Goal: Task Accomplishment & Management: Manage account settings

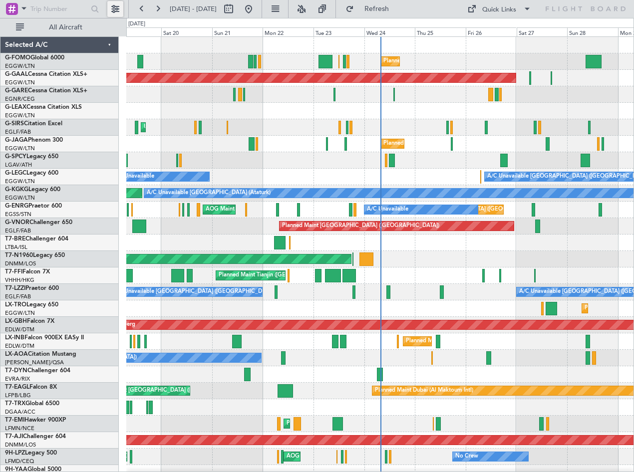
click at [121, 10] on button at bounding box center [115, 9] width 16 height 16
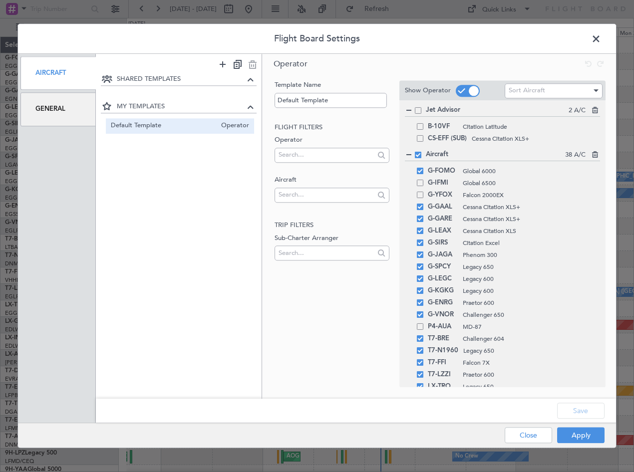
click at [61, 113] on div "General" at bounding box center [57, 109] width 75 height 33
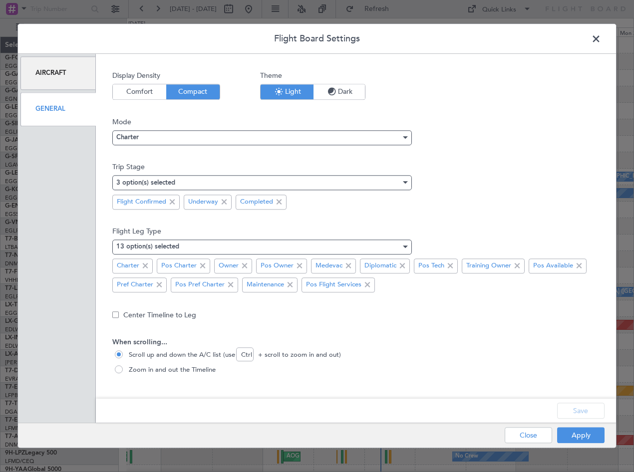
click at [339, 89] on span "Dark" at bounding box center [338, 91] width 51 height 15
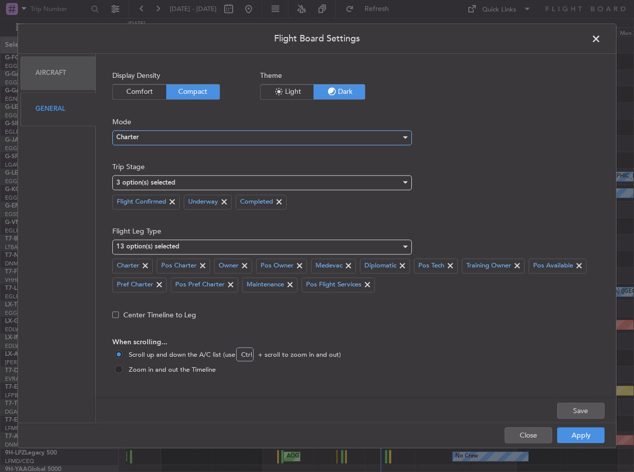
click at [130, 139] on span "Charter" at bounding box center [127, 138] width 22 height 6
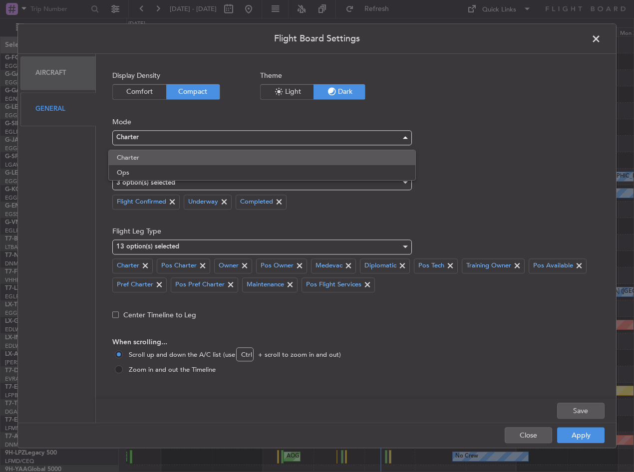
click at [147, 155] on span "Charter" at bounding box center [262, 157] width 290 height 15
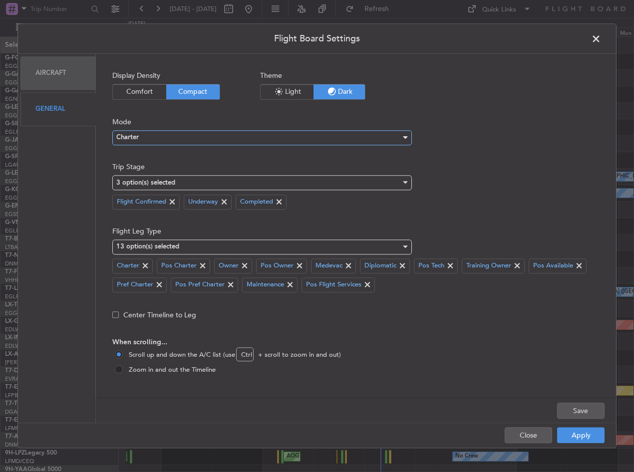
click at [145, 137] on div "Charter" at bounding box center [258, 137] width 284 height 15
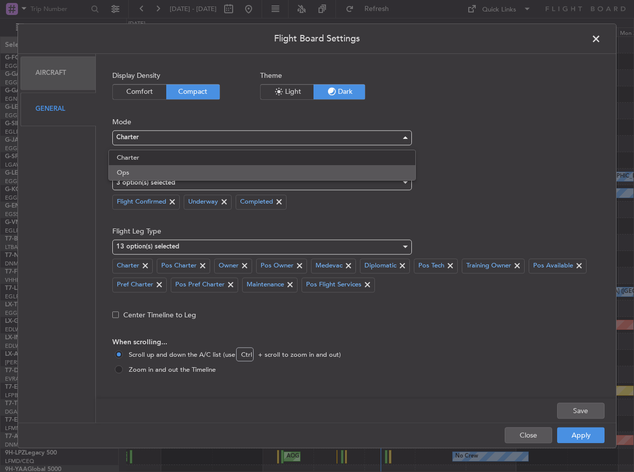
click at [141, 170] on span "Ops" at bounding box center [262, 172] width 290 height 15
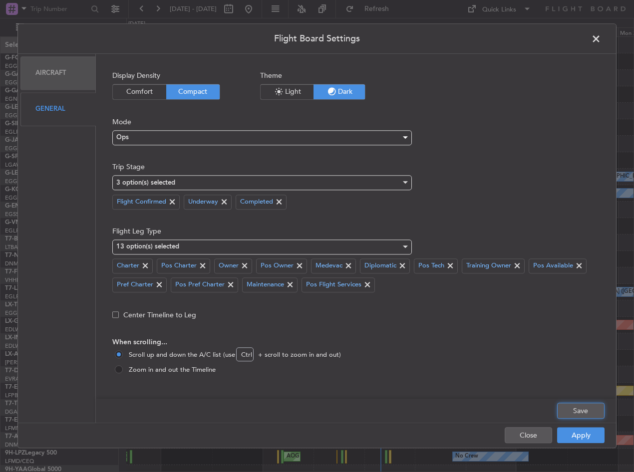
click at [582, 417] on button "Save" at bounding box center [580, 411] width 47 height 16
click at [577, 434] on div "Apply Close" at bounding box center [534, 436] width 145 height 24
click at [577, 437] on button "Apply" at bounding box center [580, 436] width 47 height 16
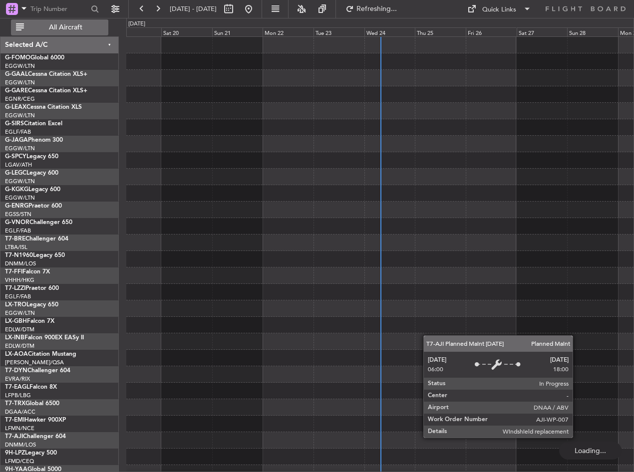
click at [60, 31] on span "All Aircraft" at bounding box center [65, 27] width 79 height 7
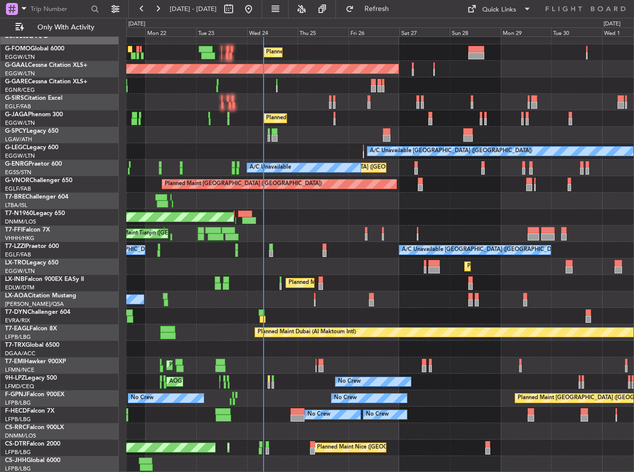
scroll to position [9, 0]
click at [307, 210] on div "AOG Maint London ([GEOGRAPHIC_DATA])" at bounding box center [379, 217] width 507 height 16
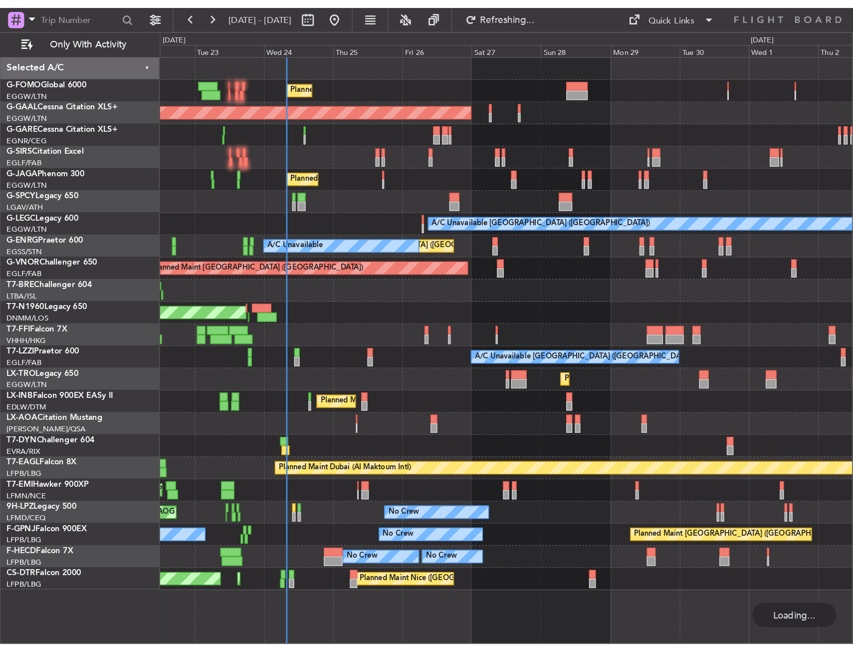
scroll to position [0, 0]
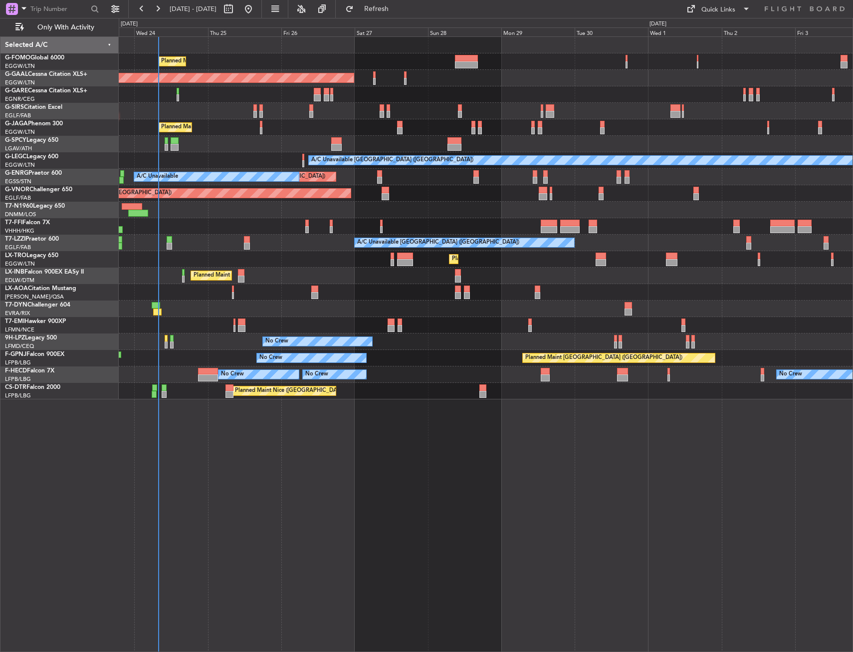
click at [279, 165] on div "A/C Unavailable [GEOGRAPHIC_DATA] ([GEOGRAPHIC_DATA])" at bounding box center [486, 160] width 734 height 16
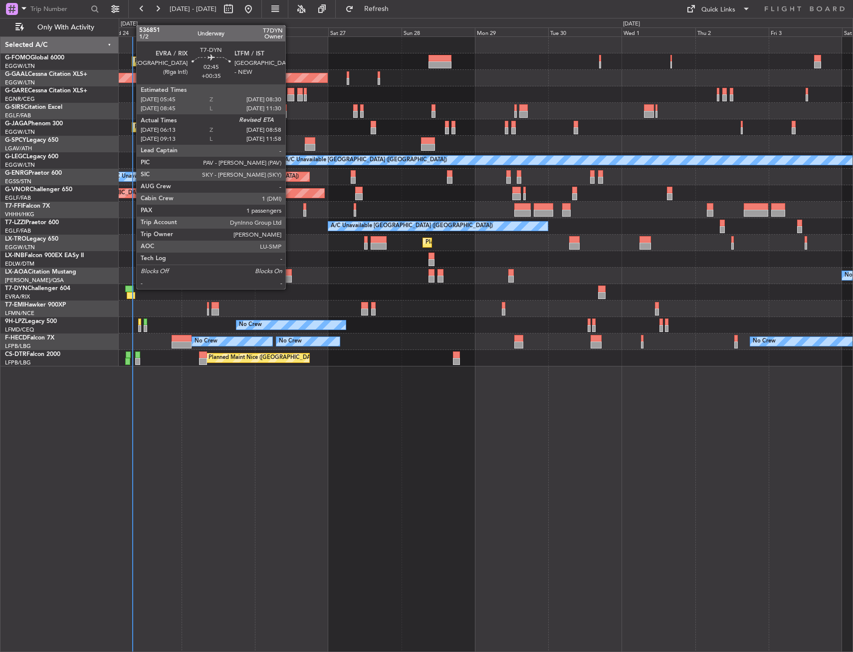
click at [131, 288] on div at bounding box center [129, 288] width 8 height 7
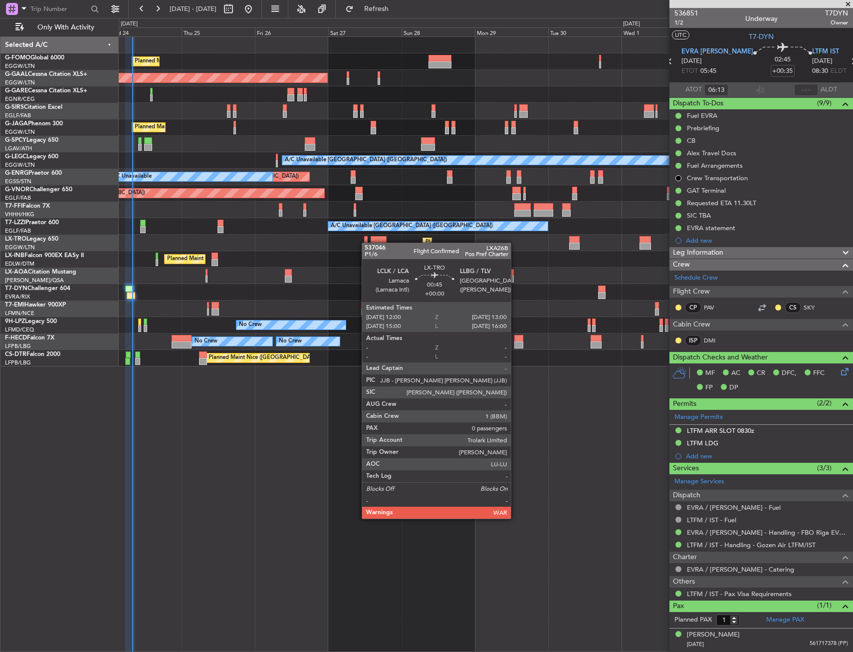
click at [144, 244] on div "Planned Maint [GEOGRAPHIC_DATA] ([GEOGRAPHIC_DATA])" at bounding box center [486, 243] width 734 height 16
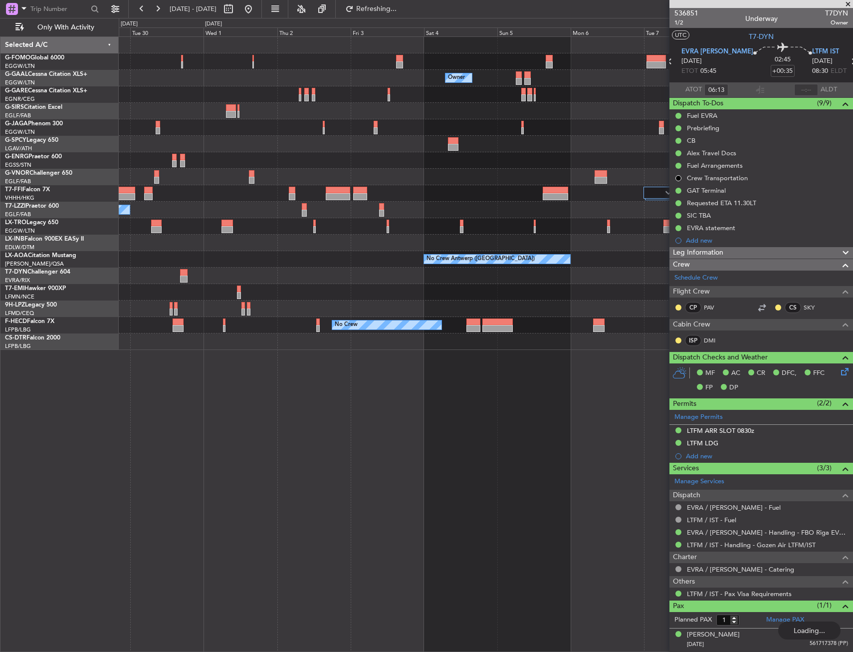
click at [230, 362] on div "Owner Owner Owner Planned Maint Geneva ([GEOGRAPHIC_DATA]) A/C Unavailable [GEO…" at bounding box center [486, 343] width 734 height 615
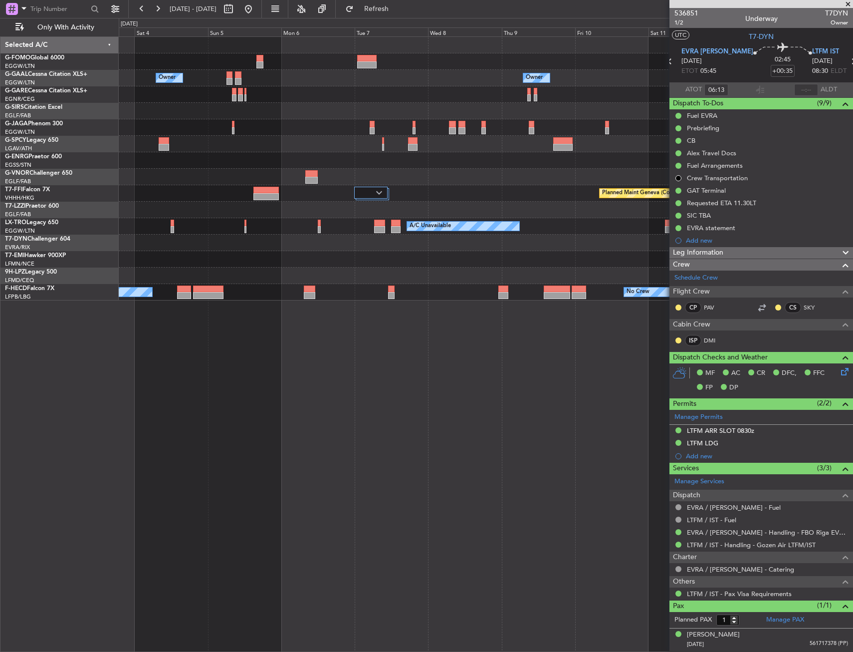
click at [202, 240] on div "Owner Owner Owner Owner Planned Maint Geneva ([GEOGRAPHIC_DATA]) A/C Unavailabl…" at bounding box center [486, 168] width 734 height 263
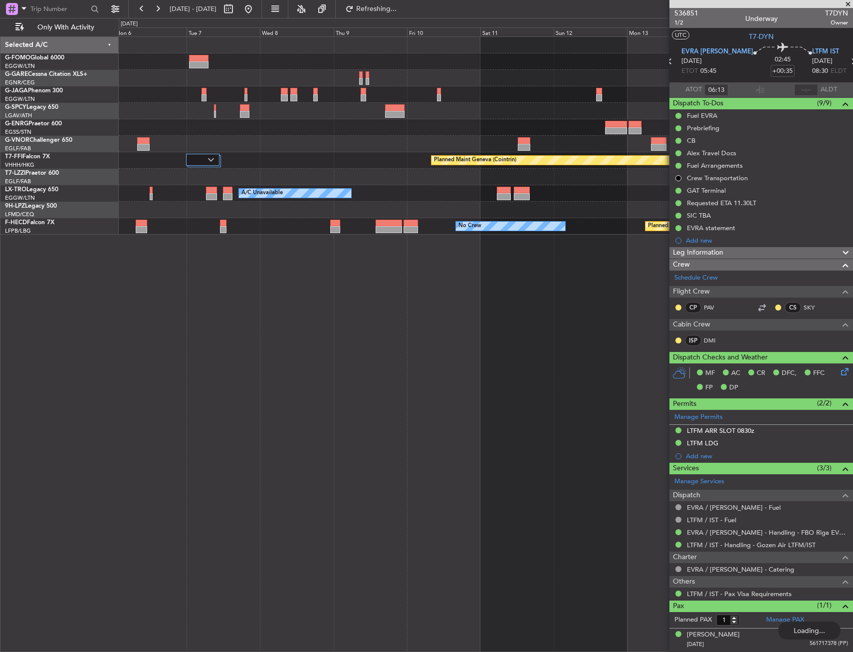
click at [200, 150] on div at bounding box center [486, 144] width 734 height 16
click at [202, 159] on div at bounding box center [202, 160] width 33 height 12
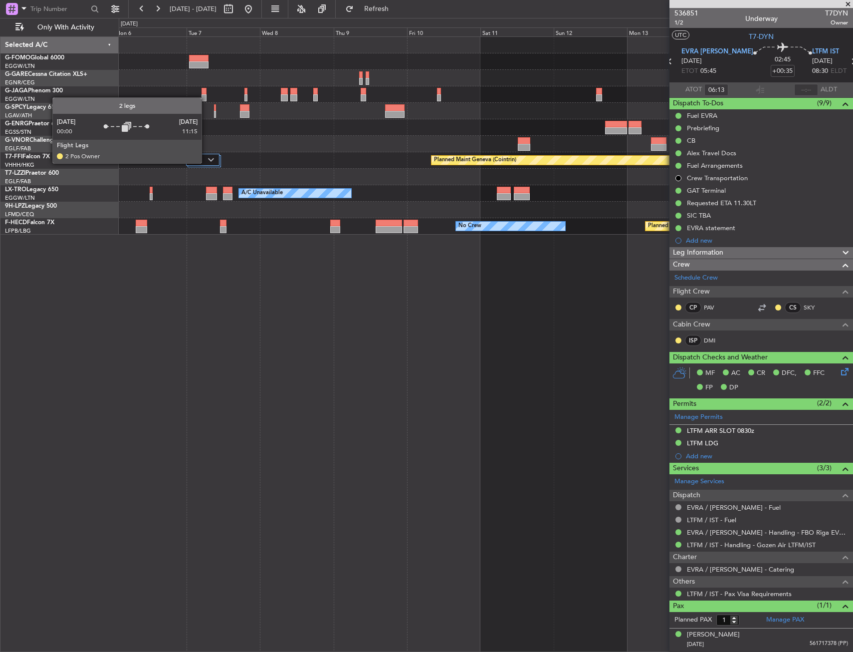
click at [207, 163] on div at bounding box center [202, 160] width 33 height 12
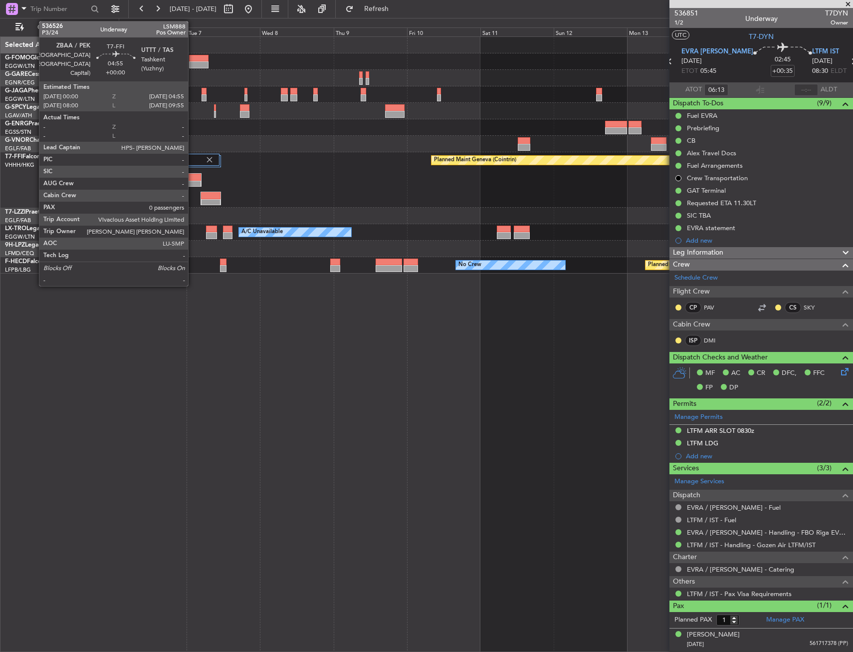
click at [190, 180] on div at bounding box center [194, 177] width 14 height 7
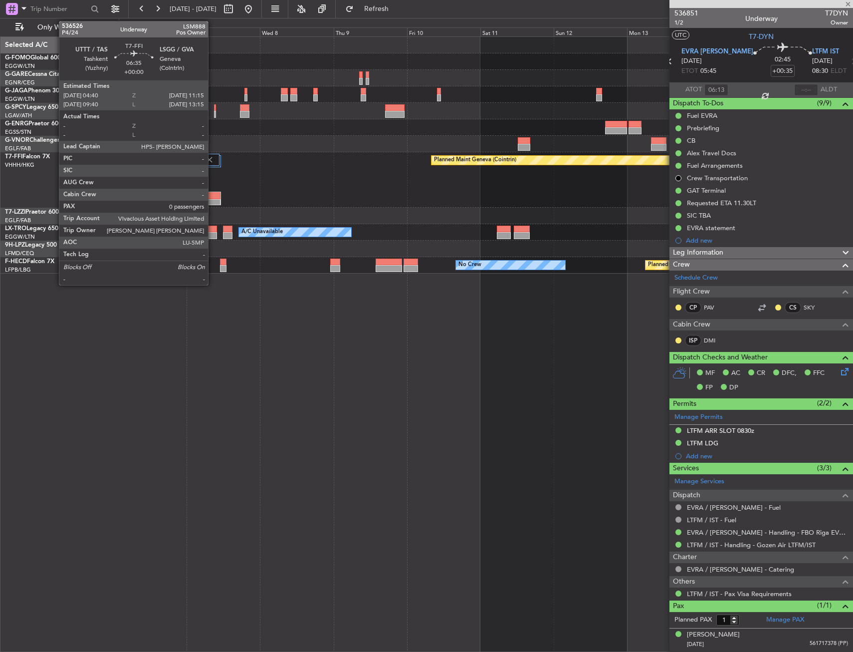
type input "0"
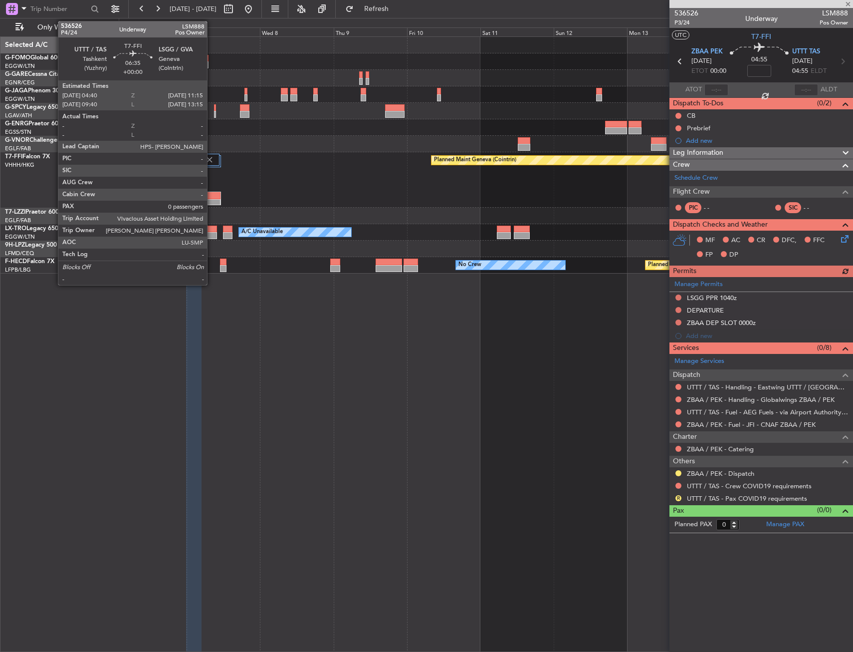
click at [212, 198] on div at bounding box center [210, 195] width 19 height 7
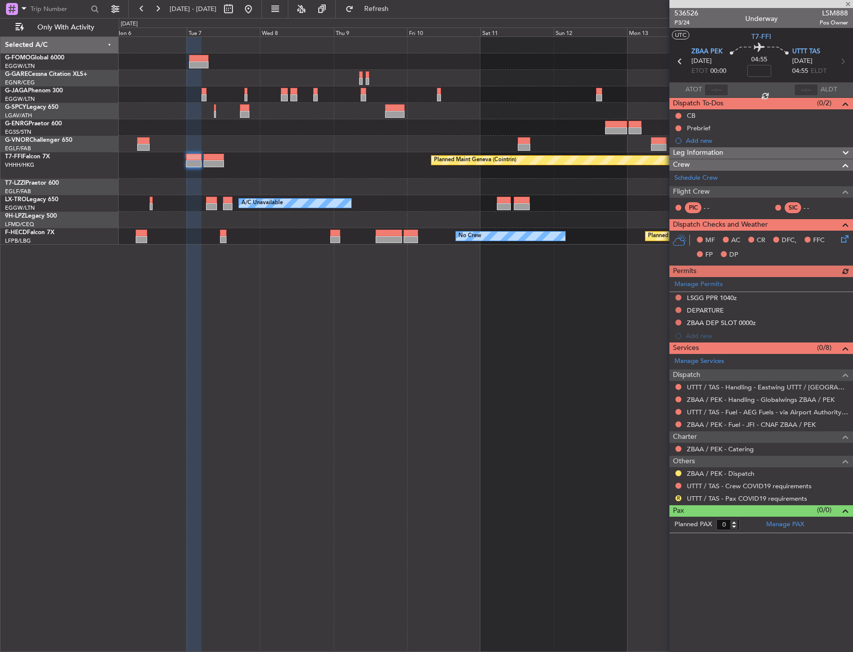
click at [633, 150] on span "Leg Information" at bounding box center [698, 152] width 50 height 11
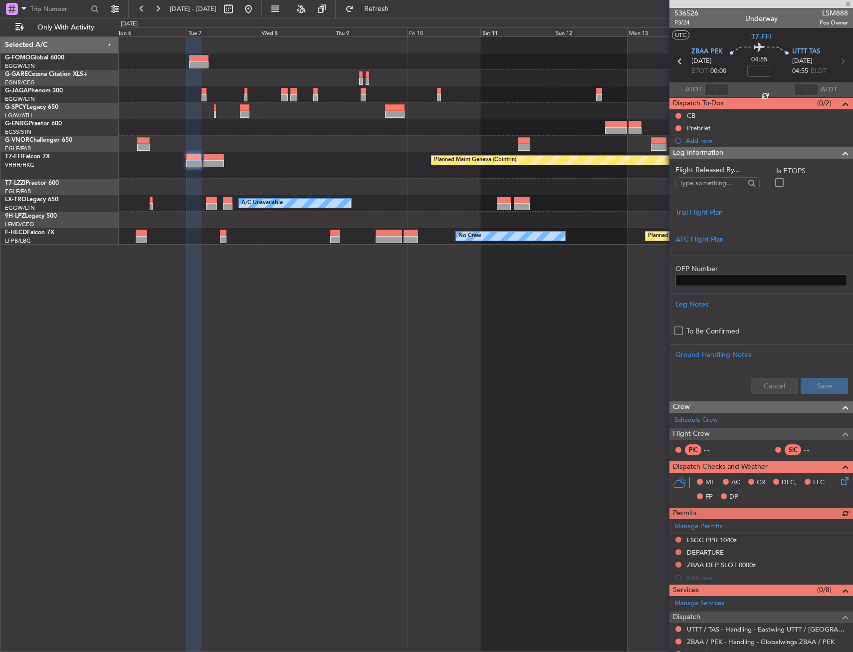
click at [633, 150] on span "Leg Information" at bounding box center [698, 152] width 50 height 11
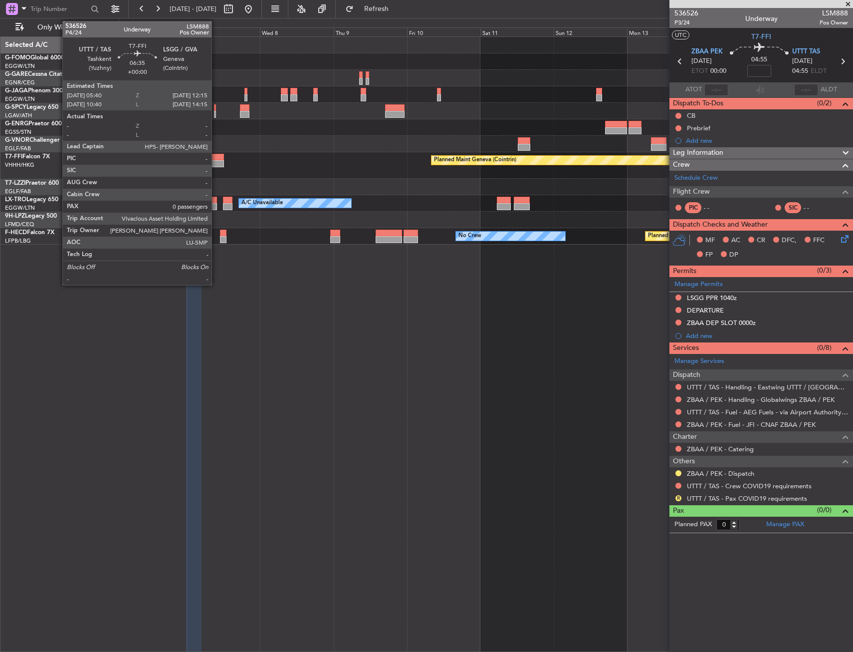
click at [216, 157] on div at bounding box center [214, 157] width 20 height 7
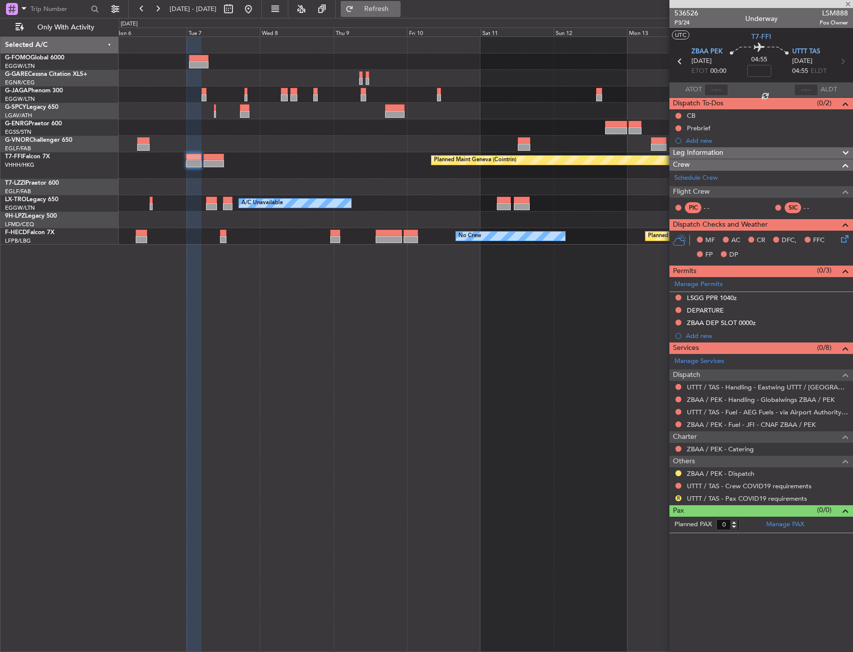
click at [393, 10] on span "Refresh" at bounding box center [377, 8] width 42 height 7
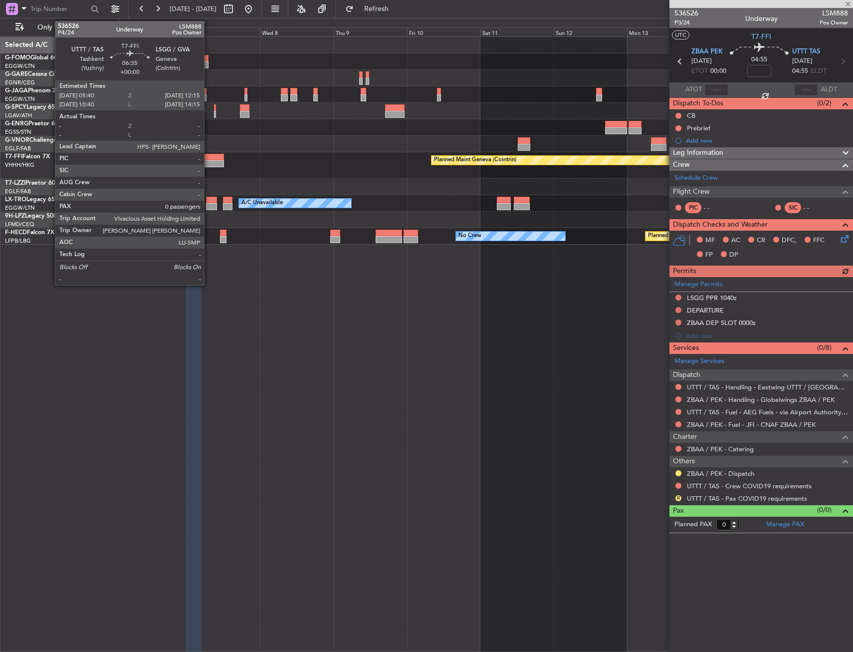
click at [209, 161] on div at bounding box center [214, 163] width 20 height 7
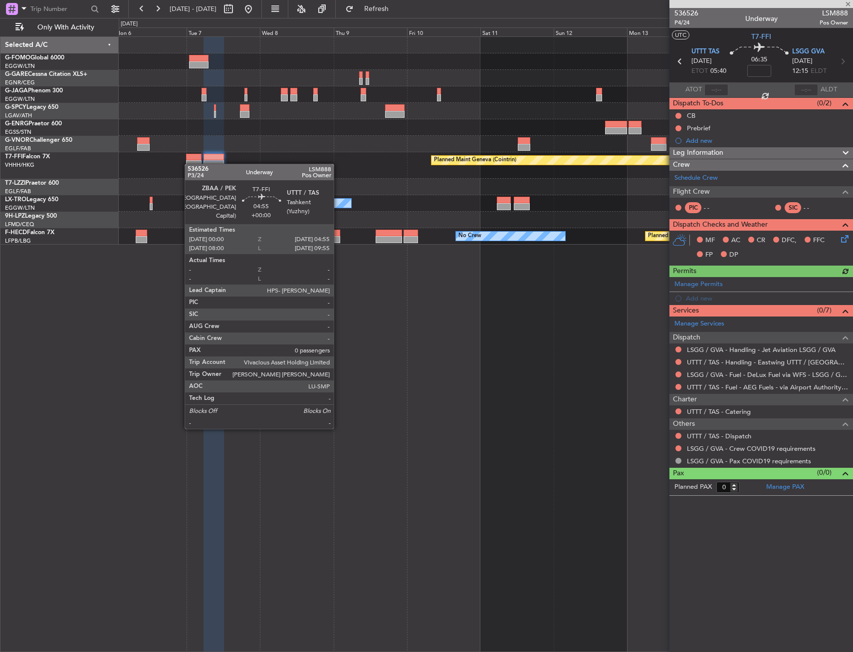
click at [190, 164] on div at bounding box center [193, 163] width 15 height 7
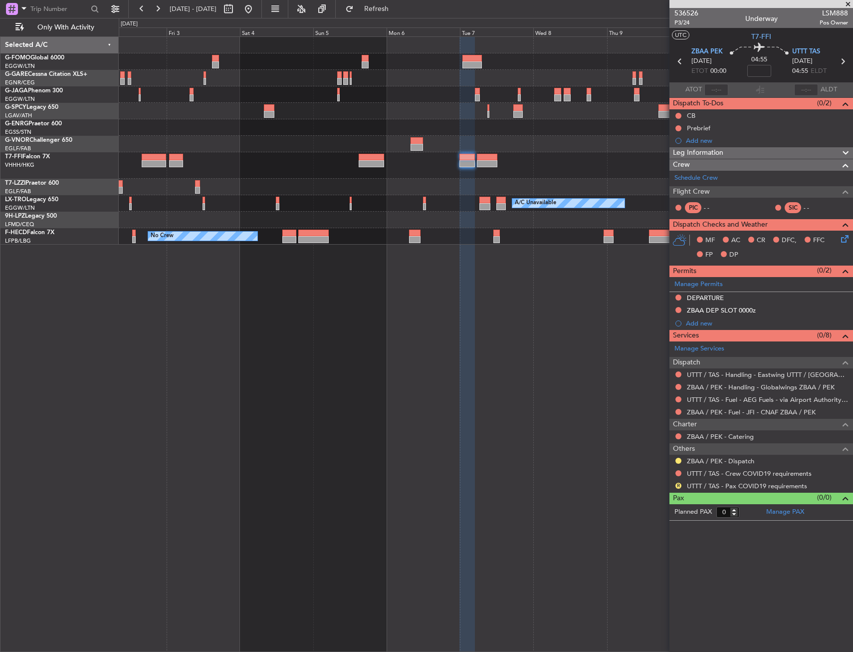
click at [491, 184] on div "Planned Maint Geneva (Cointrin) A/C Unavailable [GEOGRAPHIC_DATA] ([GEOGRAPHIC_…" at bounding box center [486, 141] width 734 height 208
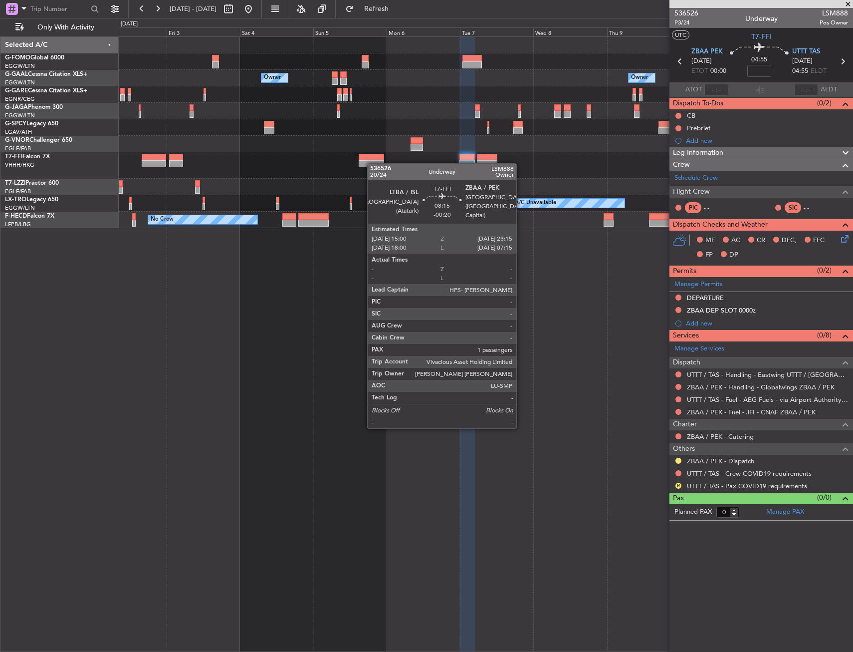
click at [372, 163] on div at bounding box center [371, 163] width 25 height 7
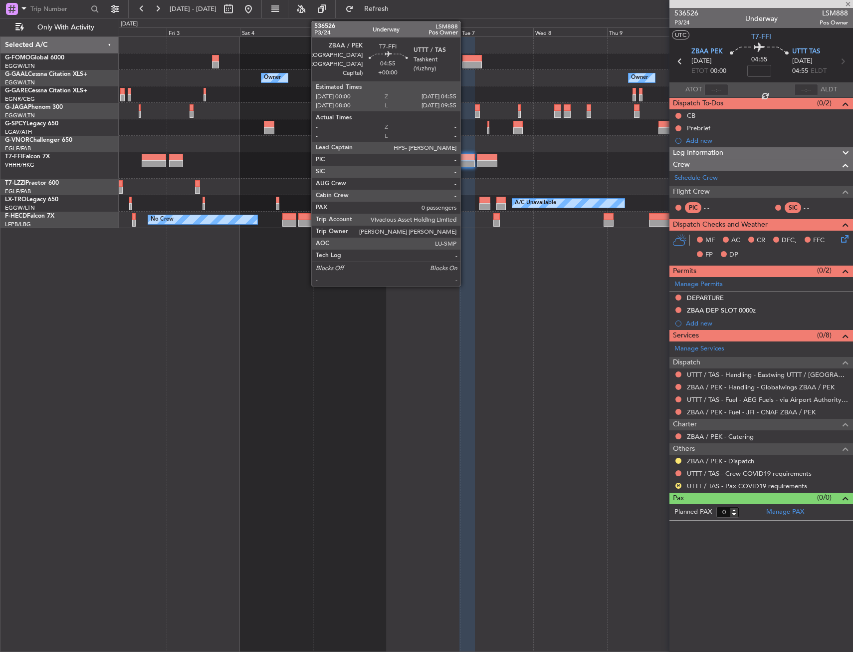
type input "-00:20"
type input "1"
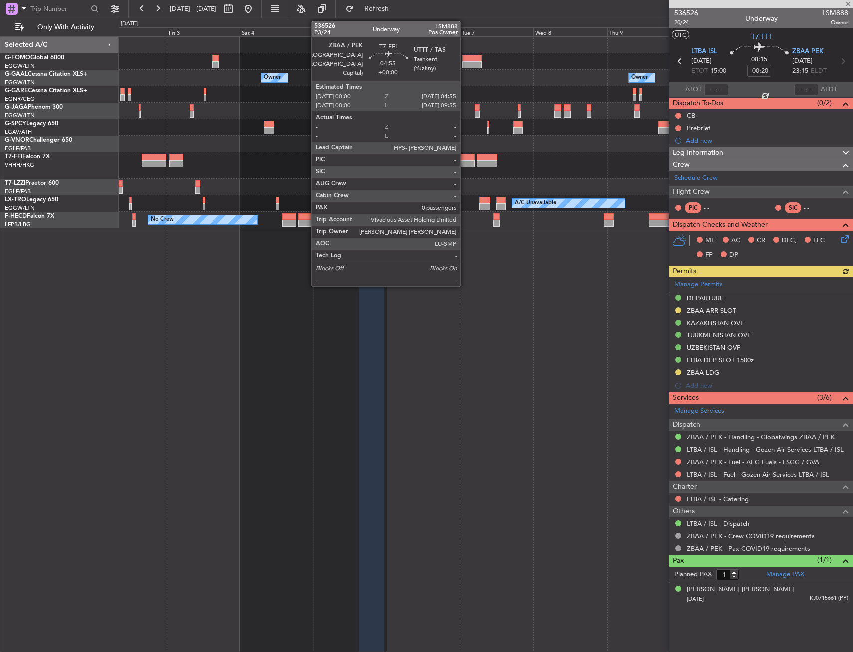
click at [465, 164] on div at bounding box center [467, 163] width 15 height 7
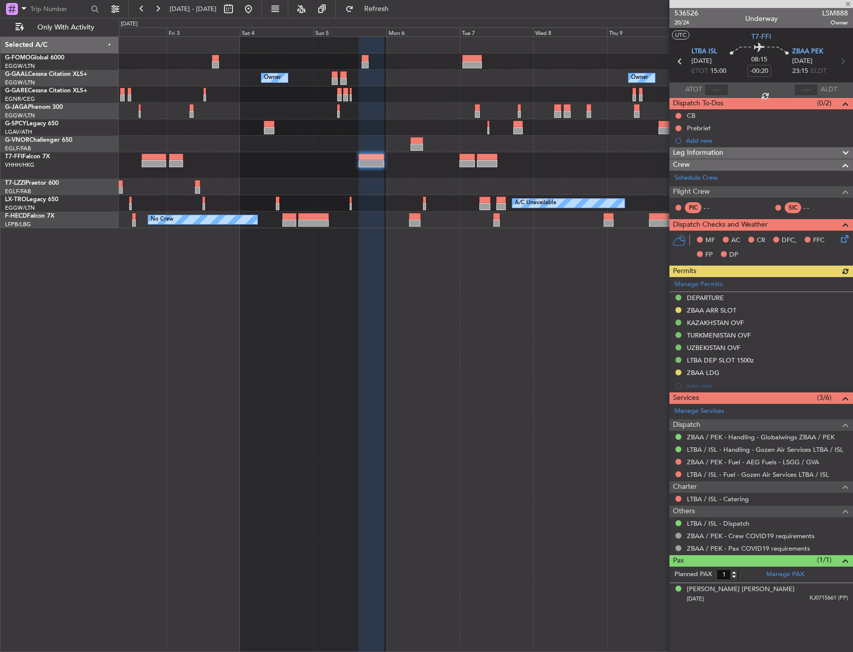
type input "0"
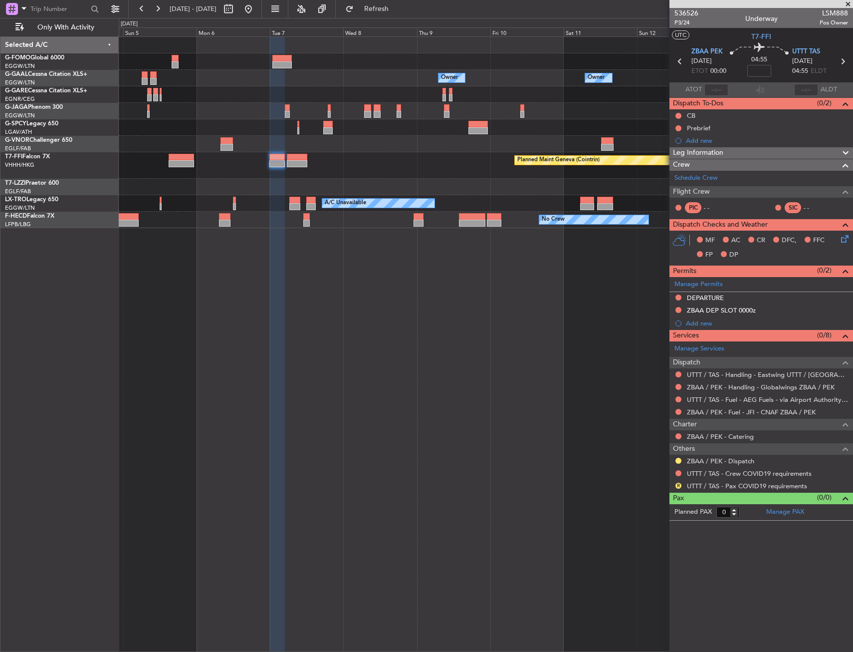
click at [294, 236] on div "Owner Owner Owner Owner Owner No Crew Planned Maint Geneva ([GEOGRAPHIC_DATA]) …" at bounding box center [486, 343] width 734 height 615
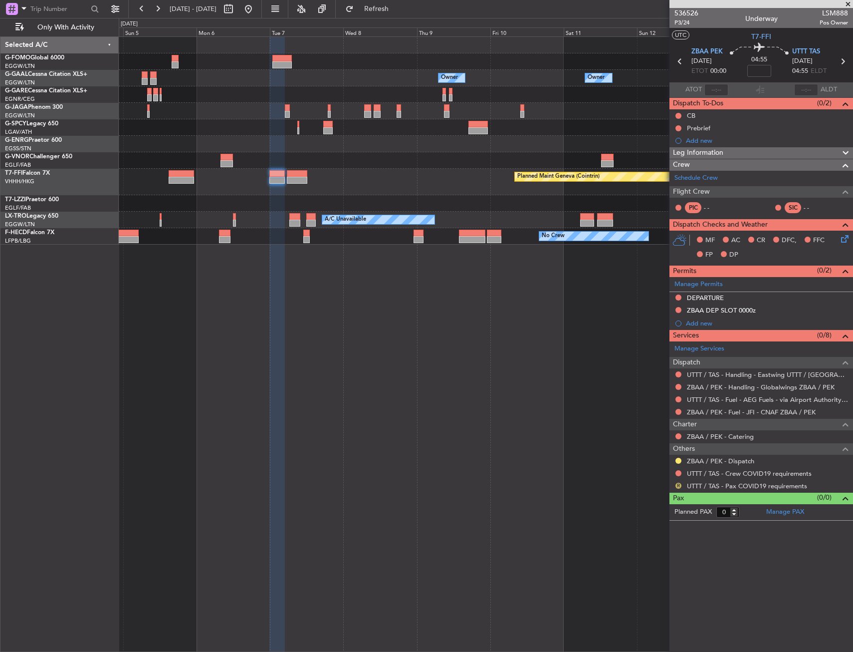
click at [633, 472] on div "R UTTT / TAS - Pax COVID19 requirements" at bounding box center [762, 485] width 184 height 12
click at [633, 472] on button "R" at bounding box center [679, 485] width 6 height 6
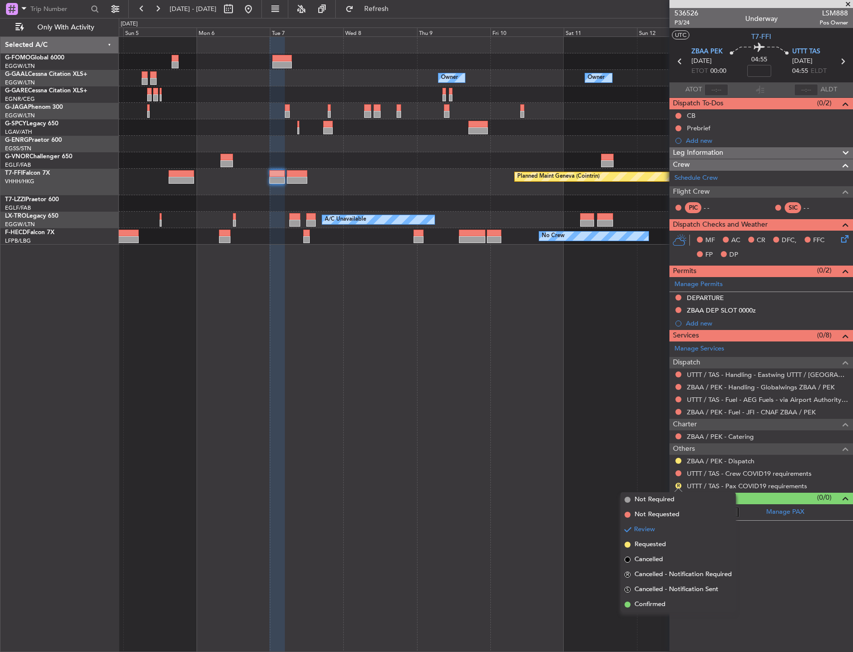
click at [633, 472] on li "Confirmed" at bounding box center [678, 604] width 115 height 15
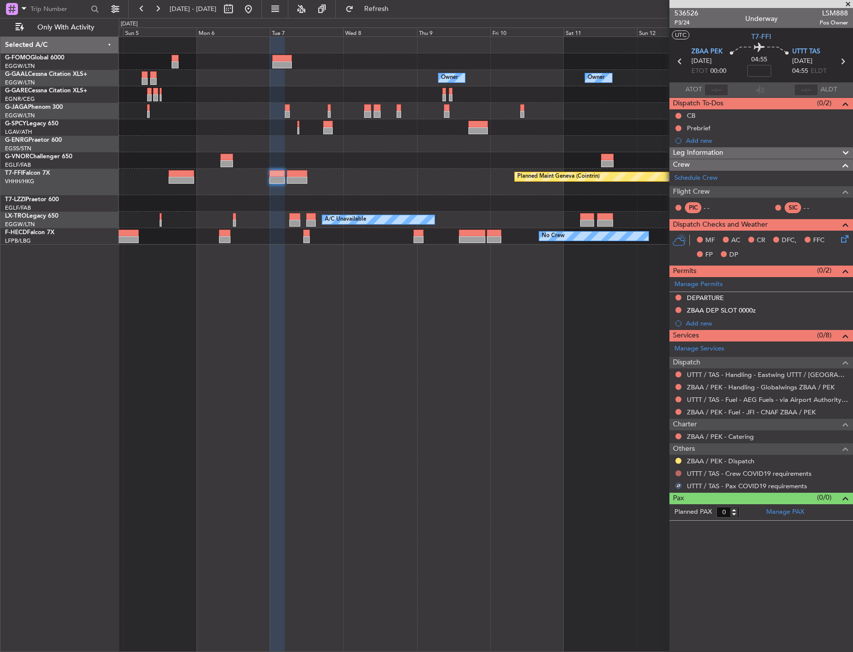
click at [633, 472] on button at bounding box center [679, 473] width 6 height 6
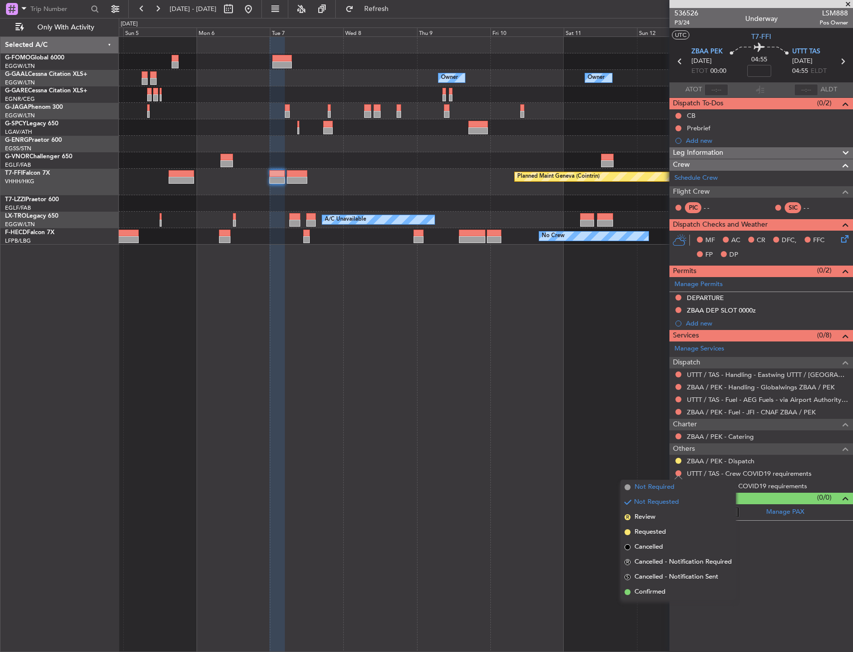
click at [633, 472] on span "Not Required" at bounding box center [655, 487] width 40 height 10
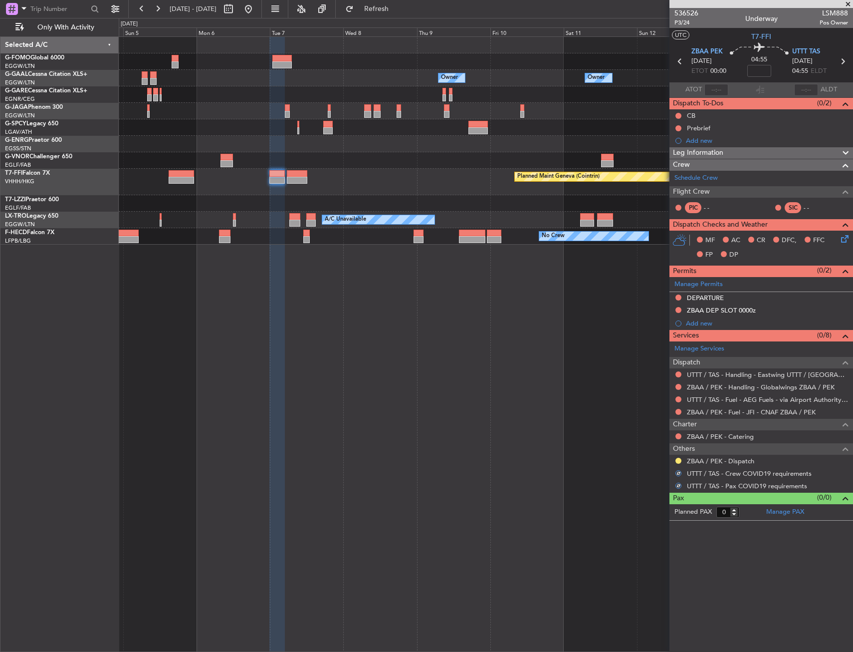
drag, startPoint x: 680, startPoint y: 456, endPoint x: 673, endPoint y: 462, distance: 9.2
click at [633, 457] on div "ZBAA / PEK - Dispatch" at bounding box center [762, 461] width 184 height 12
click at [633, 462] on button at bounding box center [679, 461] width 6 height 6
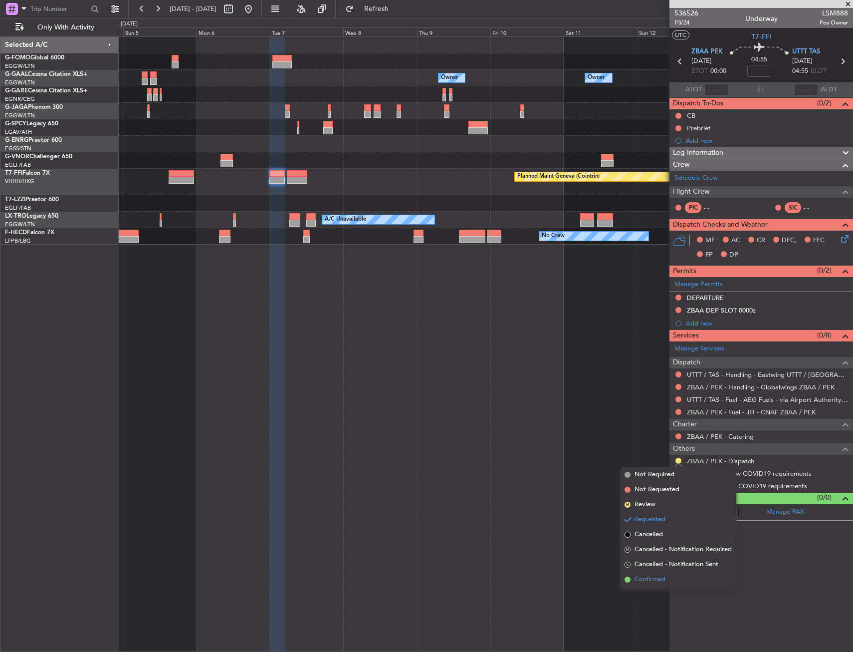
click at [633, 472] on li "Confirmed" at bounding box center [678, 579] width 115 height 15
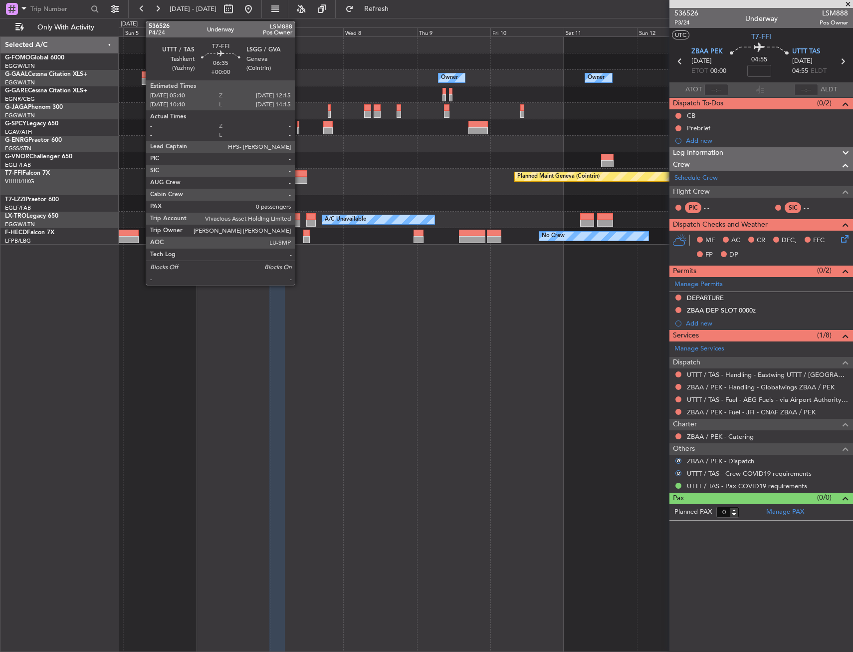
click at [299, 171] on div at bounding box center [297, 173] width 20 height 7
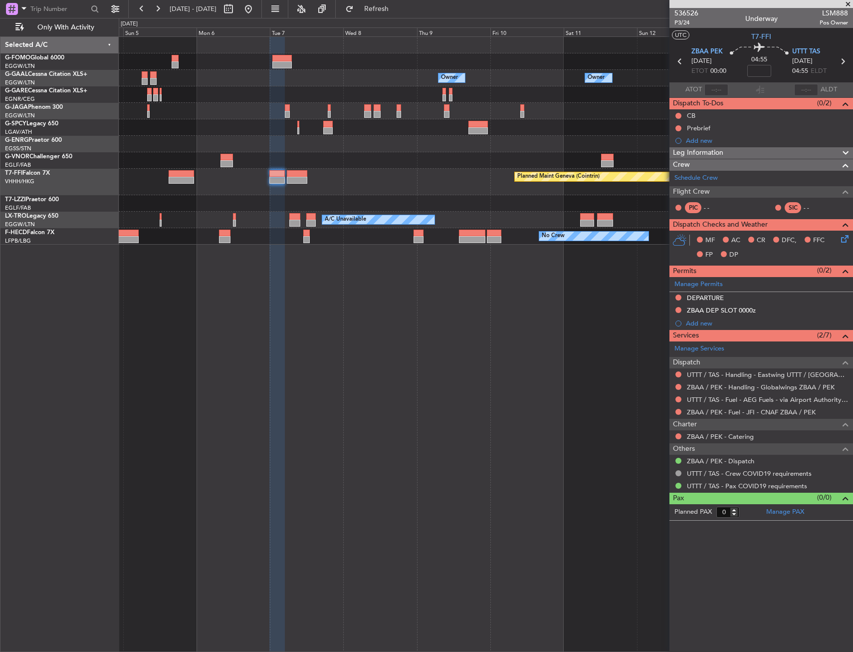
drag, startPoint x: 708, startPoint y: 321, endPoint x: 709, endPoint y: 328, distance: 7.3
click at [633, 321] on div "Add new" at bounding box center [767, 323] width 162 height 8
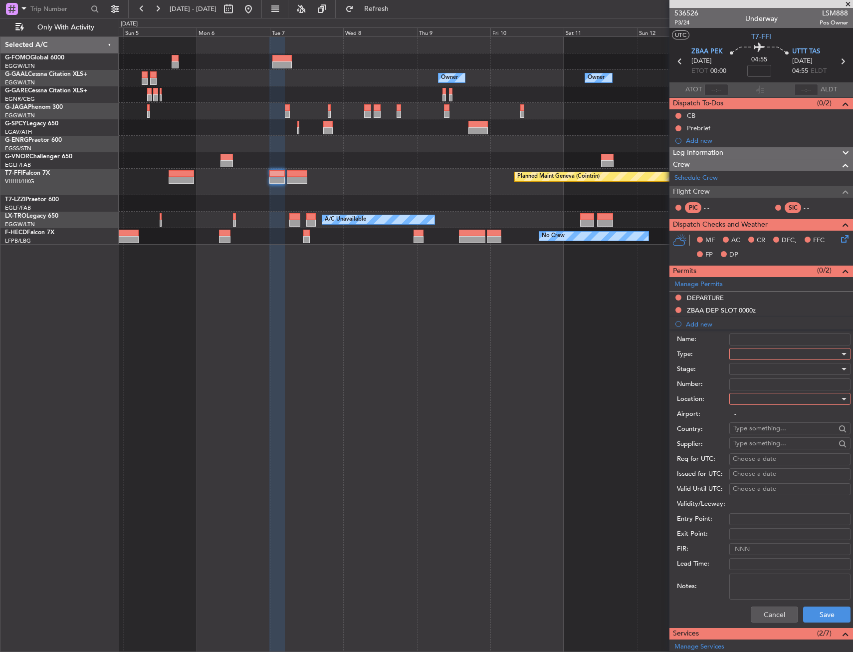
click at [633, 356] on div at bounding box center [786, 353] width 106 height 15
click at [633, 407] on span "Overflight" at bounding box center [786, 401] width 105 height 15
click at [633, 394] on div at bounding box center [786, 398] width 106 height 15
click at [633, 472] on span "Enroute" at bounding box center [786, 479] width 105 height 15
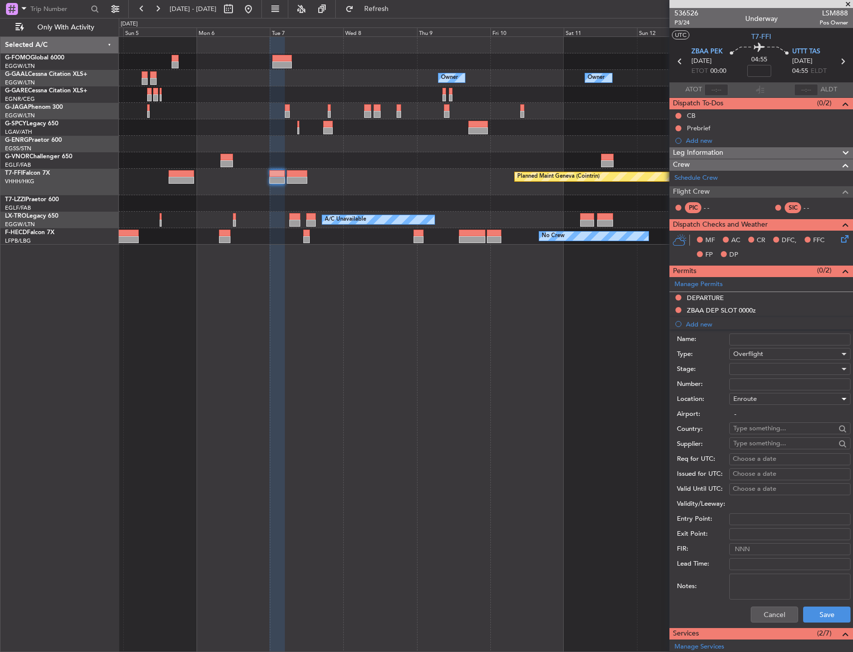
click at [633, 429] on input "text" at bounding box center [784, 428] width 102 height 15
click at [633, 443] on span "[GEOGRAPHIC_DATA]" at bounding box center [786, 442] width 98 height 15
type input "[GEOGRAPHIC_DATA]"
click at [633, 472] on button "Save" at bounding box center [826, 614] width 47 height 16
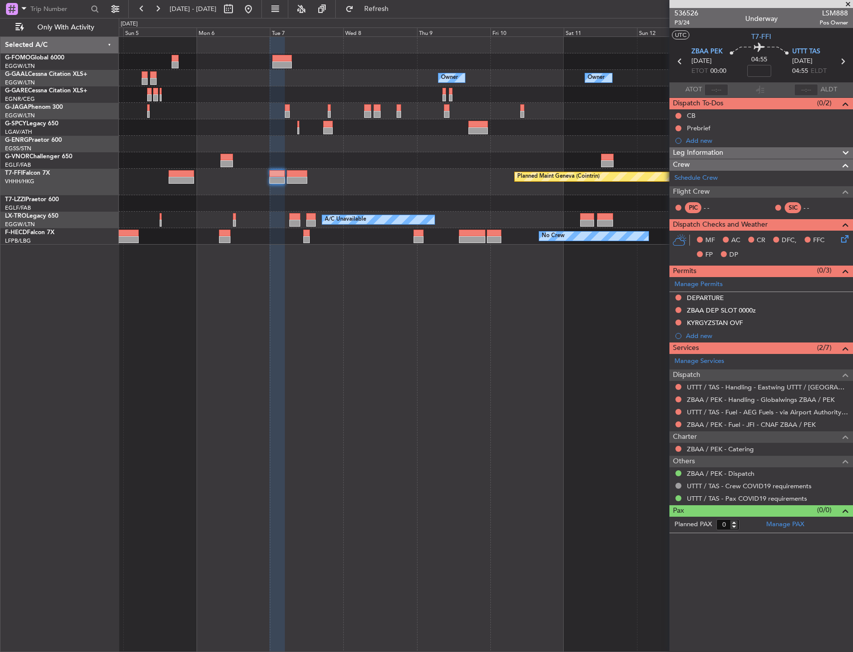
click at [633, 155] on div "Leg Information" at bounding box center [762, 152] width 184 height 11
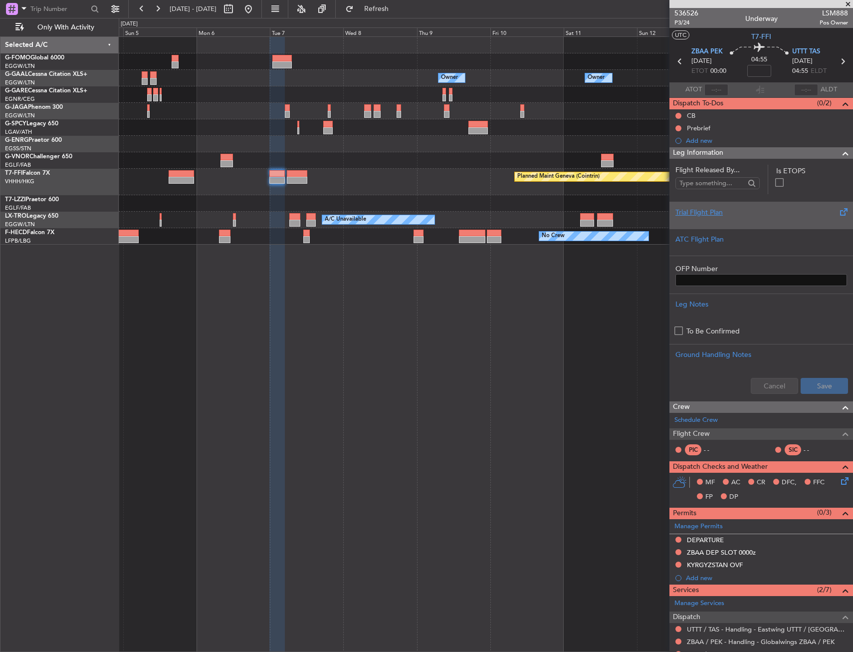
click at [633, 225] on div "Trial Flight Plan" at bounding box center [762, 215] width 184 height 27
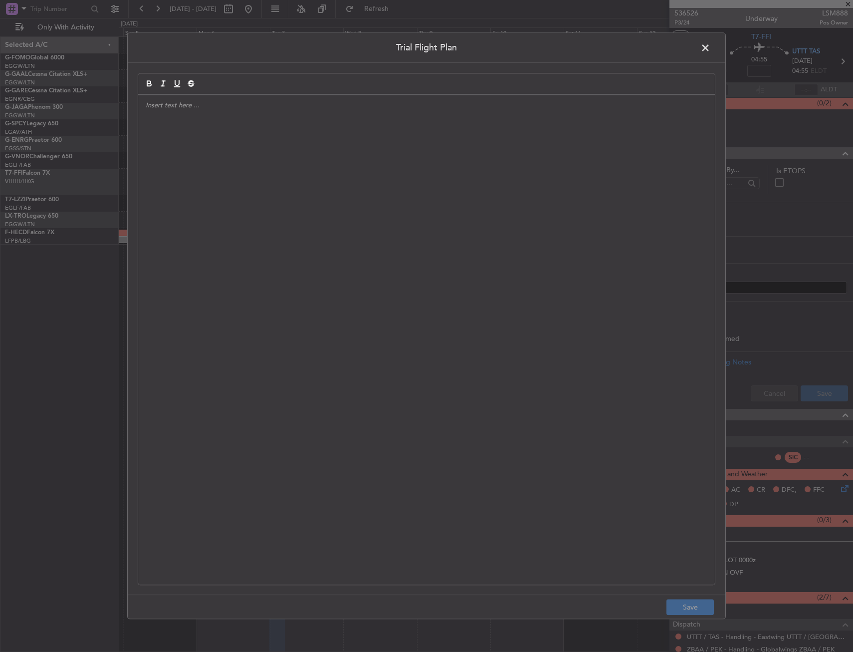
click at [306, 344] on div at bounding box center [426, 339] width 577 height 489
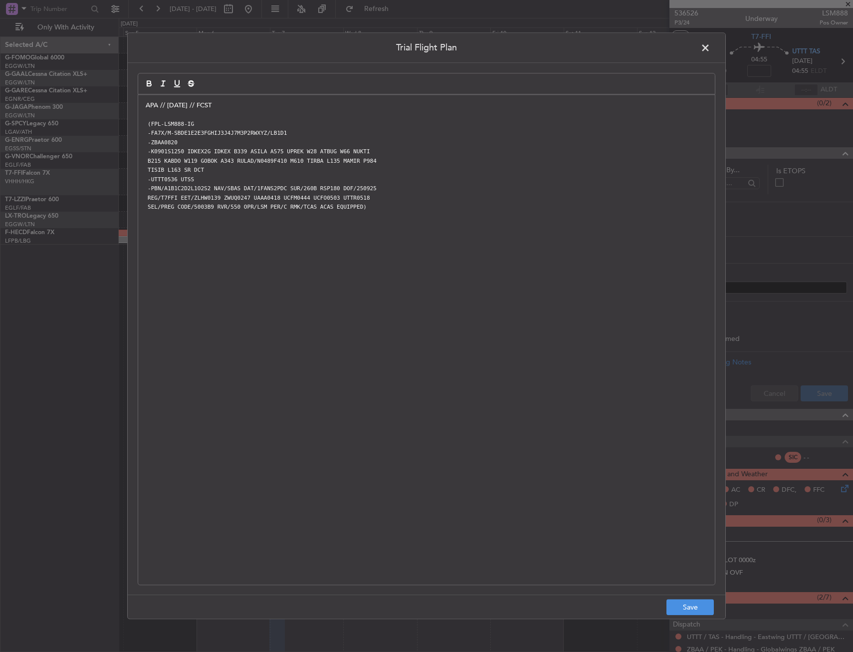
scroll to position [0, 0]
click at [633, 472] on button "Save" at bounding box center [690, 607] width 47 height 16
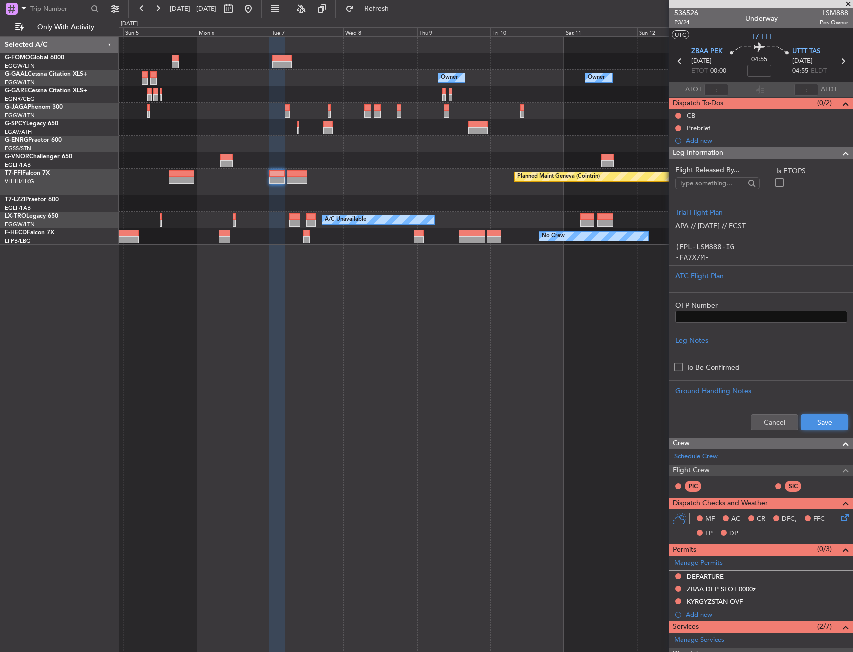
click at [633, 424] on button "Save" at bounding box center [824, 422] width 47 height 16
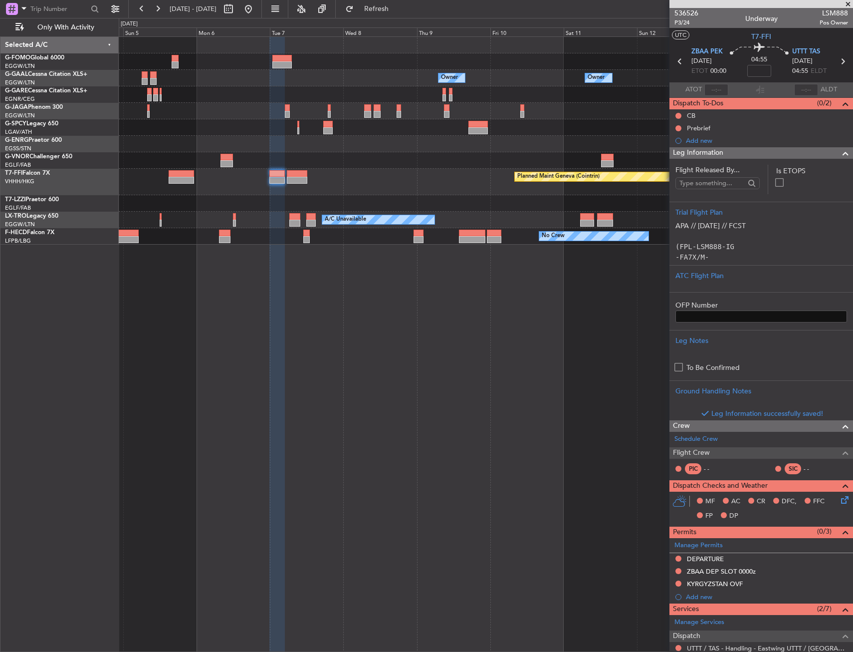
click at [633, 155] on div "Leg Information" at bounding box center [762, 152] width 184 height 11
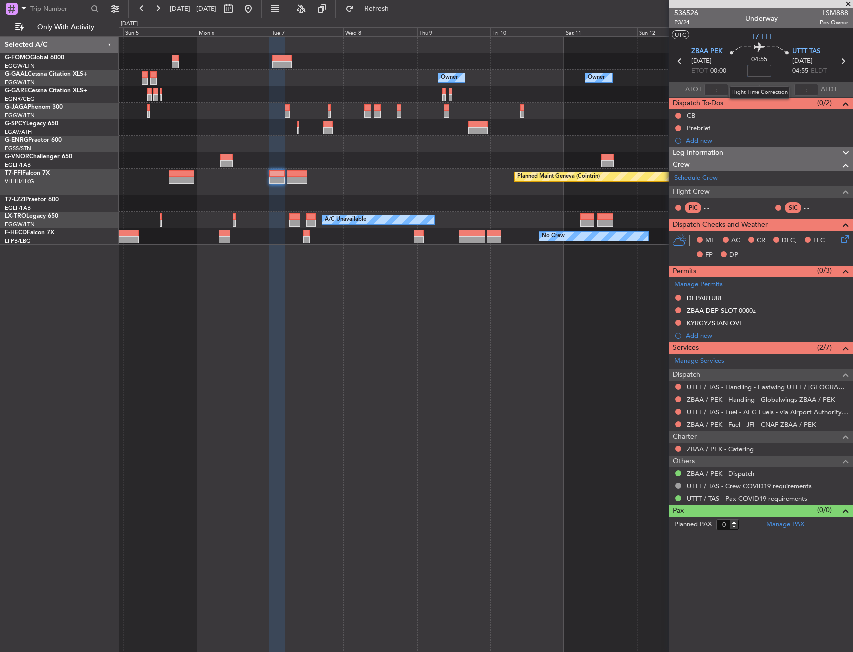
click at [633, 72] on input at bounding box center [759, 71] width 24 height 12
click at [633, 79] on section "ZBAA PEK [DATE] ETOT 00:00 04:55 50 UTTT TAS [DATE] 04:55 ELDT" at bounding box center [762, 62] width 184 height 39
type input "+00:50"
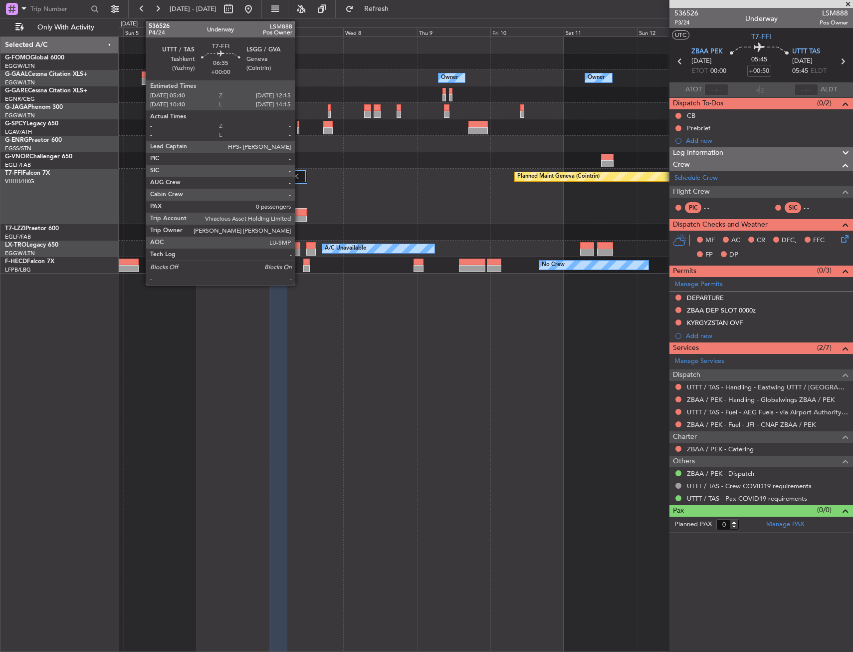
click at [299, 211] on div at bounding box center [296, 212] width 19 height 7
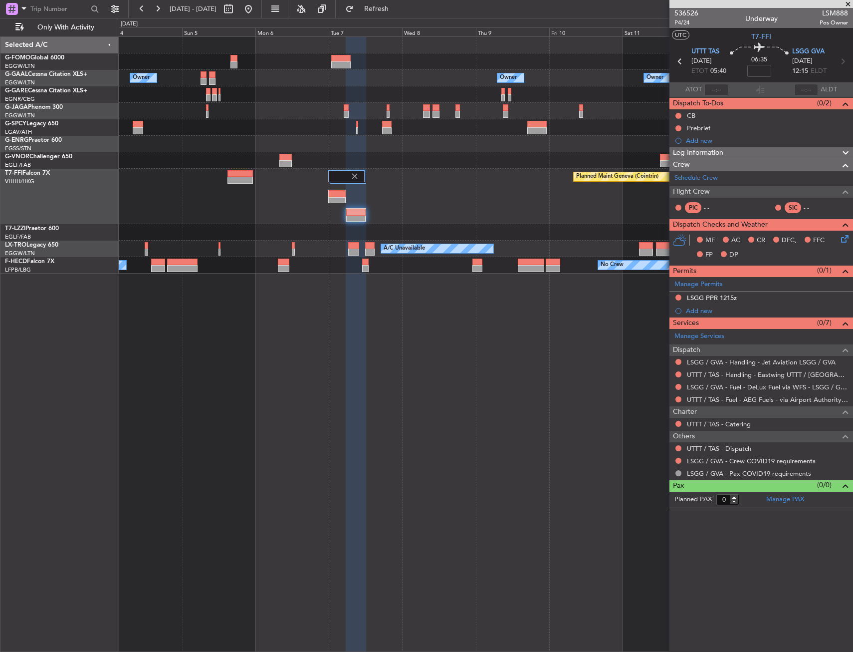
click at [472, 387] on div "Owner Owner Owner Owner Owner No Crew Planned Maint Geneva ([GEOGRAPHIC_DATA]) …" at bounding box center [486, 343] width 734 height 615
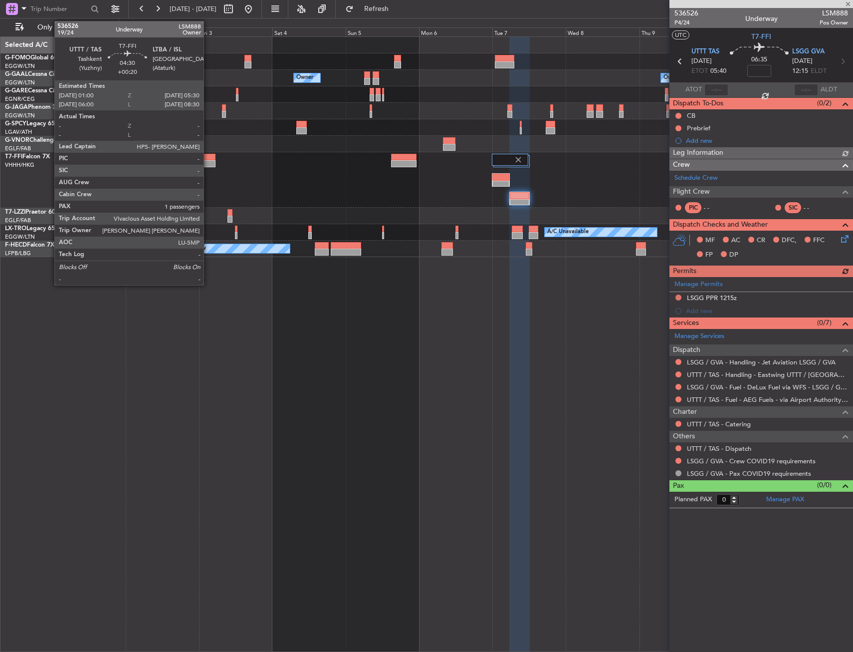
click at [208, 160] on div at bounding box center [209, 163] width 14 height 7
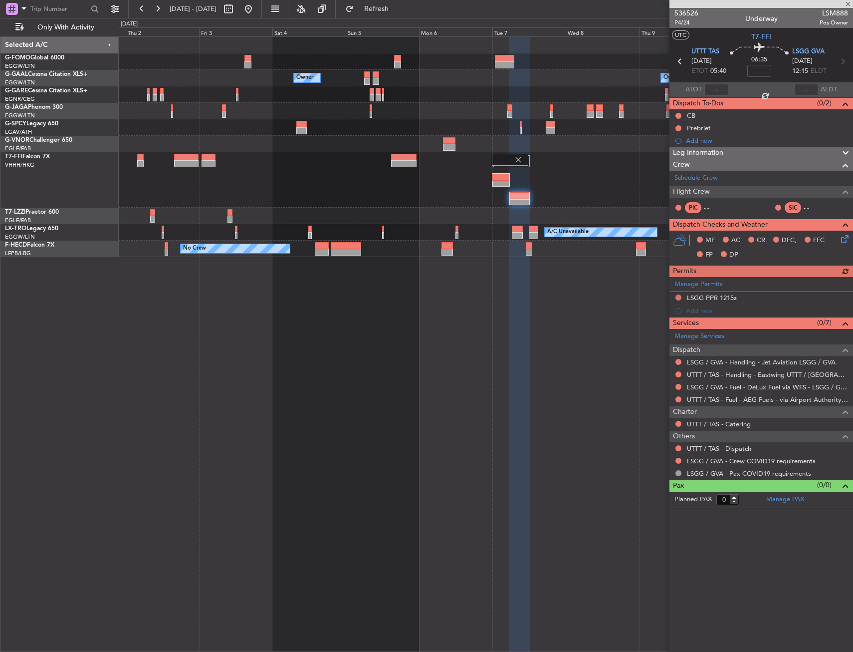
type input "+00:20"
type input "1"
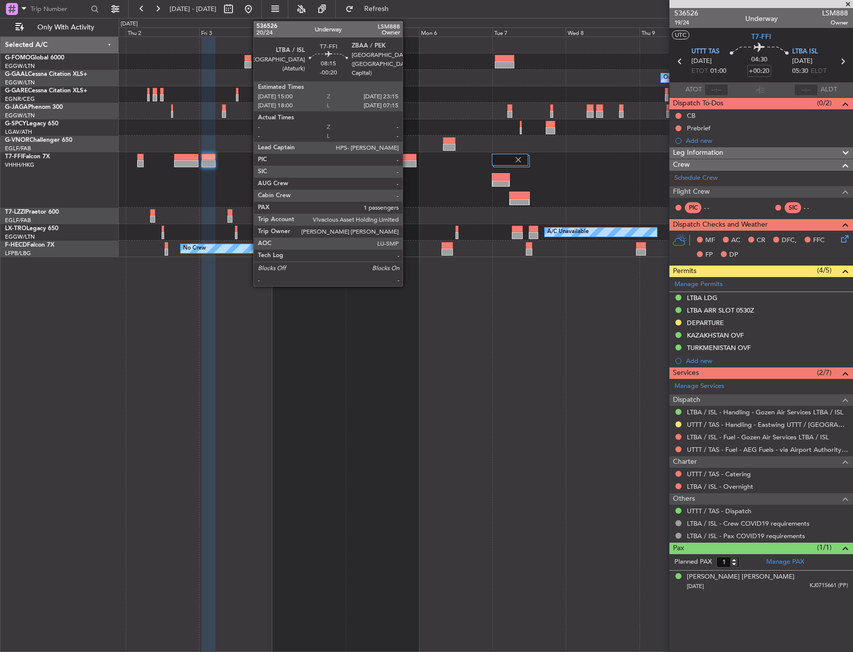
click at [406, 162] on div at bounding box center [403, 163] width 25 height 7
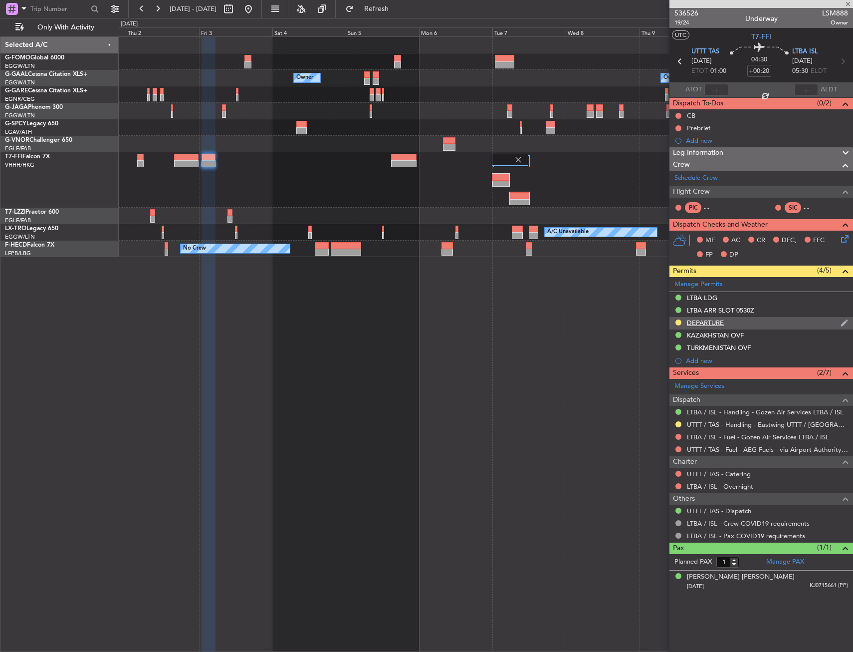
type input "-00:20"
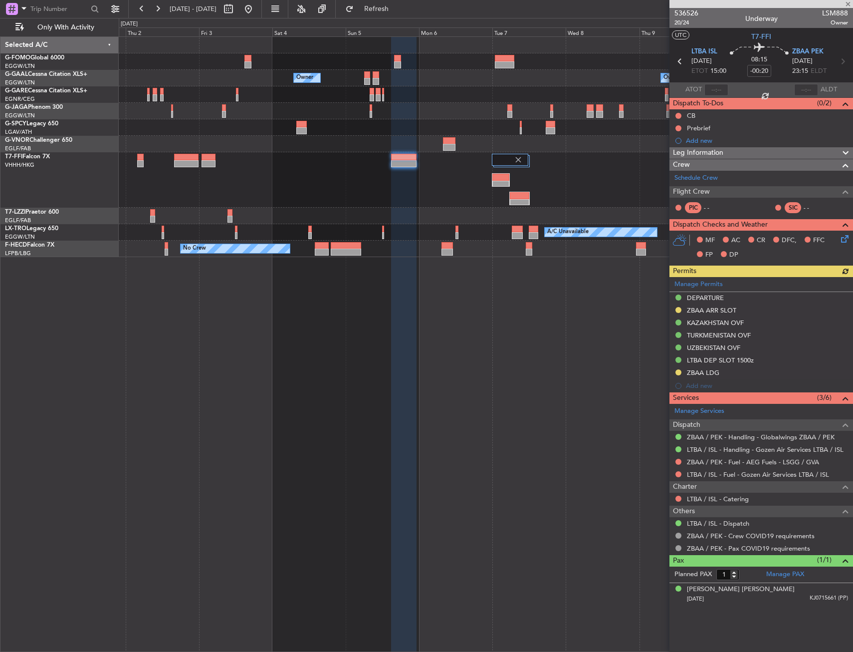
click at [522, 193] on div at bounding box center [519, 195] width 19 height 7
type input "0"
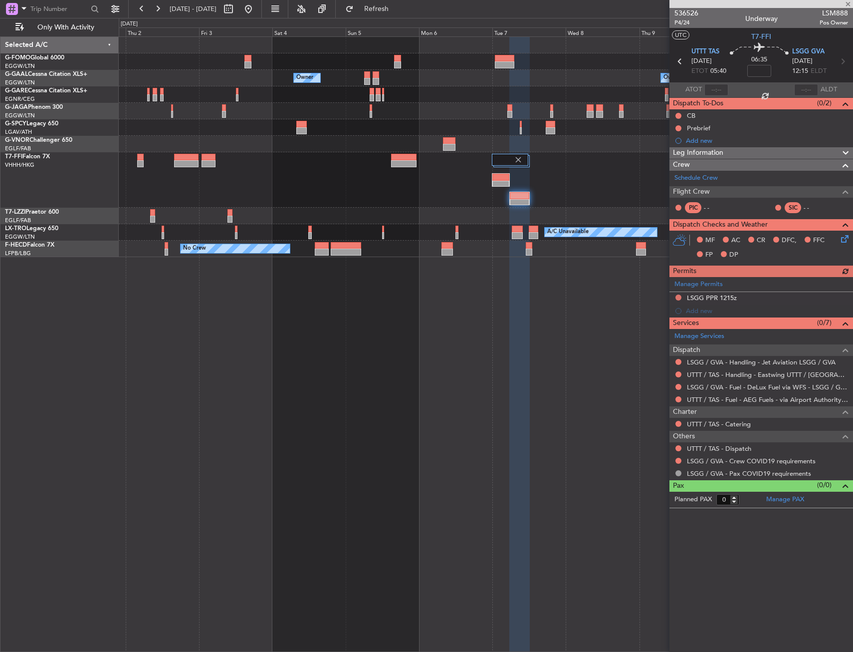
click at [633, 240] on icon at bounding box center [843, 237] width 8 height 8
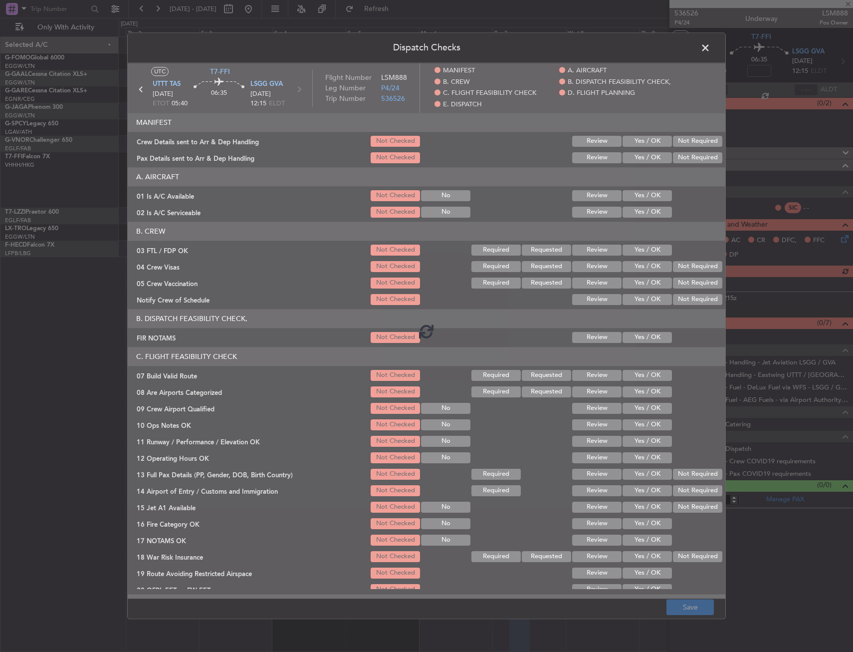
click at [633, 49] on span at bounding box center [710, 50] width 0 height 20
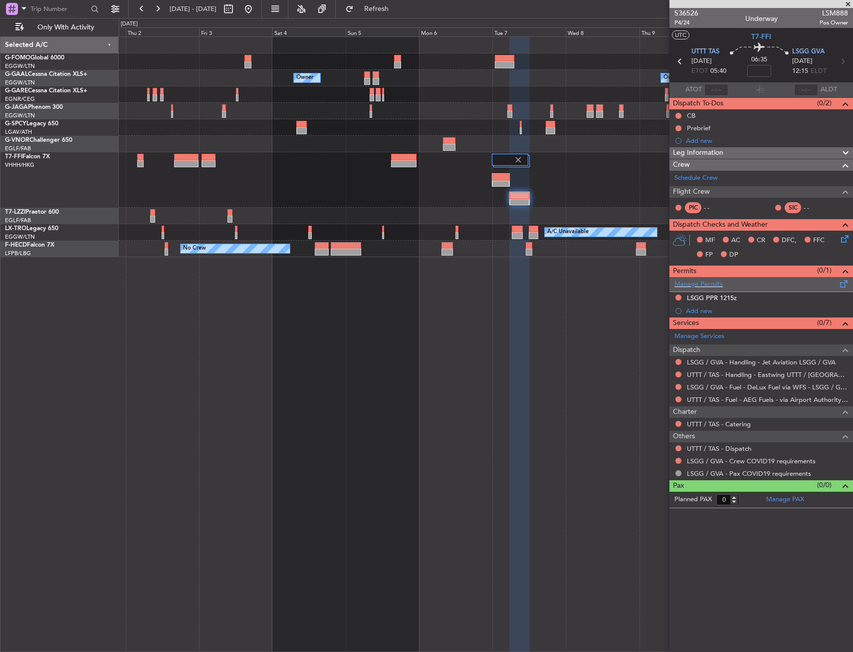
click at [633, 279] on span at bounding box center [844, 281] width 12 height 7
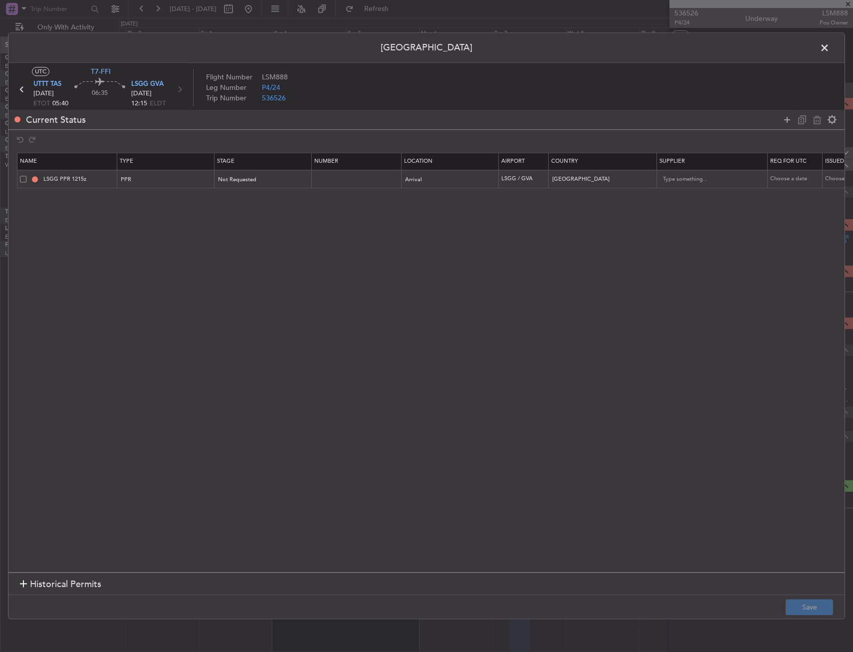
click at [633, 119] on div "Current Status" at bounding box center [426, 119] width 836 height 19
click at [633, 118] on div "Current Status" at bounding box center [426, 119] width 836 height 19
click at [633, 118] on icon at bounding box center [787, 120] width 12 height 12
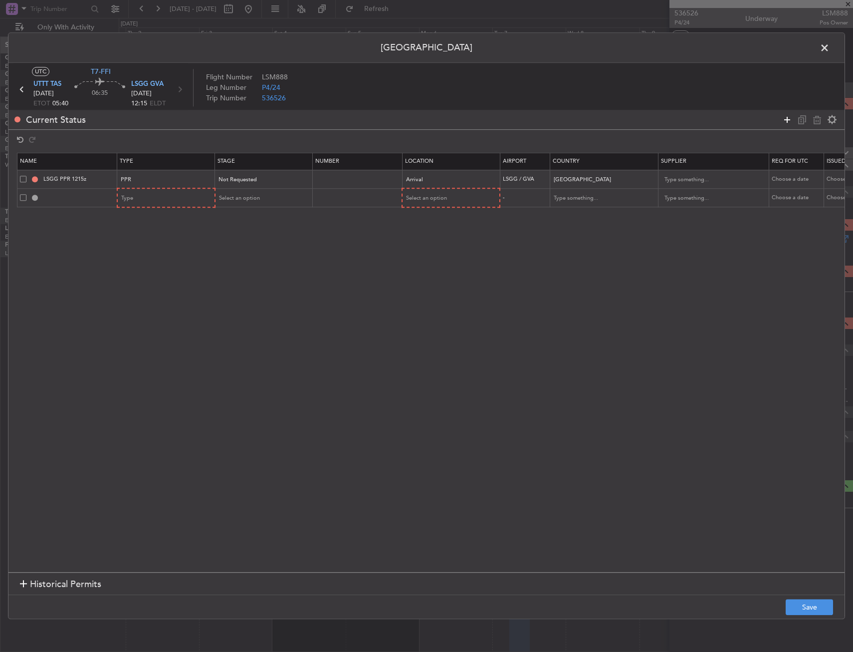
click at [633, 118] on icon at bounding box center [787, 120] width 12 height 12
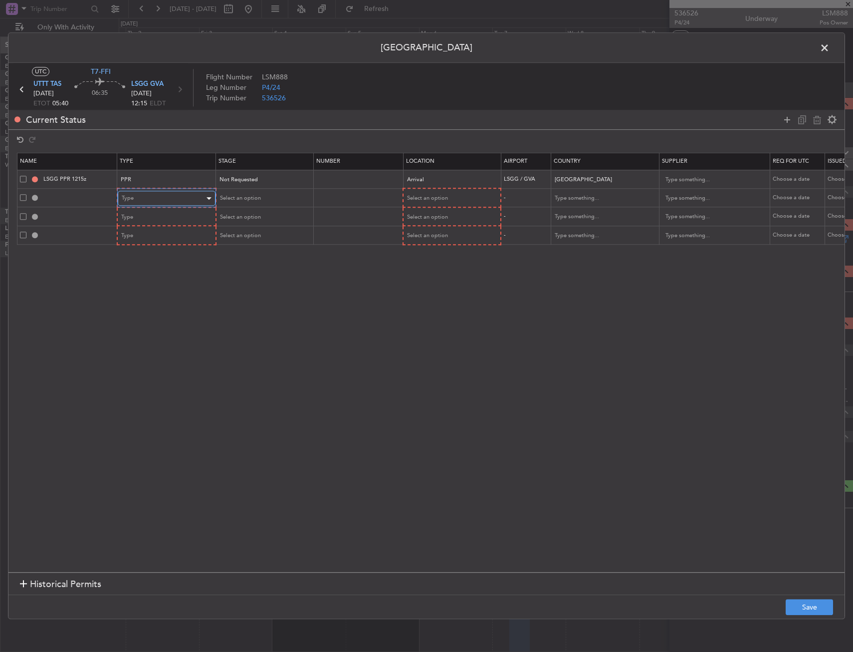
click at [164, 202] on div "Type" at bounding box center [163, 198] width 83 height 15
click at [141, 306] on span "Overflight" at bounding box center [166, 303] width 89 height 15
drag, startPoint x: 158, startPoint y: 208, endPoint x: 151, endPoint y: 214, distance: 9.2
click at [157, 209] on mat-form-field "Type" at bounding box center [166, 217] width 97 height 18
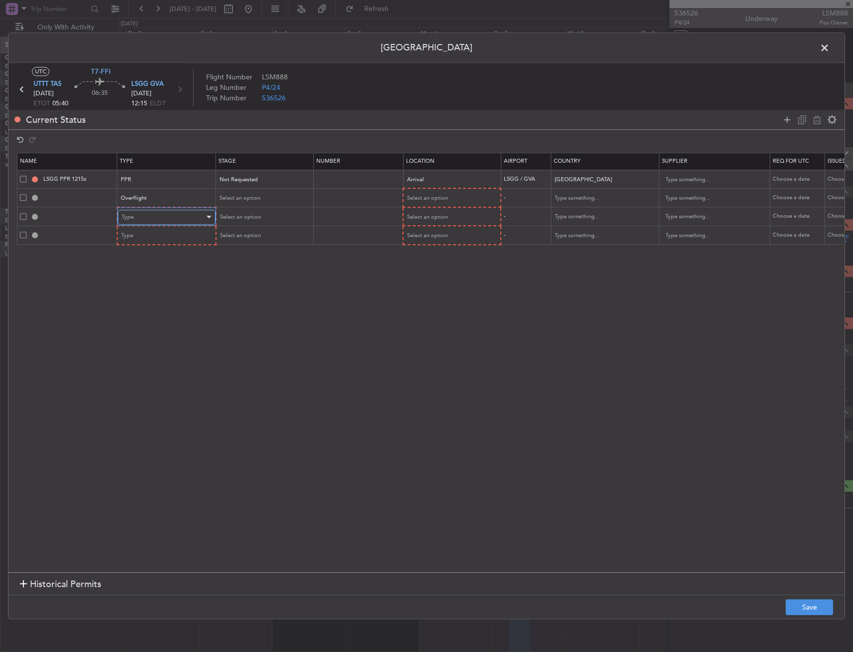
click at [151, 214] on div "Type" at bounding box center [163, 217] width 83 height 15
click at [152, 319] on span "Overflight" at bounding box center [166, 322] width 89 height 15
click at [167, 233] on div "Type" at bounding box center [163, 236] width 83 height 15
click at [158, 342] on span "Overflight" at bounding box center [166, 340] width 89 height 15
click at [444, 197] on span "Select an option" at bounding box center [426, 198] width 41 height 7
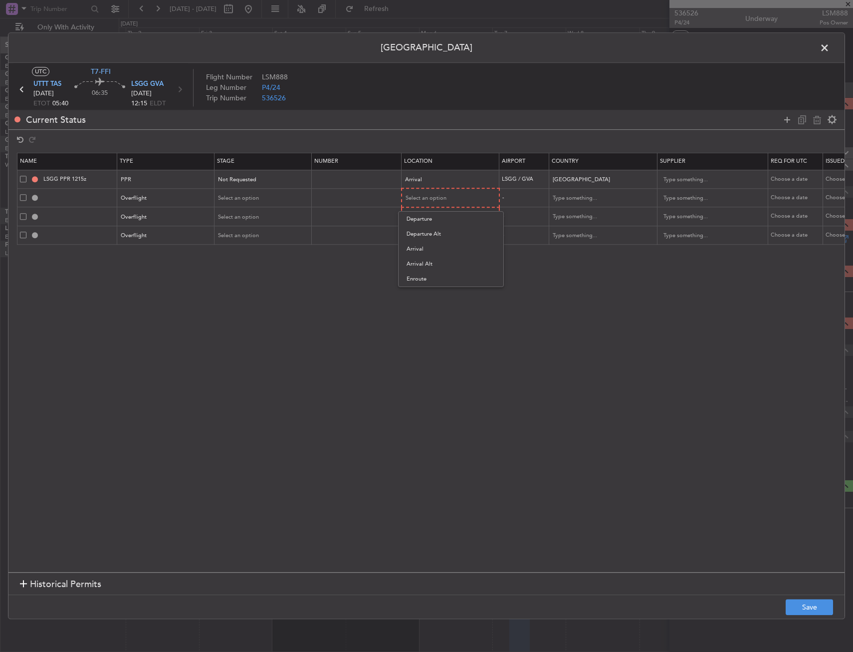
drag, startPoint x: 429, startPoint y: 275, endPoint x: 427, endPoint y: 253, distance: 22.0
click at [428, 273] on span "Enroute" at bounding box center [451, 278] width 89 height 15
click at [428, 229] on div "Select an option" at bounding box center [447, 235] width 83 height 15
drag, startPoint x: 427, startPoint y: 317, endPoint x: 426, endPoint y: 310, distance: 7.0
click at [427, 316] on span "Enroute" at bounding box center [451, 315] width 89 height 15
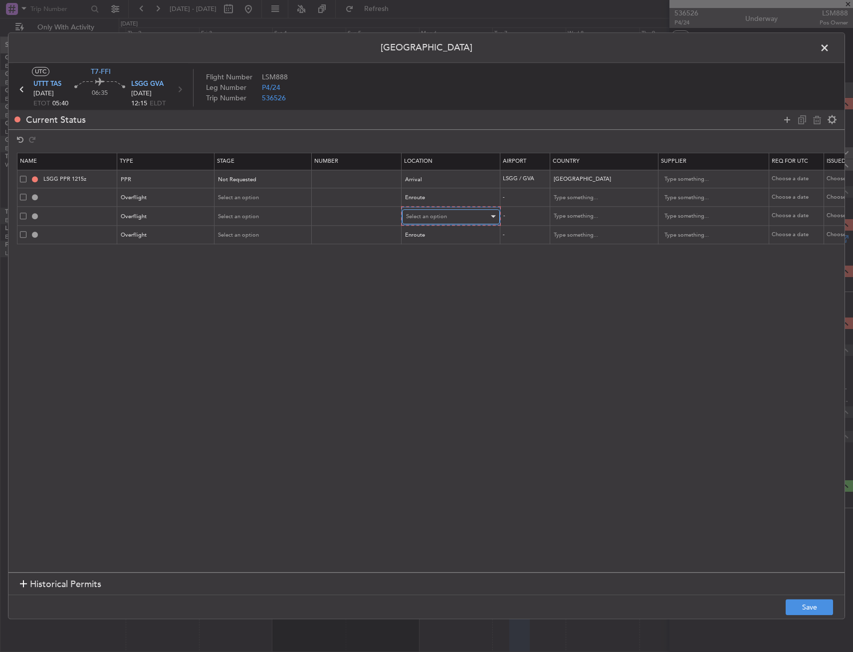
click at [429, 211] on div "Select an option" at bounding box center [447, 216] width 83 height 15
click at [437, 302] on span "Enroute" at bounding box center [451, 297] width 89 height 15
click at [587, 197] on input "text" at bounding box center [598, 197] width 90 height 15
drag, startPoint x: 585, startPoint y: 218, endPoint x: 582, endPoint y: 213, distance: 5.4
click at [584, 218] on span "[GEOGRAPHIC_DATA]" at bounding box center [603, 214] width 93 height 15
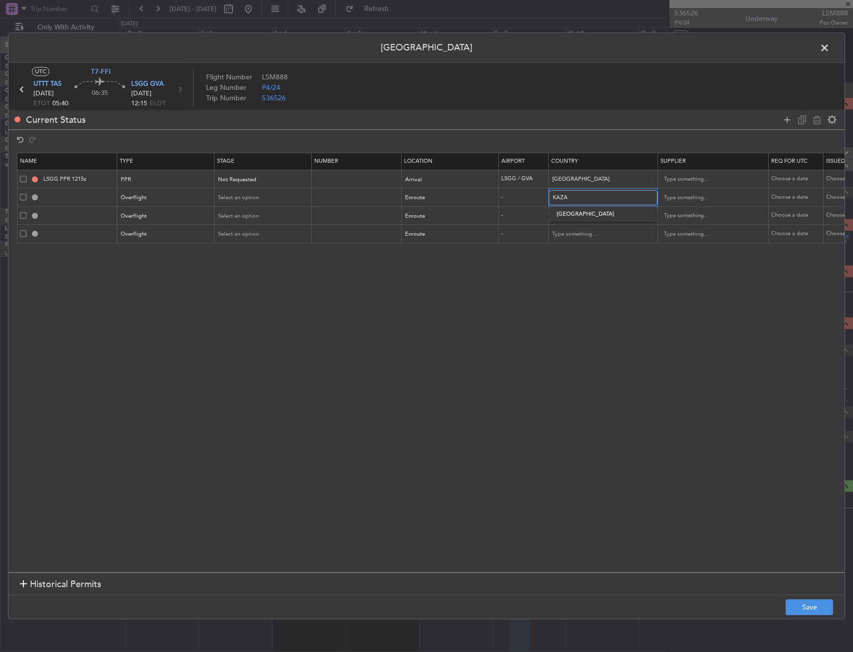
type input "[GEOGRAPHIC_DATA]"
click at [582, 212] on input "text" at bounding box center [598, 216] width 90 height 15
click at [585, 248] on span "[GEOGRAPHIC_DATA]" at bounding box center [603, 246] width 93 height 15
type input "[GEOGRAPHIC_DATA]"
click at [580, 235] on input "text" at bounding box center [598, 234] width 90 height 15
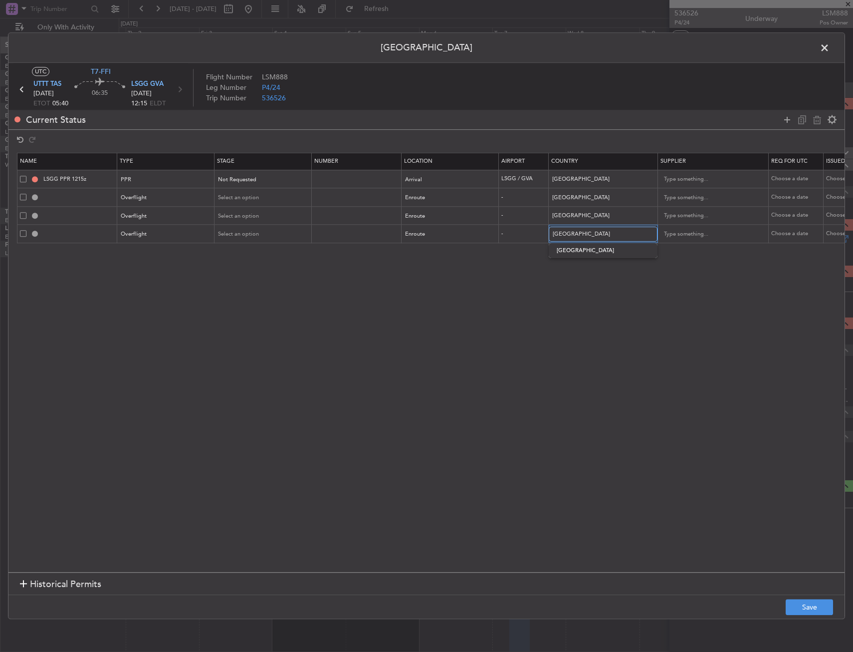
type input "[GEOGRAPHIC_DATA]"
click at [580, 242] on div "[GEOGRAPHIC_DATA]" at bounding box center [603, 250] width 109 height 16
click at [576, 250] on span "[GEOGRAPHIC_DATA]" at bounding box center [603, 250] width 93 height 15
type input "[GEOGRAPHIC_DATA]"
click at [500, 271] on section "Name Type Stage Number Location Airport Country Supplier Req For Utc Issued For…" at bounding box center [426, 361] width 836 height 422
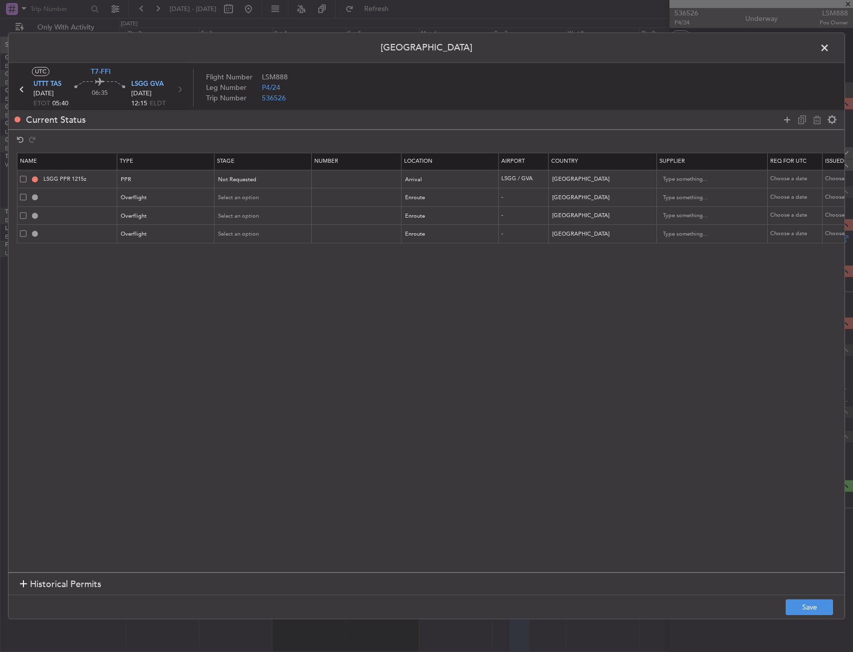
click at [633, 472] on section "Historical Permits" at bounding box center [426, 584] width 836 height 24
click at [633, 472] on button "Save" at bounding box center [809, 607] width 47 height 16
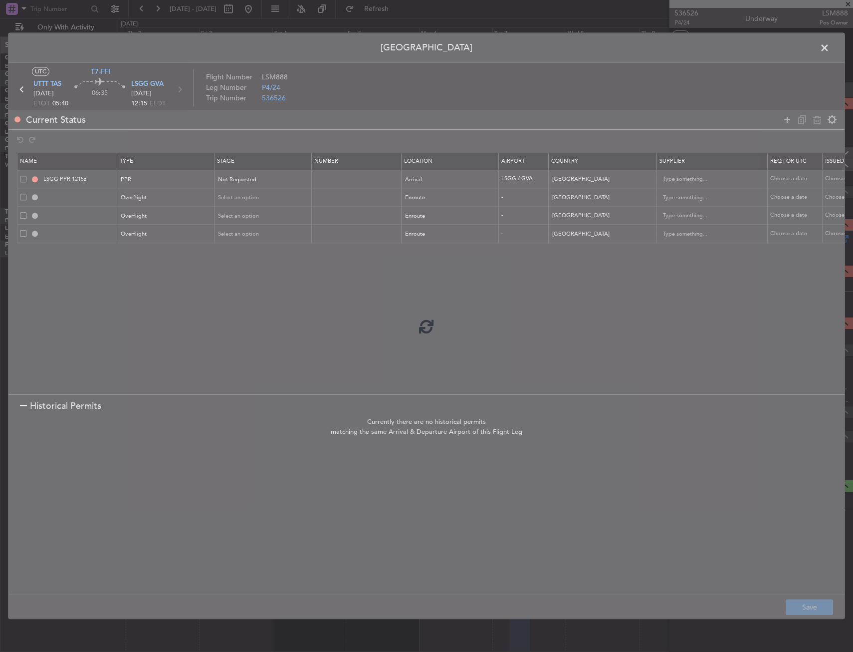
type input "KAZAKHSTAN OVF"
type input "NNN"
type input "TURKMENISTAN OVF"
type input "NNN"
type input "TURKEY OVF"
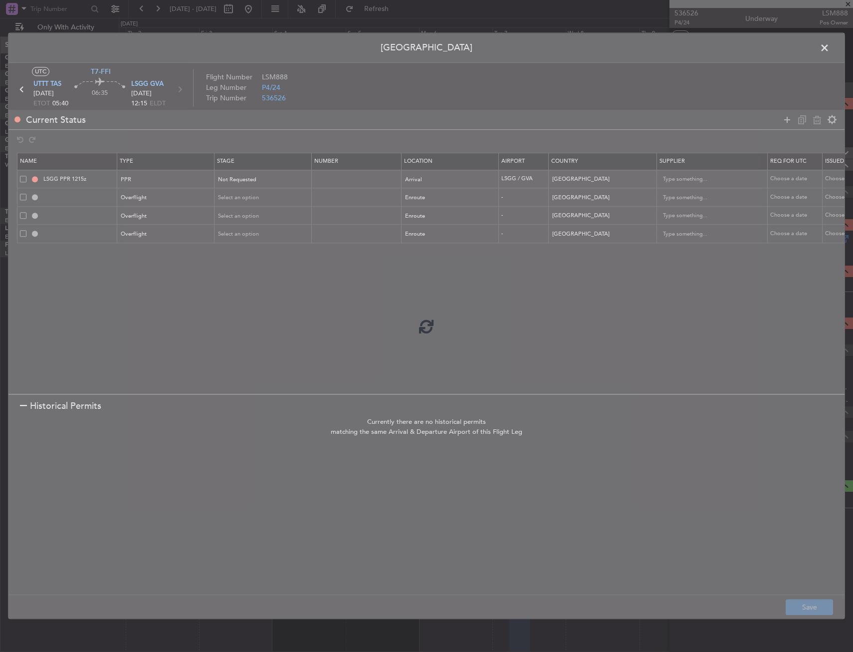
type input "NNN"
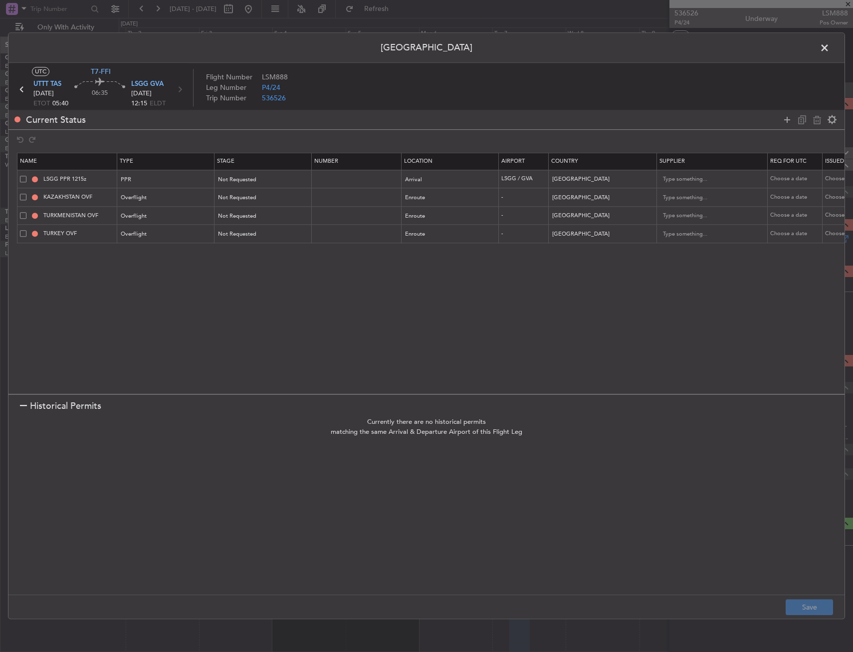
click at [20, 404] on div at bounding box center [23, 406] width 7 height 7
click at [250, 233] on span "Not Requested" at bounding box center [238, 234] width 38 height 7
drag, startPoint x: 261, startPoint y: 314, endPoint x: 323, endPoint y: 272, distance: 75.1
click at [261, 314] on span "Received OK" at bounding box center [263, 314] width 89 height 15
click at [384, 234] on input "text" at bounding box center [357, 234] width 87 height 8
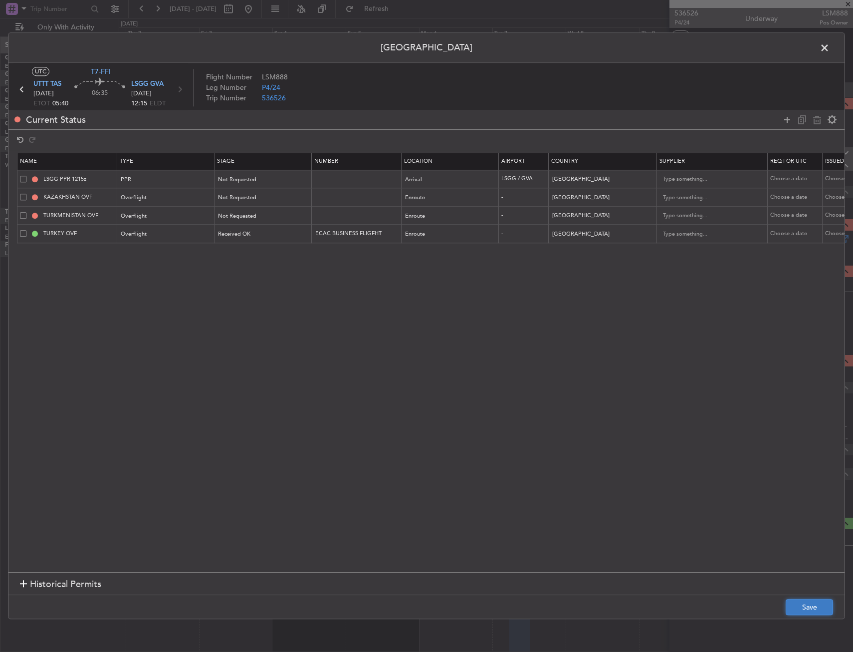
click at [633, 472] on button "Save" at bounding box center [809, 607] width 47 height 16
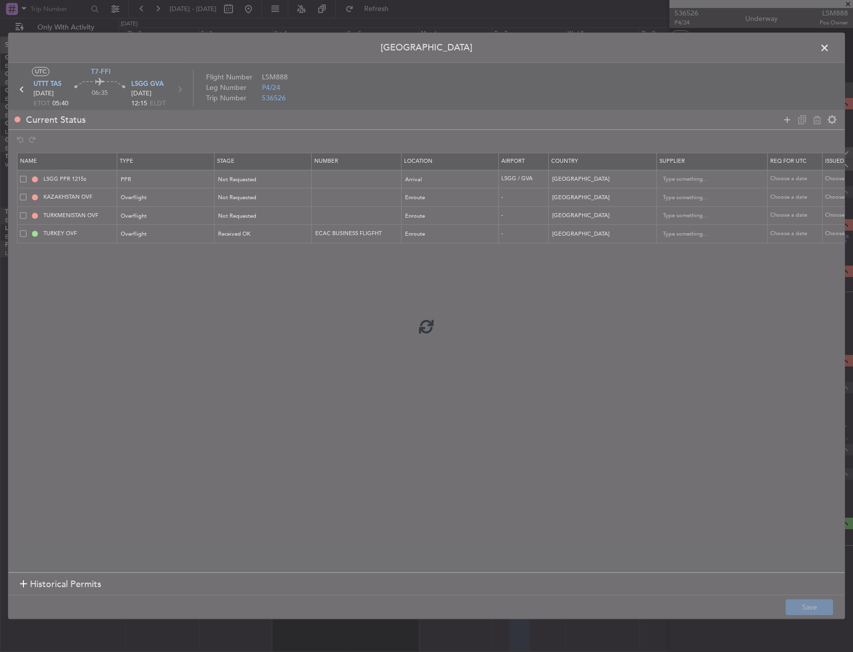
type input "ECAC BUSINESS FLIGFHT"
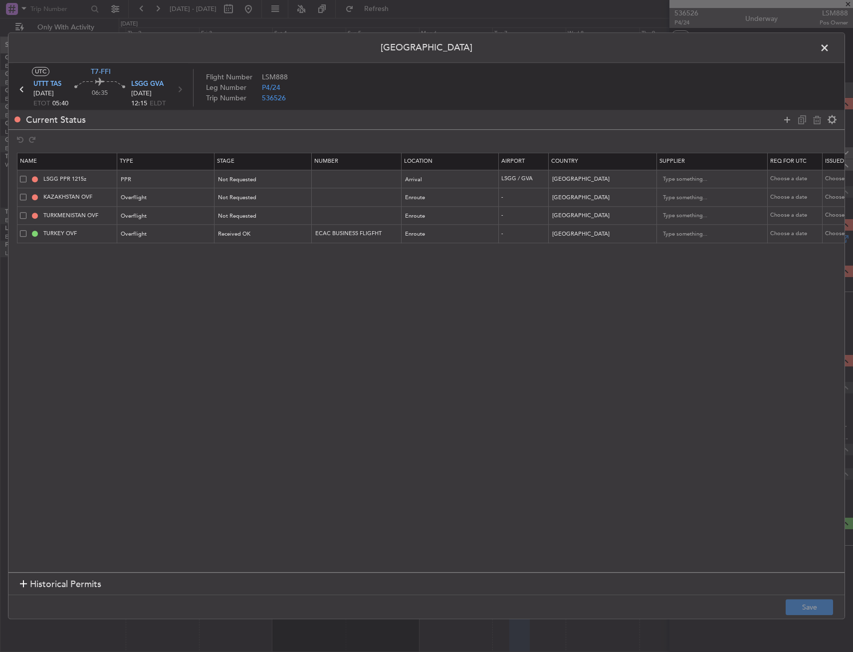
click at [633, 44] on span at bounding box center [830, 50] width 0 height 20
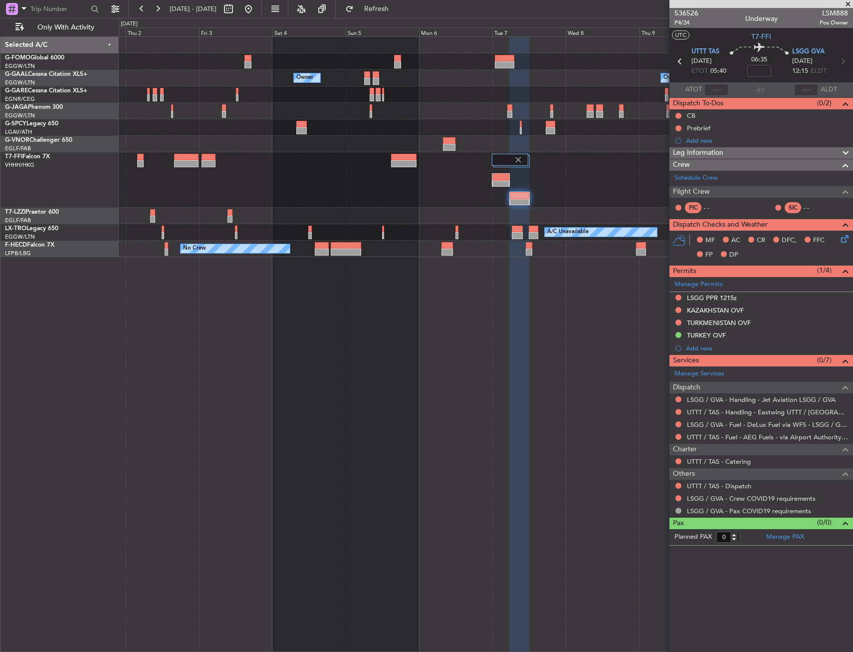
click at [633, 148] on span "Leg Information" at bounding box center [698, 152] width 50 height 11
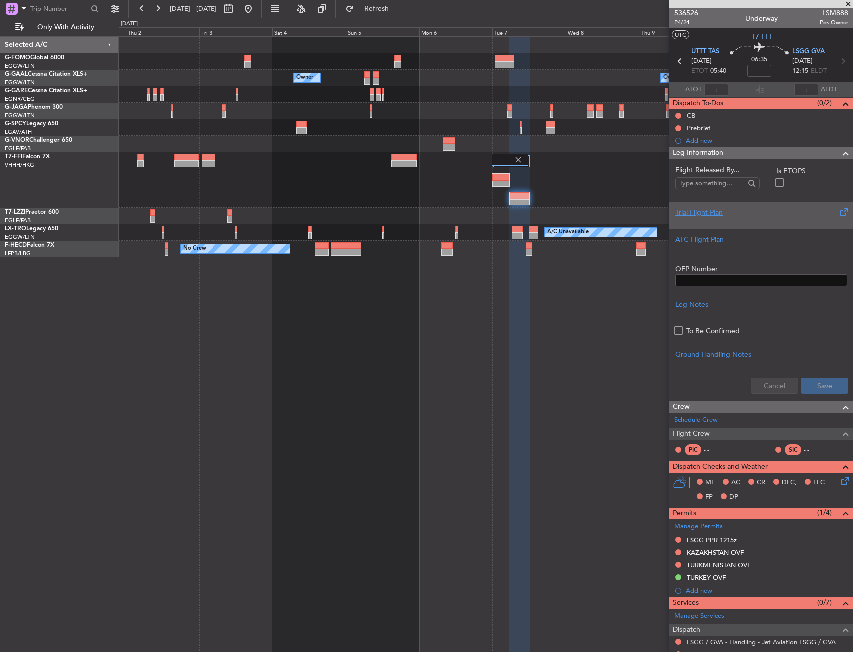
click at [633, 214] on div "Trial Flight Plan" at bounding box center [762, 212] width 172 height 10
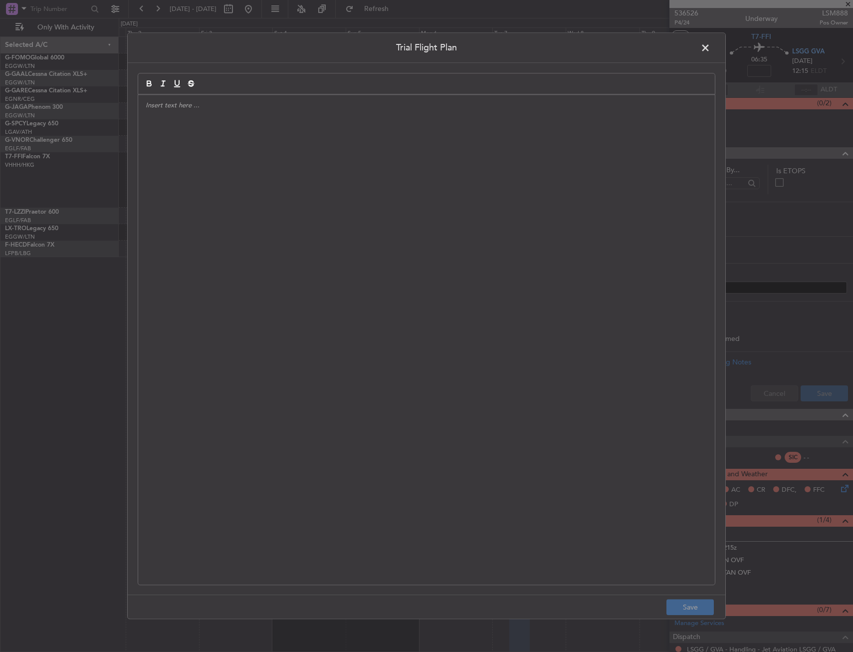
click at [628, 237] on div at bounding box center [426, 339] width 577 height 489
paste div
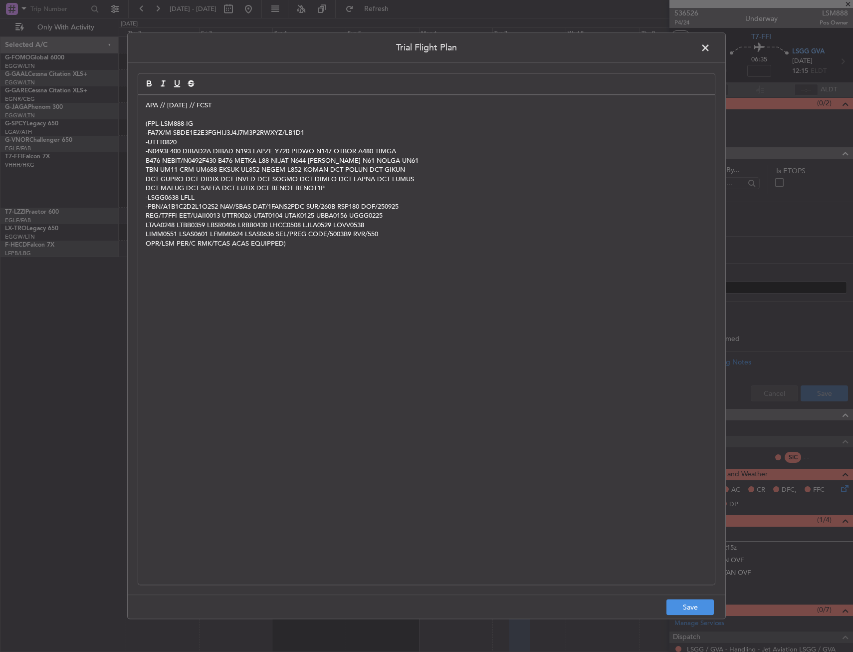
scroll to position [0, 0]
click at [633, 472] on button "Save" at bounding box center [690, 607] width 47 height 16
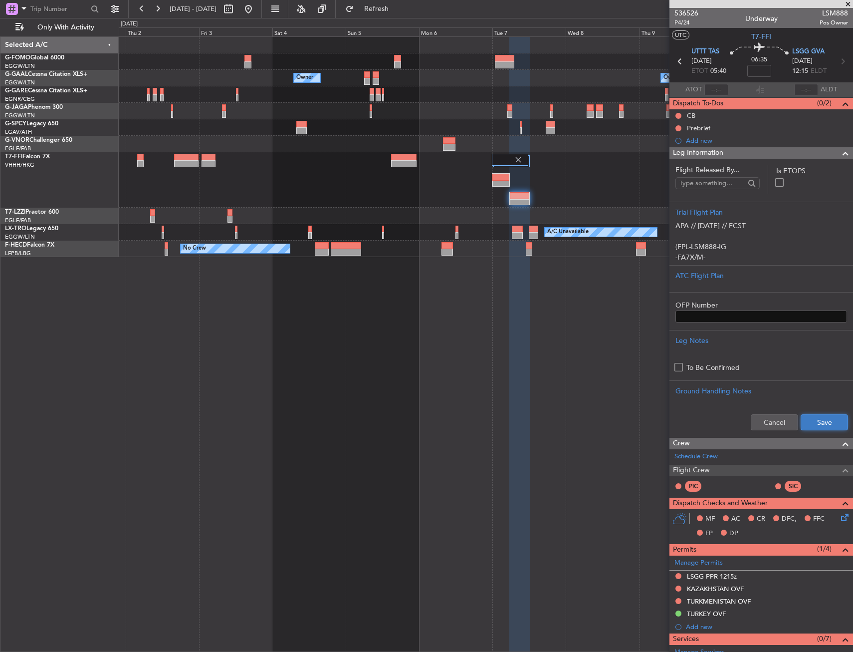
click at [633, 420] on button "Save" at bounding box center [824, 422] width 47 height 16
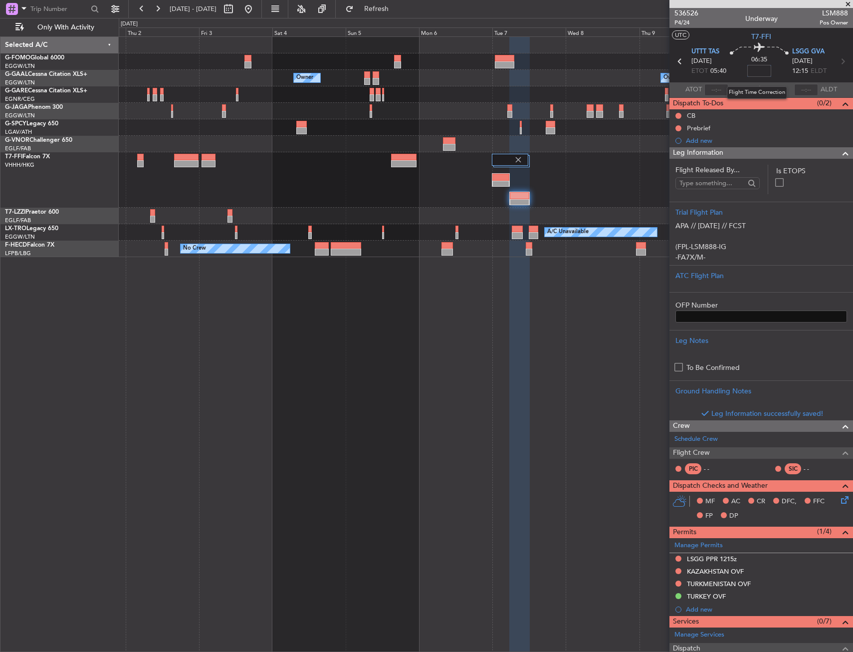
click at [633, 71] on input at bounding box center [759, 71] width 24 height 12
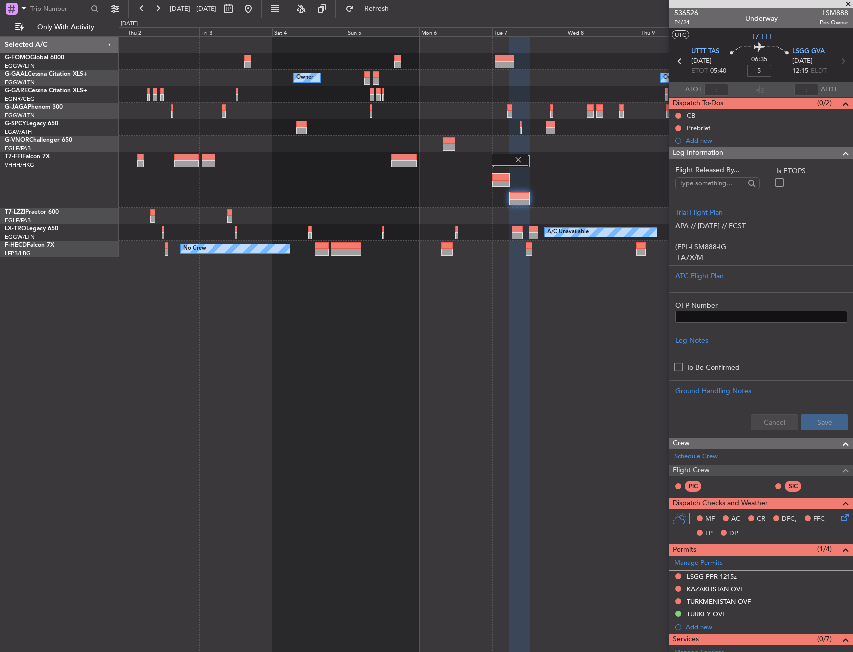
click at [633, 82] on mat-tooltip-component "Flight Time Correction" at bounding box center [757, 92] width 74 height 26
click at [633, 151] on div "Leg Information" at bounding box center [762, 152] width 184 height 11
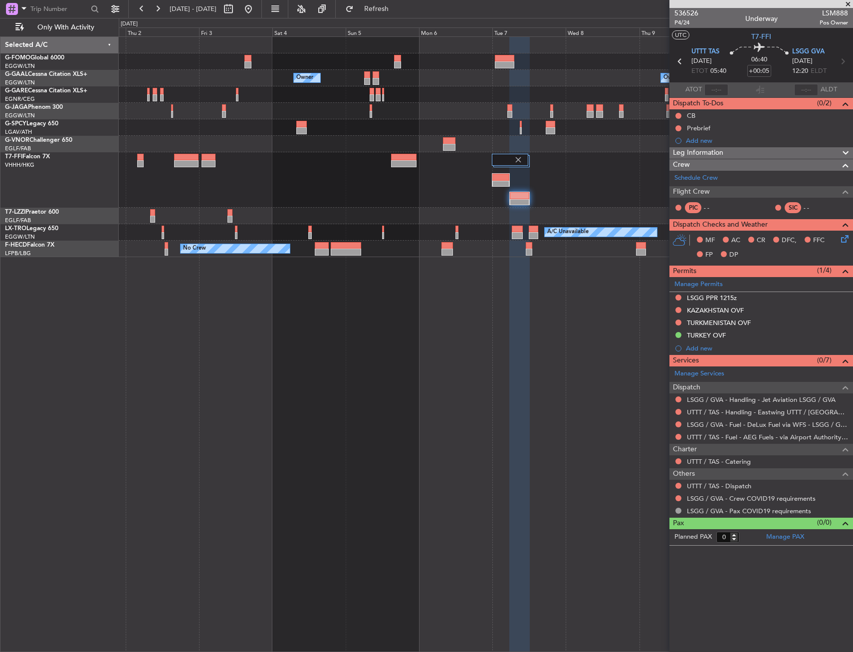
drag, startPoint x: 700, startPoint y: 439, endPoint x: 697, endPoint y: 443, distance: 5.7
click at [633, 439] on link "UTTT / TAS - Fuel - AEG Fuels - via Airport Authority - [GEOGRAPHIC_DATA] / [GE…" at bounding box center [767, 437] width 161 height 8
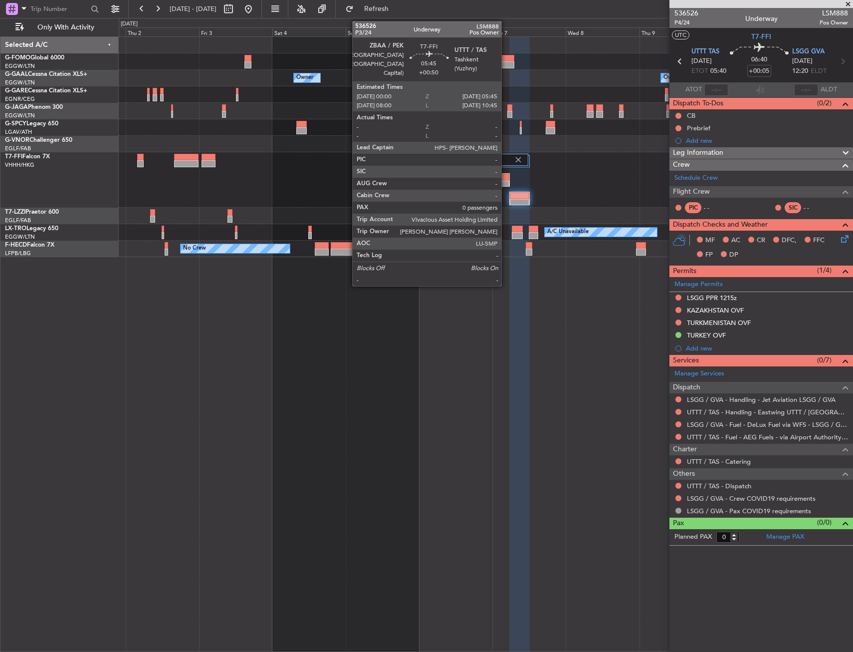
click at [505, 176] on div at bounding box center [500, 177] width 17 height 7
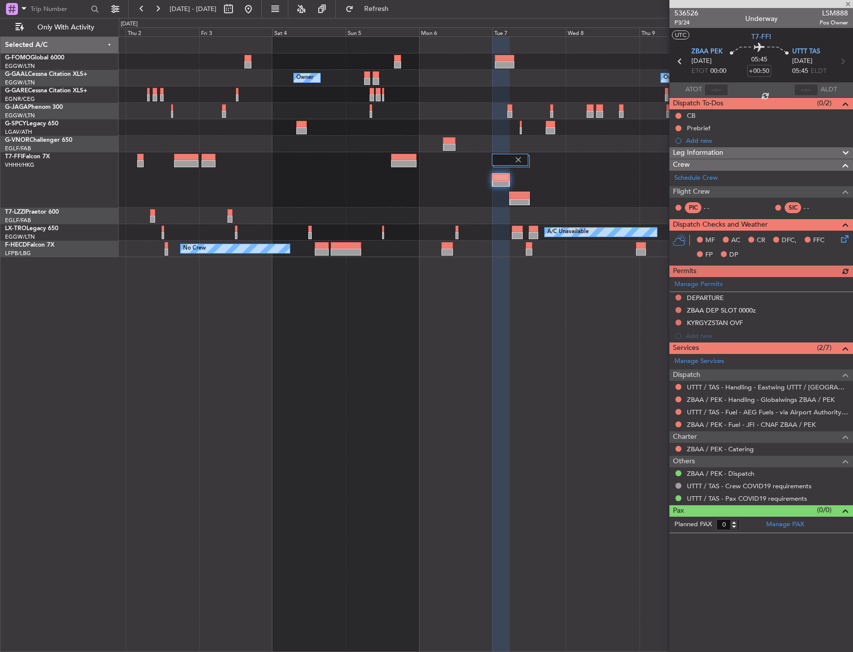
click at [633, 154] on span "Leg Information" at bounding box center [698, 152] width 50 height 11
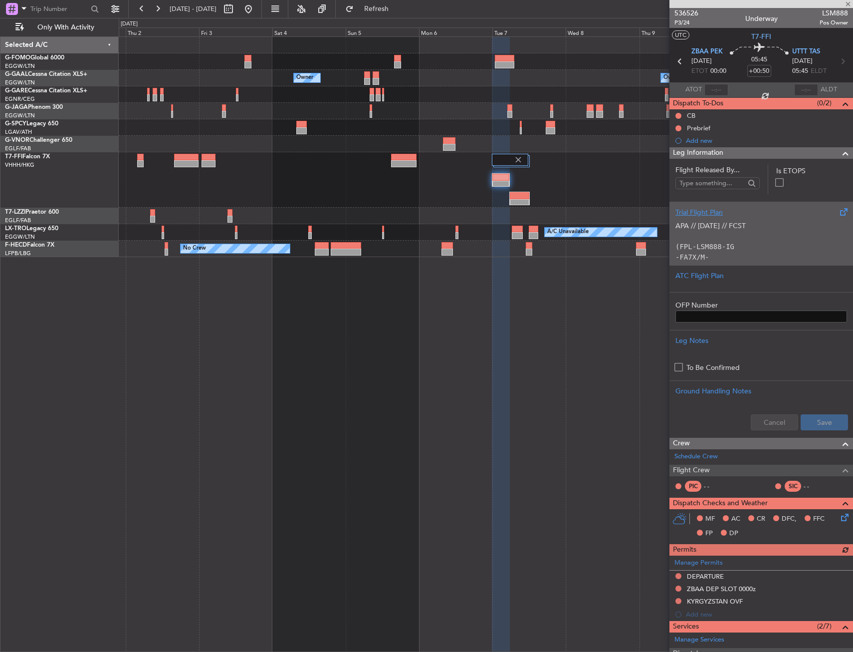
click at [633, 240] on p at bounding box center [762, 236] width 172 height 10
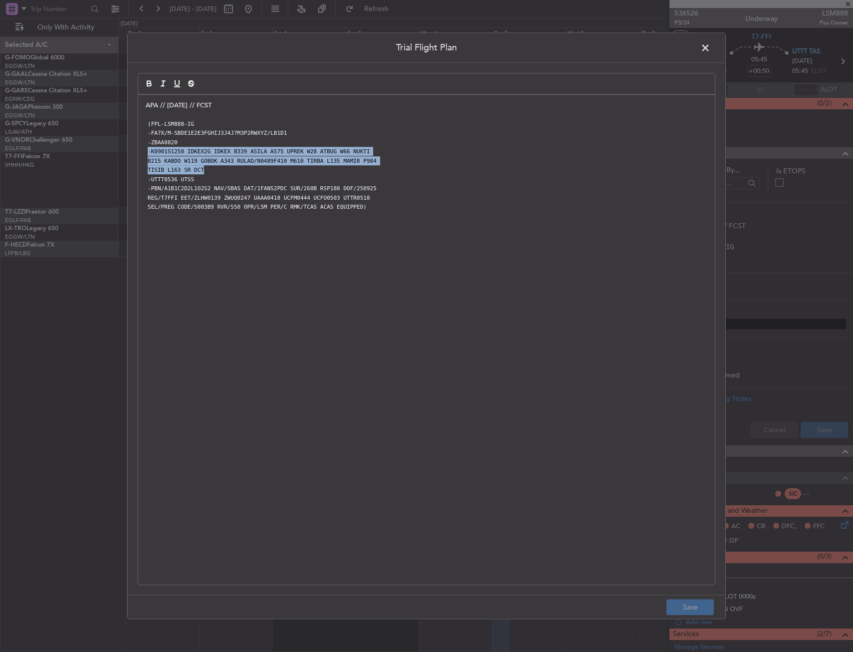
drag, startPoint x: 149, startPoint y: 150, endPoint x: 243, endPoint y: 170, distance: 96.9
click at [243, 170] on div "APA // [DATE] // FCST (FPL-LSM888-IG -FA7X/M-SBDE1E2E3FGHIJ3J4J7M3P2RWXYZ/LB1D1…" at bounding box center [426, 339] width 577 height 489
copy div "-K0901S1250 IDKEX2G IDKEX B339 ASILA A575 UPREK W28 ATBUG W66 NUKTI B215 KABDO …"
click at [633, 40] on span at bounding box center [710, 50] width 0 height 20
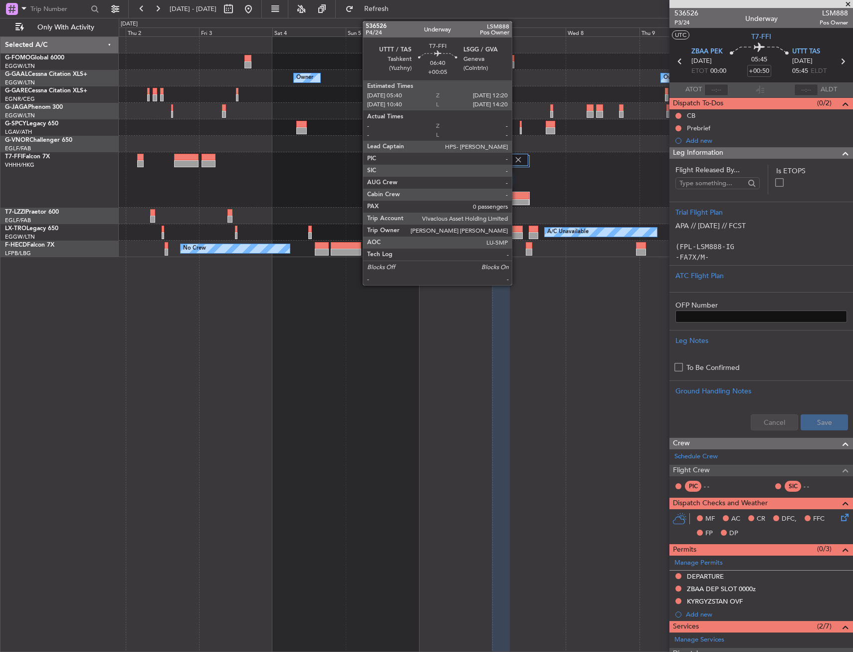
click at [517, 195] on div at bounding box center [519, 195] width 19 height 7
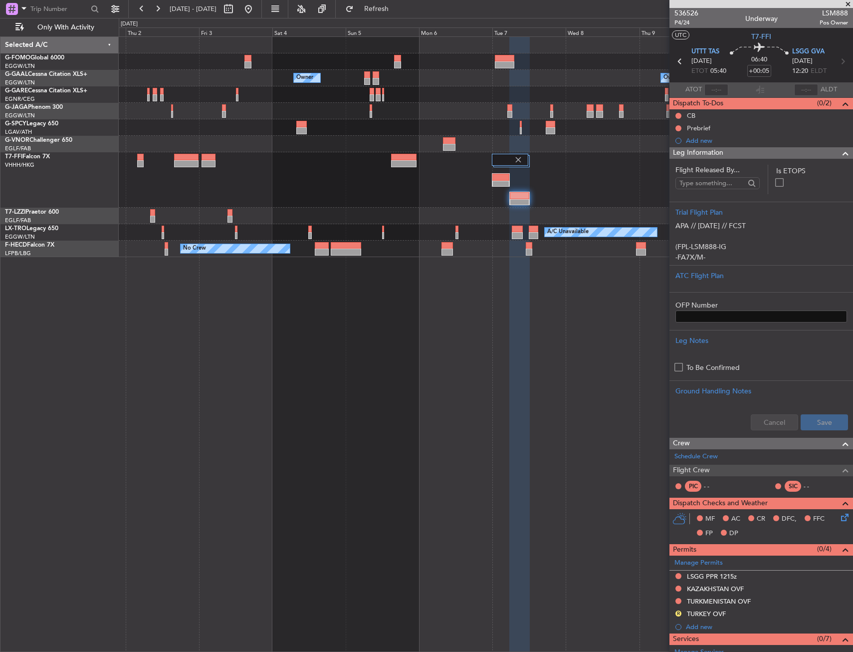
drag, startPoint x: 808, startPoint y: 152, endPoint x: 781, endPoint y: 310, distance: 160.4
click at [633, 152] on div "Leg Information" at bounding box center [762, 152] width 184 height 11
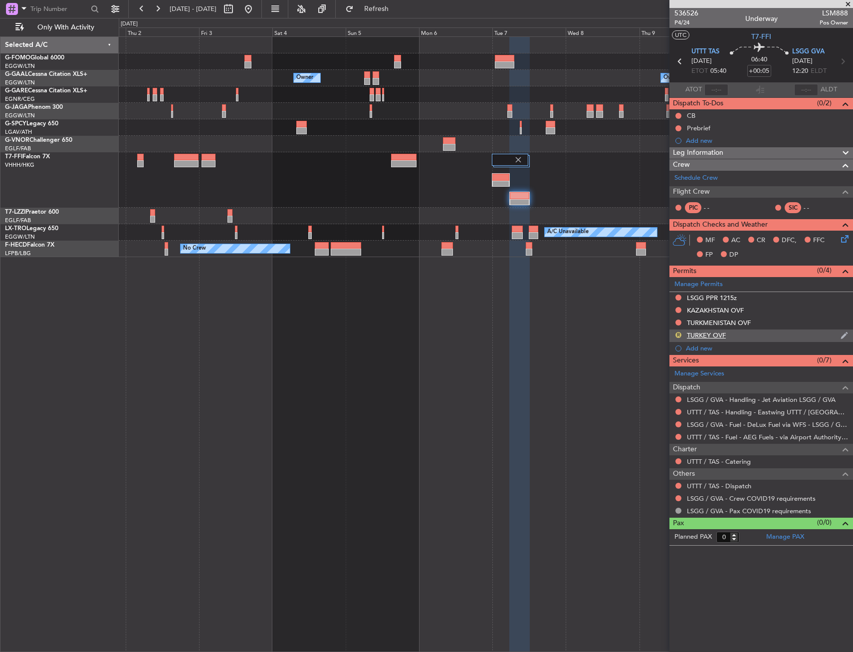
click at [633, 336] on button "R" at bounding box center [679, 335] width 6 height 6
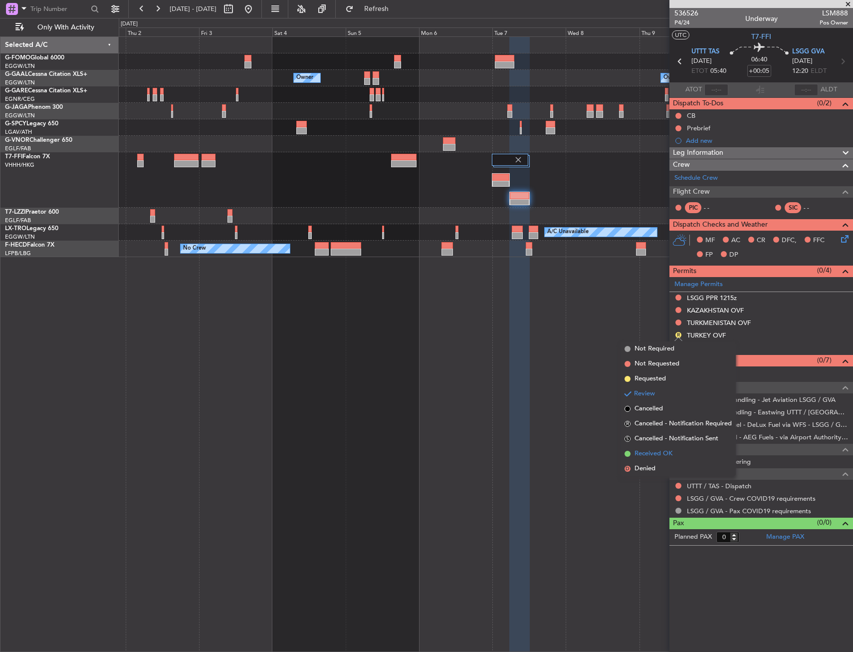
click at [633, 454] on span "Received OK" at bounding box center [654, 454] width 38 height 10
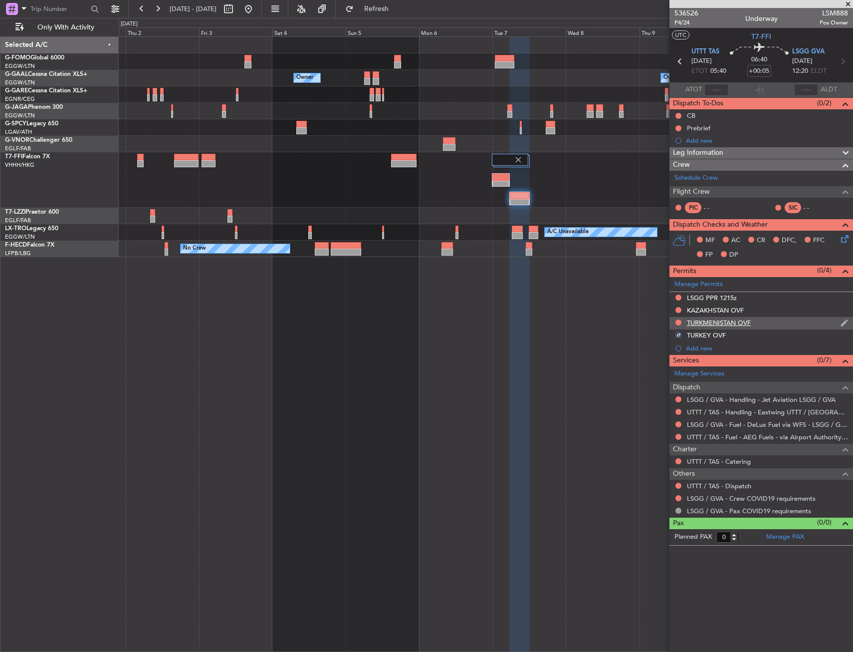
click at [633, 324] on div "TURKMENISTAN OVF" at bounding box center [719, 322] width 64 height 8
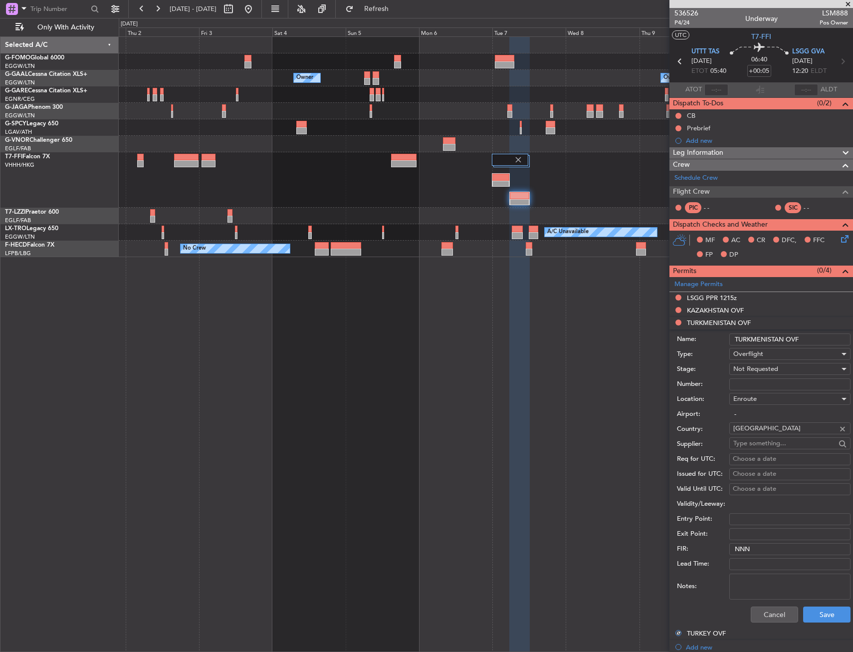
drag, startPoint x: 807, startPoint y: 339, endPoint x: 734, endPoint y: 341, distance: 73.4
click at [633, 341] on input "TURKMENISTAN OVF" at bounding box center [789, 339] width 121 height 12
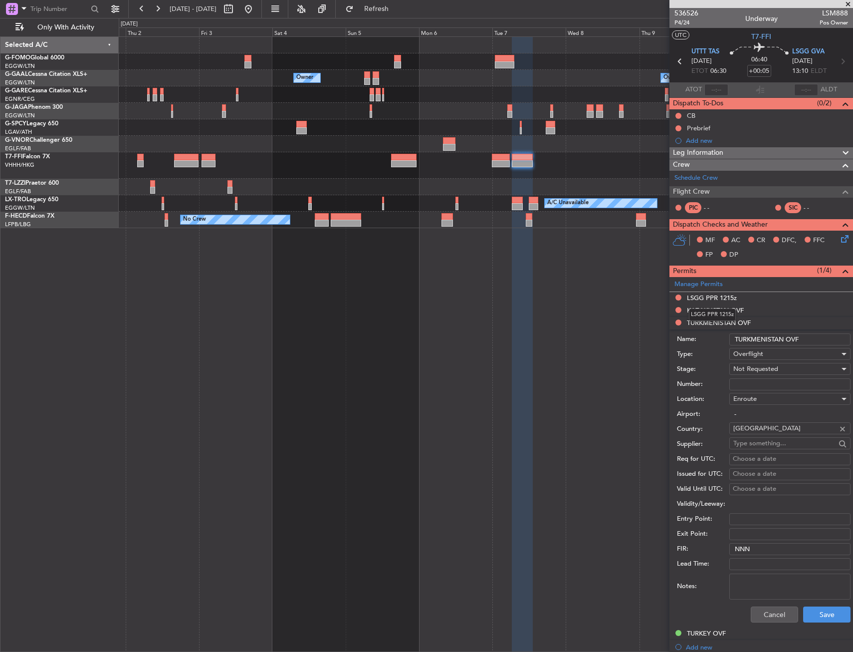
click at [633, 308] on mat-tooltip-component "LSGG PPR 1215z" at bounding box center [712, 314] width 61 height 26
click at [633, 309] on div "KAZAKHSTAN OVF" at bounding box center [715, 310] width 57 height 8
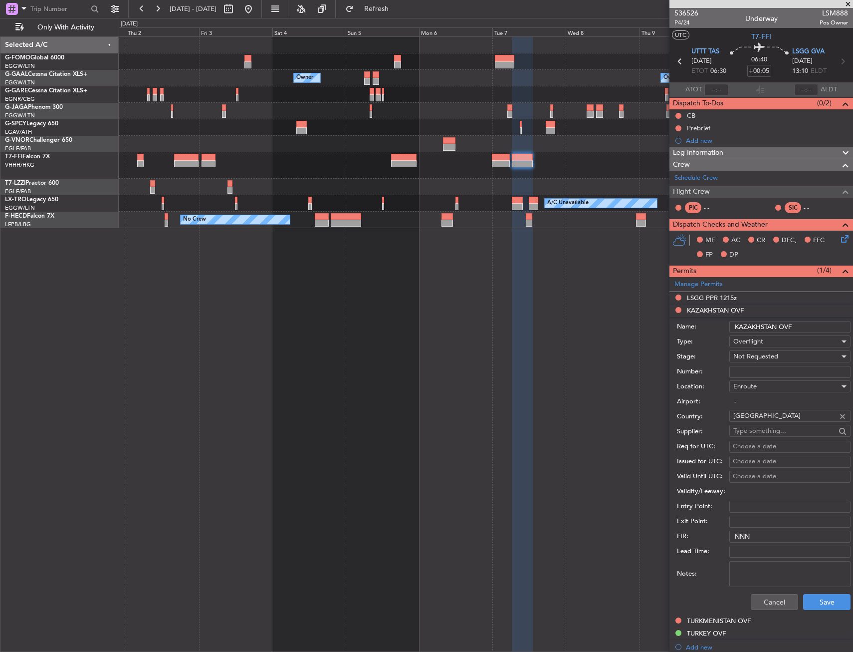
drag, startPoint x: 795, startPoint y: 326, endPoint x: 722, endPoint y: 332, distance: 73.1
click at [633, 332] on div "Name: KAZAKHSTAN OVF" at bounding box center [764, 326] width 174 height 15
drag, startPoint x: 717, startPoint y: 152, endPoint x: 748, endPoint y: 233, distance: 86.1
click at [633, 152] on span "Leg Information" at bounding box center [698, 152] width 50 height 11
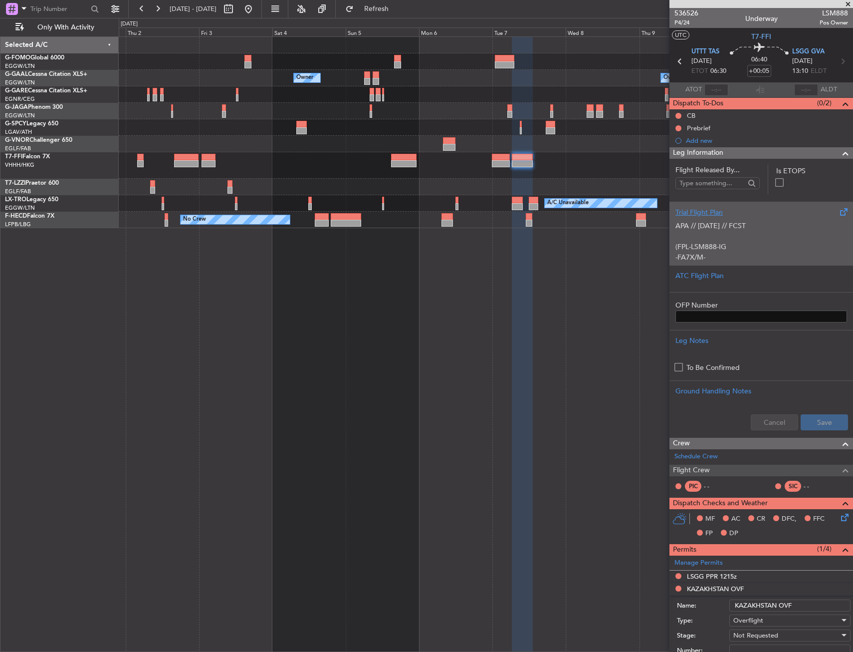
click at [633, 249] on p "(FPL-LSM888-IG" at bounding box center [762, 246] width 172 height 10
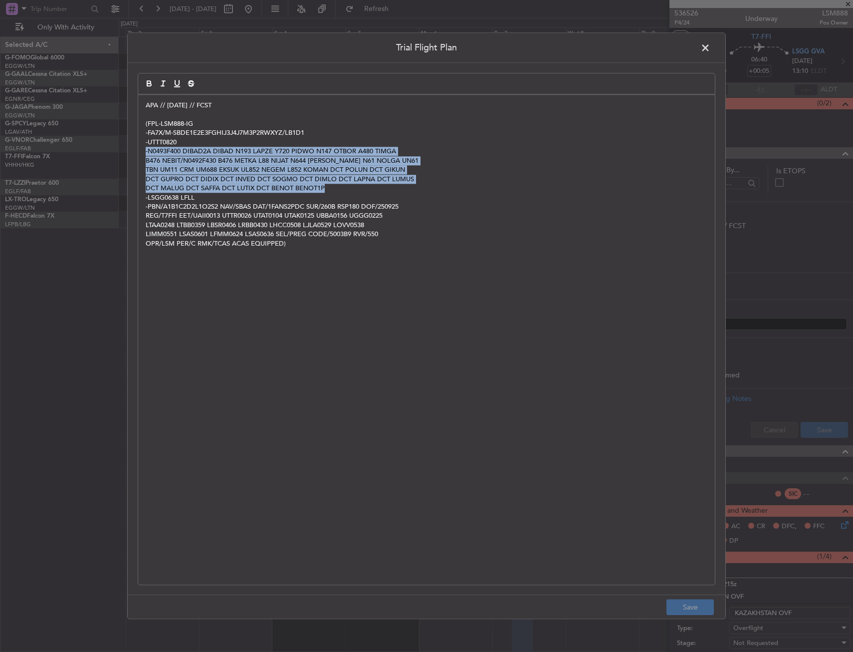
drag, startPoint x: 145, startPoint y: 153, endPoint x: 333, endPoint y: 189, distance: 190.9
click at [333, 189] on div "APA // [DATE] // FCST (FPL-LSM888-IG -FA7X/M-SBDE1E2E3FGHIJ3J4J7M3P2RWXYZ/LB1D1…" at bounding box center [426, 339] width 577 height 489
copy div "-N0493F400 DIBAD2A DIBAD N193 LAPZE Y720 PIDWO N147 OTBOR A480 TIMGA B476 NEBIT…"
drag, startPoint x: 714, startPoint y: 53, endPoint x: 707, endPoint y: 54, distance: 7.1
click at [633, 53] on header "Trial Flight Plan" at bounding box center [427, 48] width 598 height 30
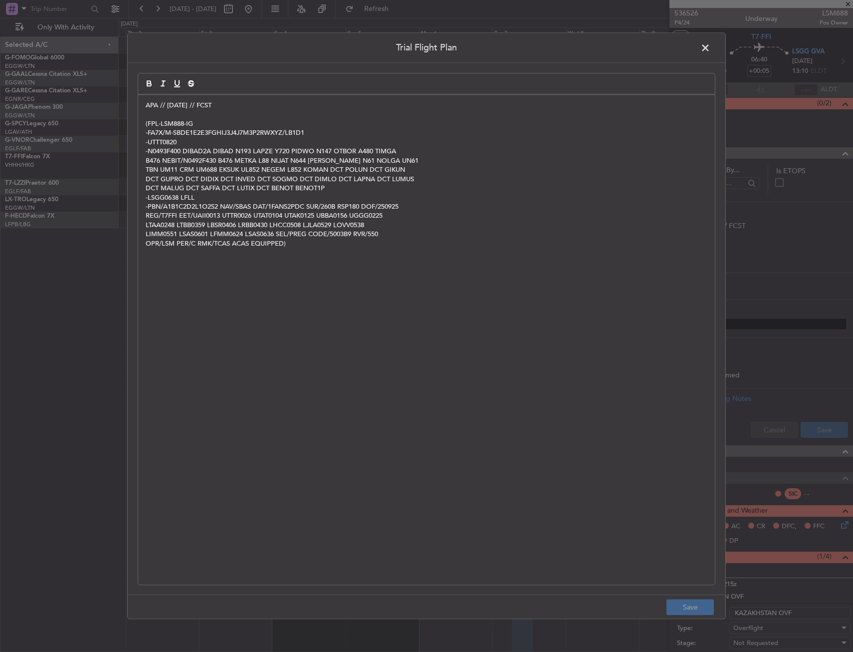
click at [633, 52] on span at bounding box center [710, 50] width 0 height 20
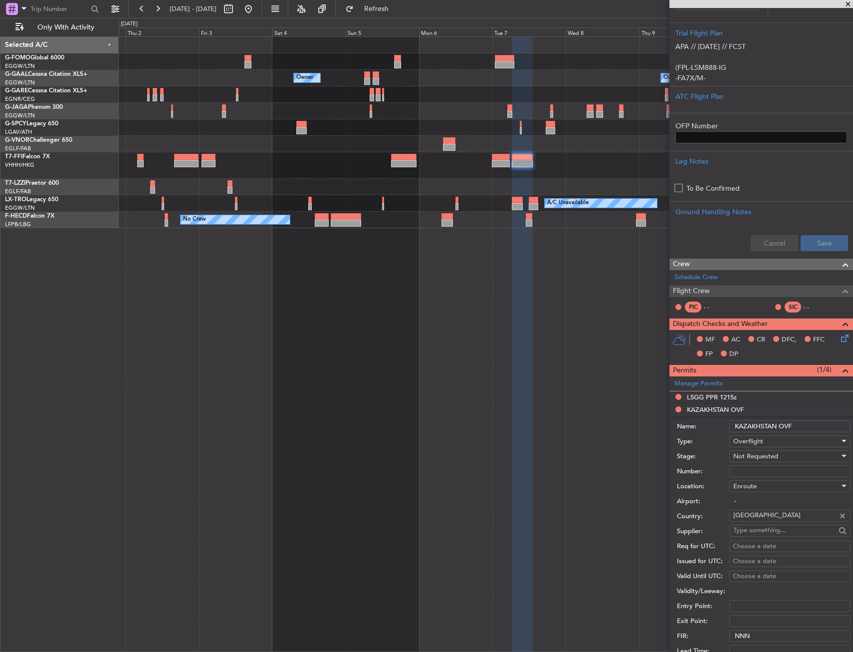
scroll to position [249, 0]
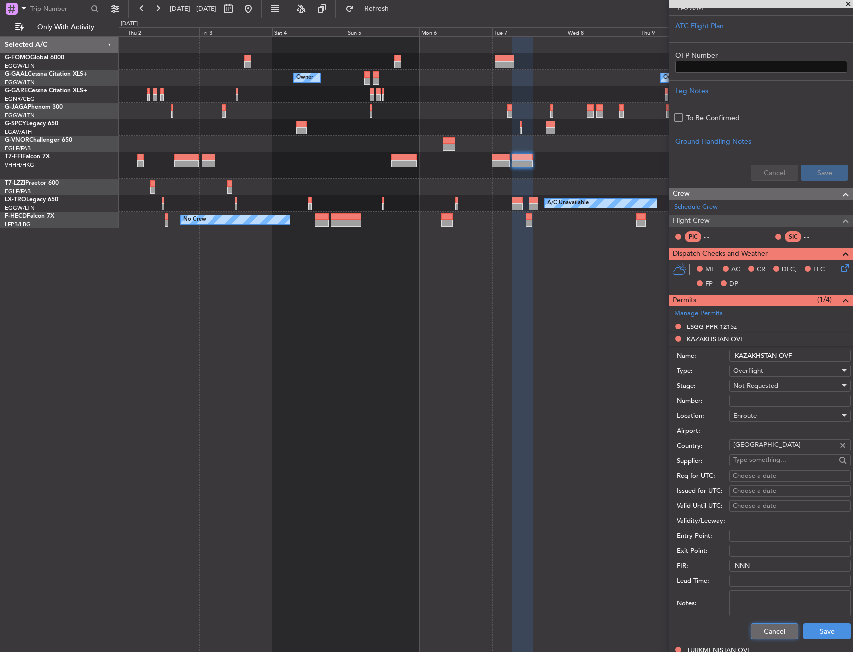
click at [633, 472] on button "Cancel" at bounding box center [774, 631] width 47 height 16
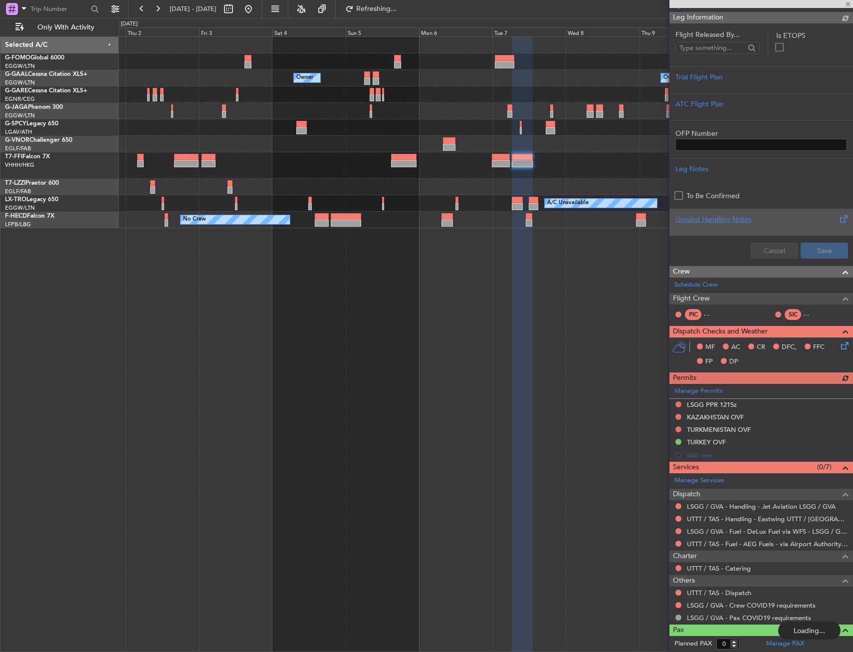
scroll to position [172, 0]
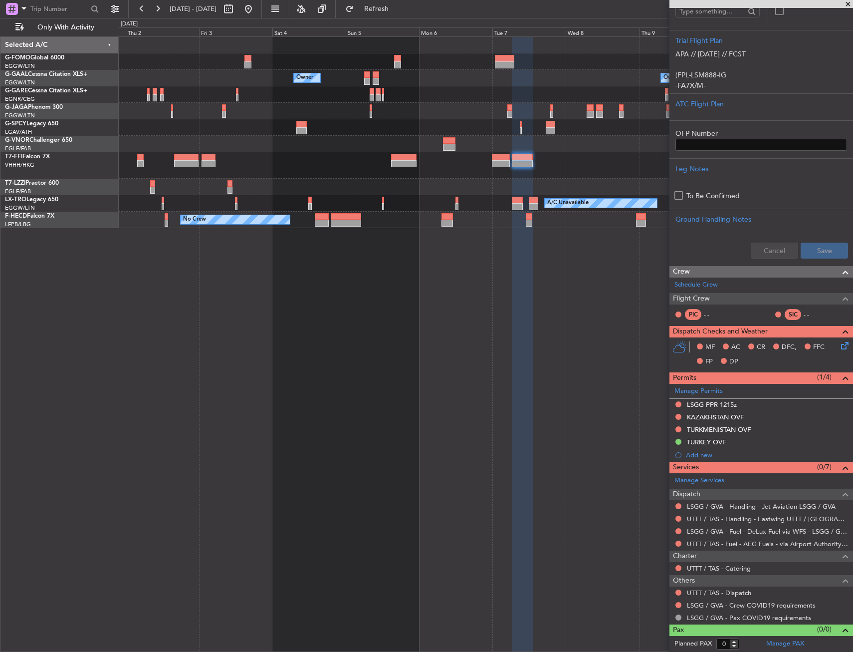
drag, startPoint x: 680, startPoint y: 429, endPoint x: 672, endPoint y: 450, distance: 22.7
click at [633, 429] on button at bounding box center [679, 429] width 6 height 6
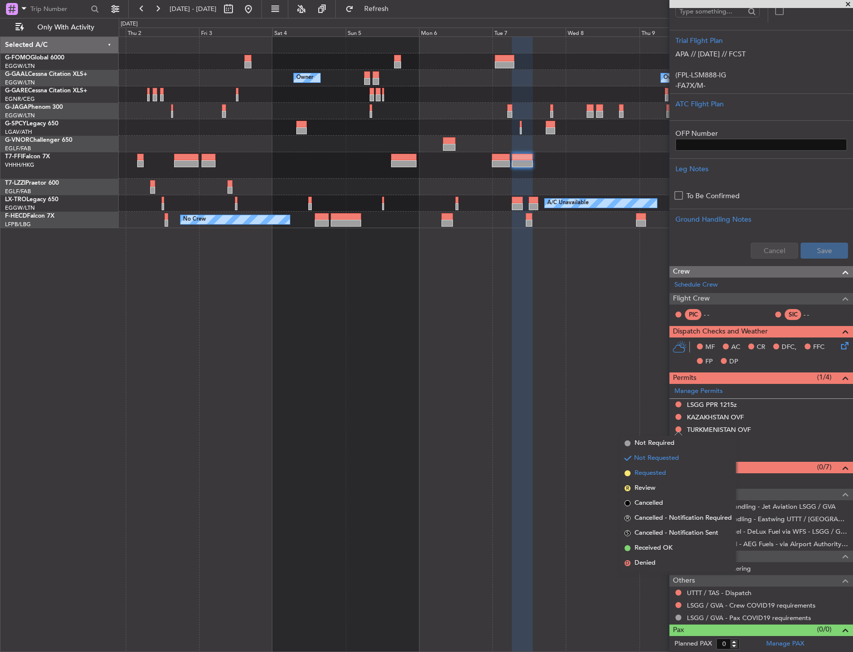
click at [633, 472] on li "Requested" at bounding box center [678, 473] width 115 height 15
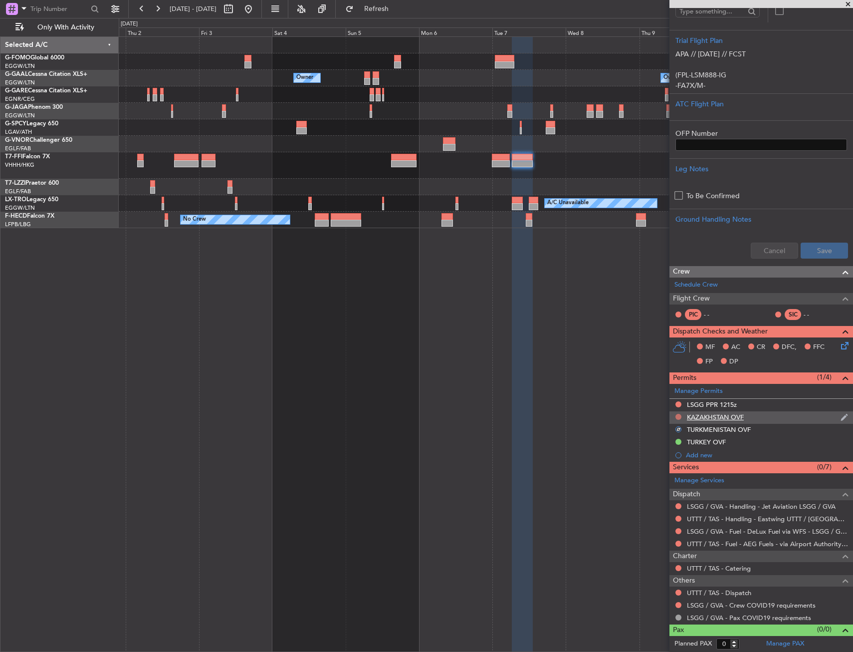
click at [633, 415] on button at bounding box center [679, 417] width 6 height 6
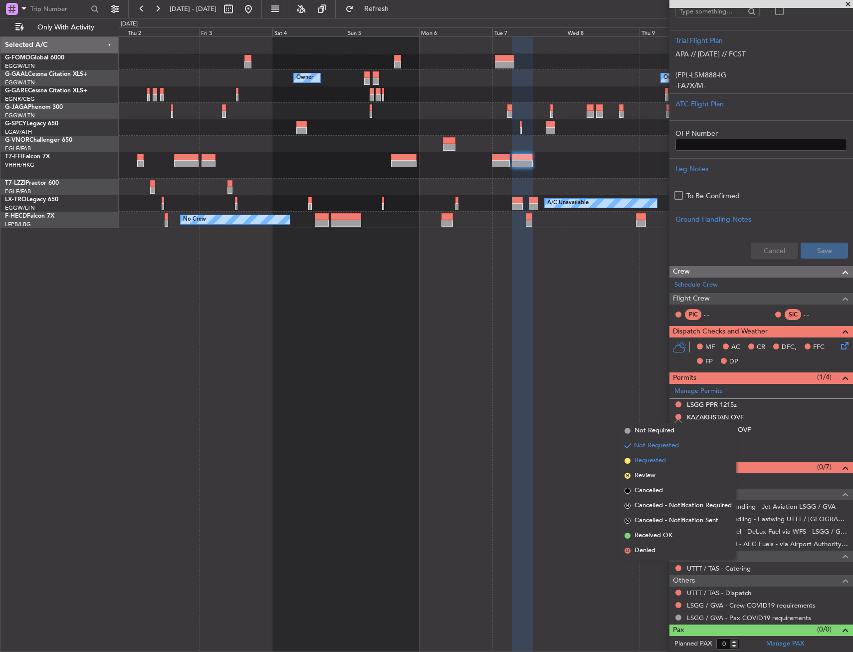
click at [633, 457] on span "Requested" at bounding box center [650, 461] width 31 height 10
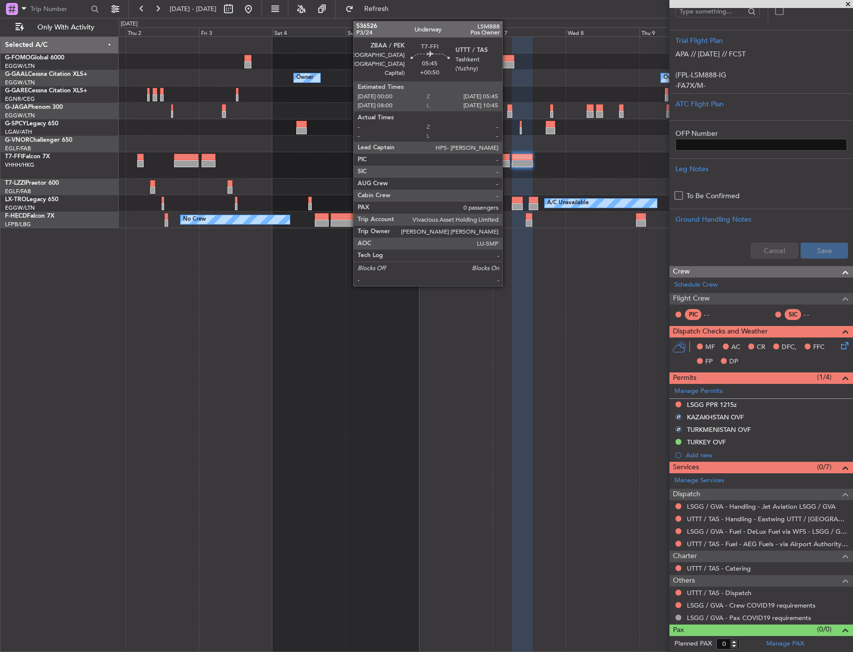
click at [505, 158] on div at bounding box center [501, 157] width 18 height 7
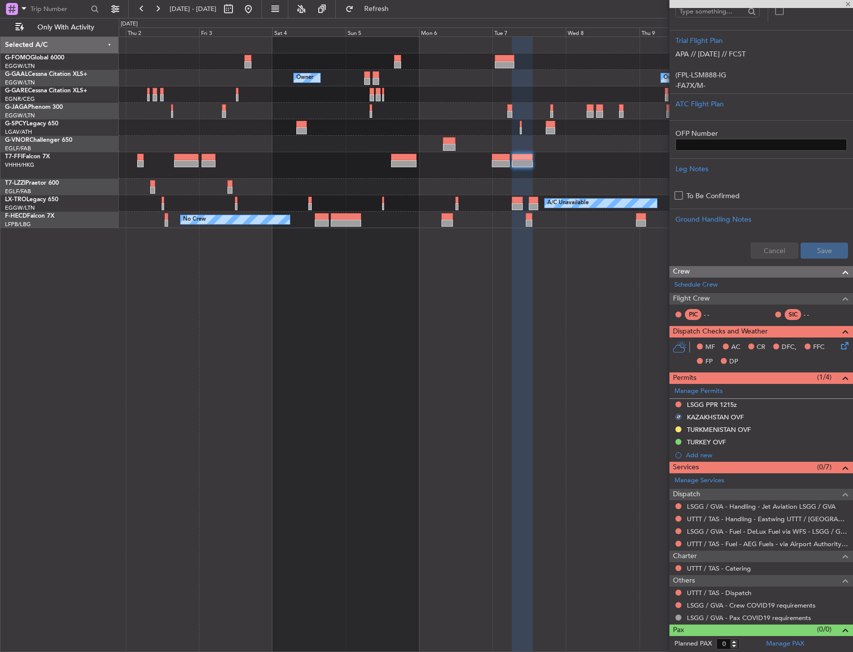
scroll to position [0, 0]
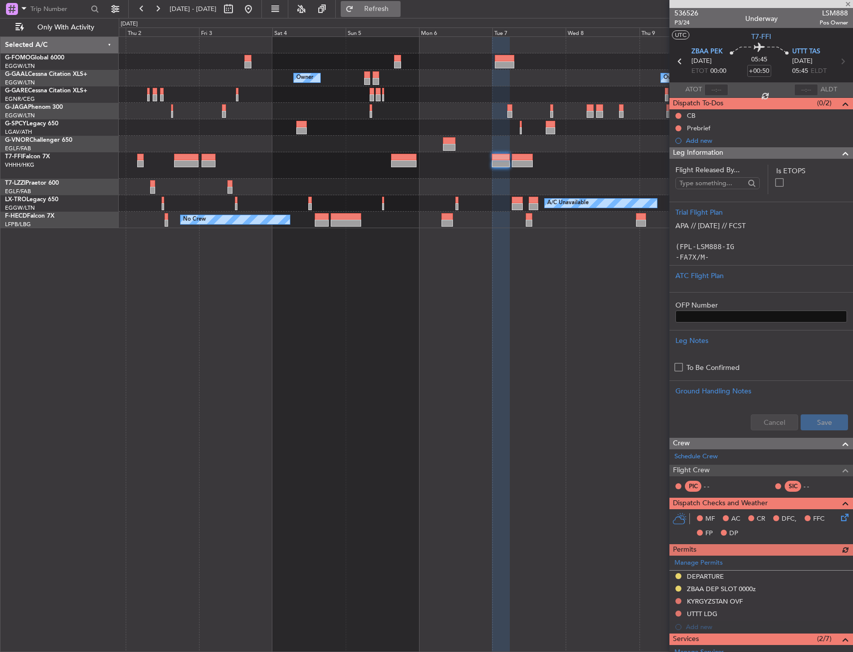
click at [398, 11] on span "Refresh" at bounding box center [377, 8] width 42 height 7
click at [633, 152] on div "Leg Information" at bounding box center [762, 152] width 184 height 11
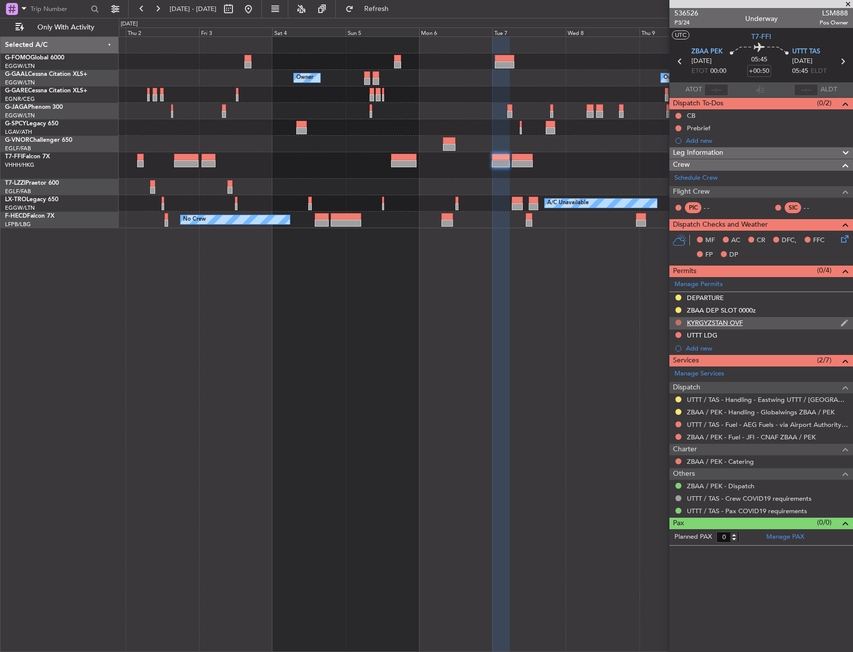
click at [633, 322] on button at bounding box center [679, 322] width 6 height 6
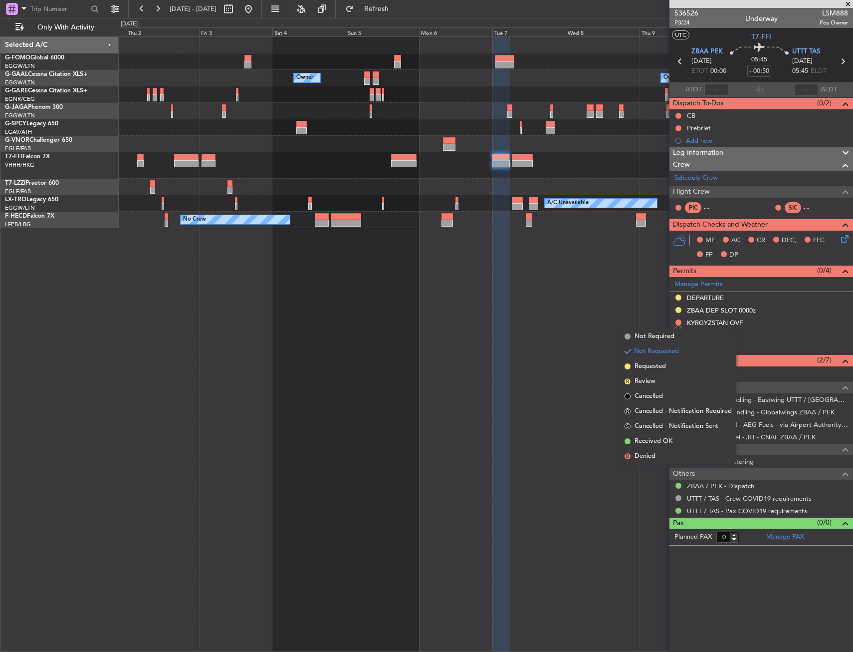
click at [633, 368] on li "Requested" at bounding box center [678, 366] width 115 height 15
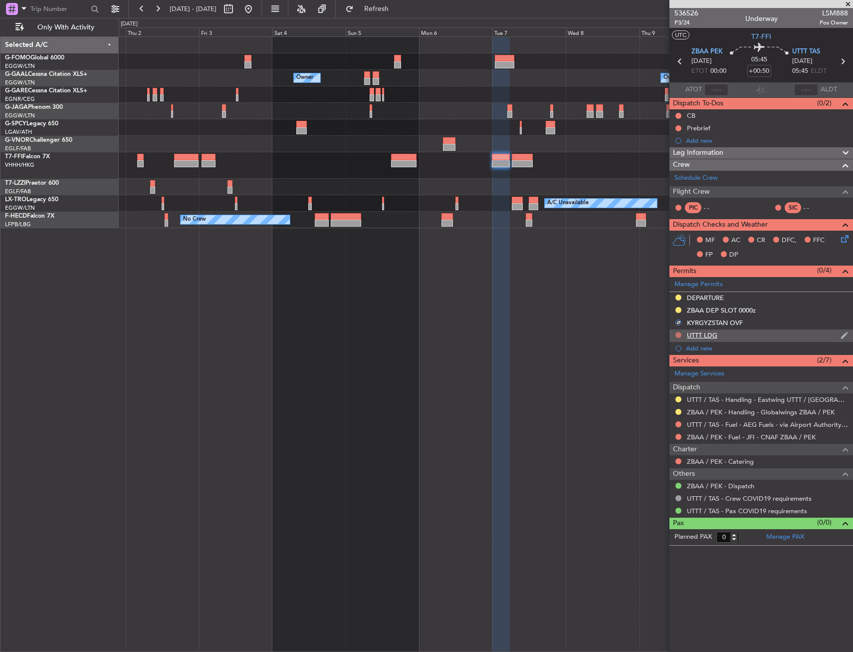
click at [633, 334] on button at bounding box center [679, 335] width 6 height 6
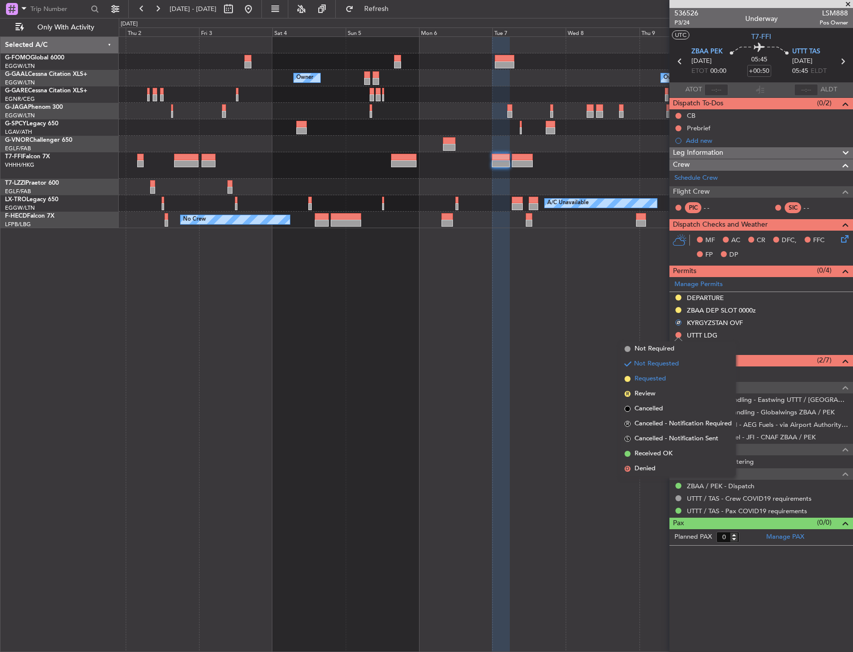
click at [633, 380] on span "Requested" at bounding box center [650, 379] width 31 height 10
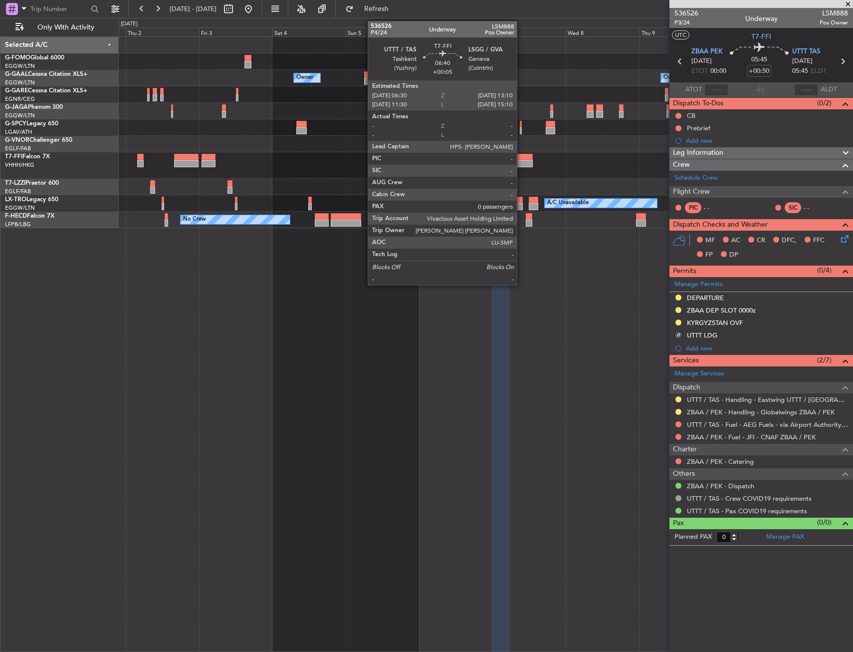
click at [521, 164] on div at bounding box center [522, 163] width 20 height 7
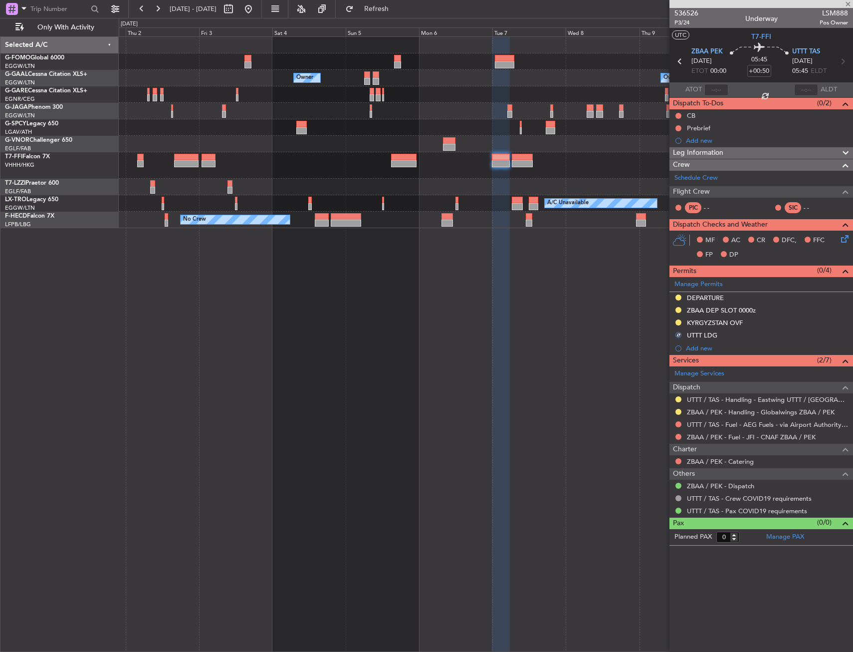
type input "+00:05"
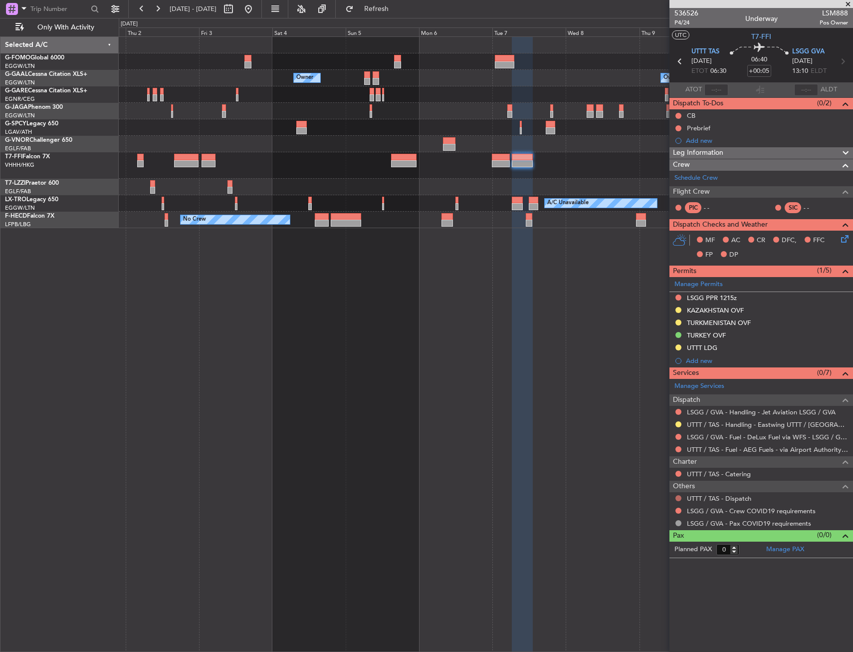
click at [633, 472] on button at bounding box center [679, 498] width 6 height 6
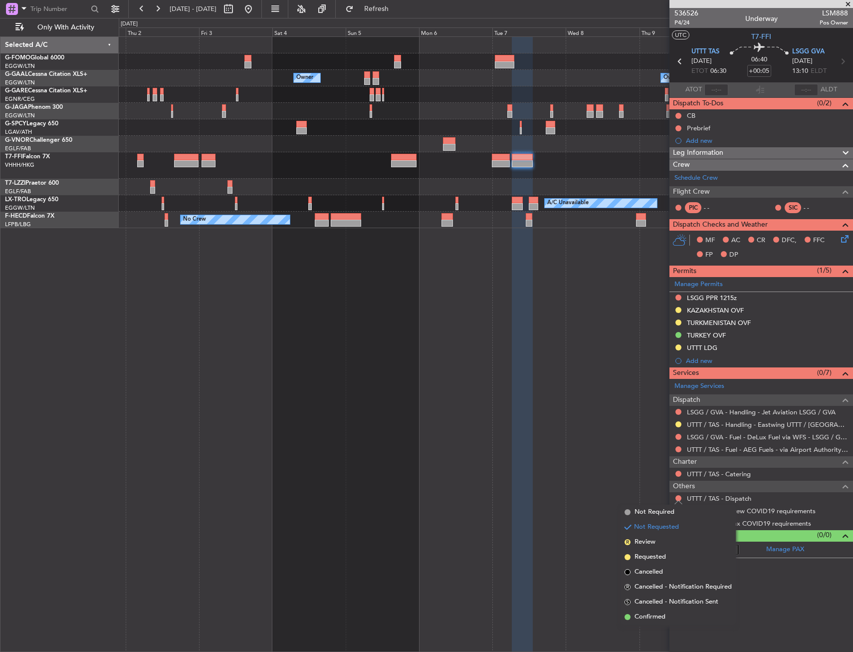
drag, startPoint x: 645, startPoint y: 618, endPoint x: 669, endPoint y: 547, distance: 74.2
click at [633, 472] on span "Confirmed" at bounding box center [650, 617] width 31 height 10
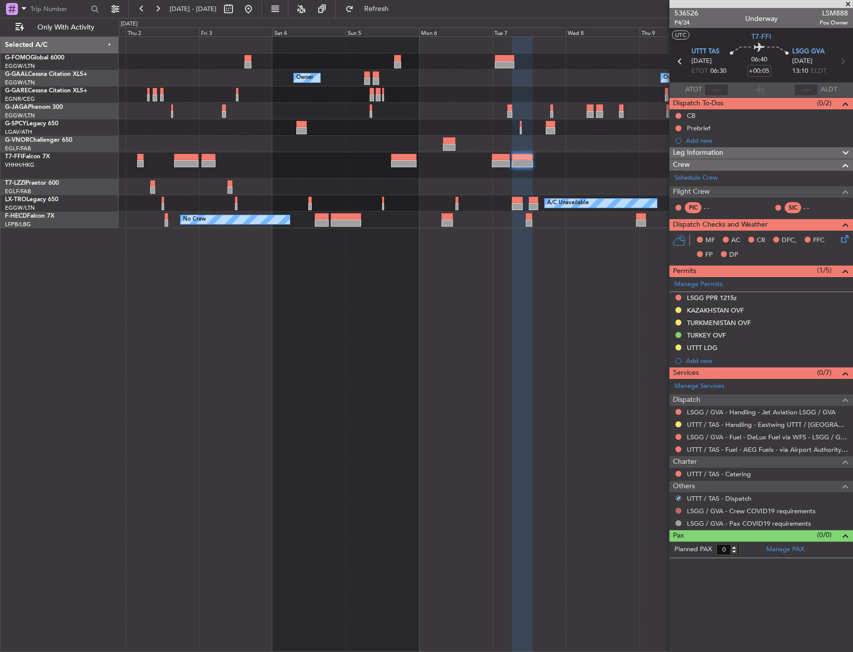
click at [633, 472] on button at bounding box center [679, 510] width 6 height 6
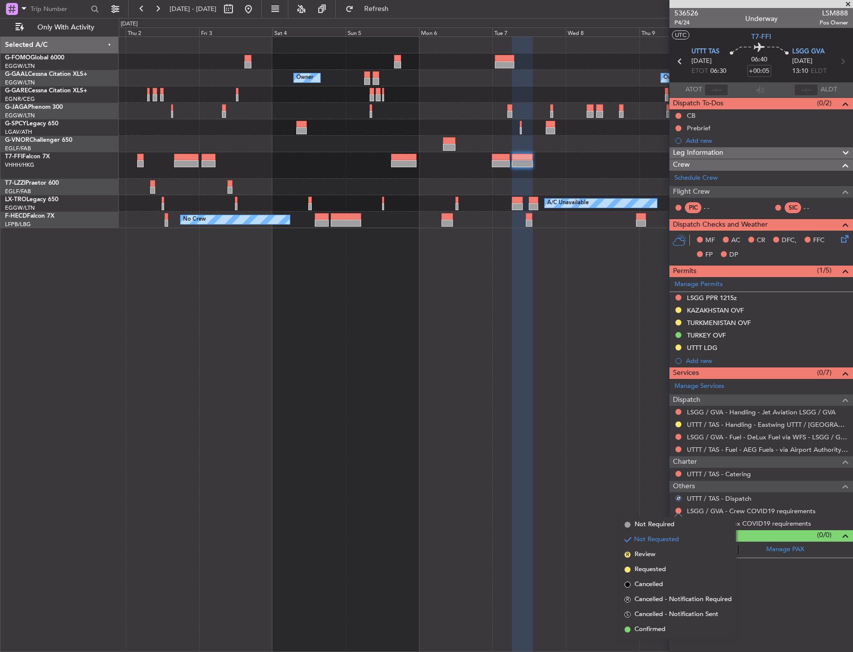
click at [633, 472] on span "Not Required" at bounding box center [655, 524] width 40 height 10
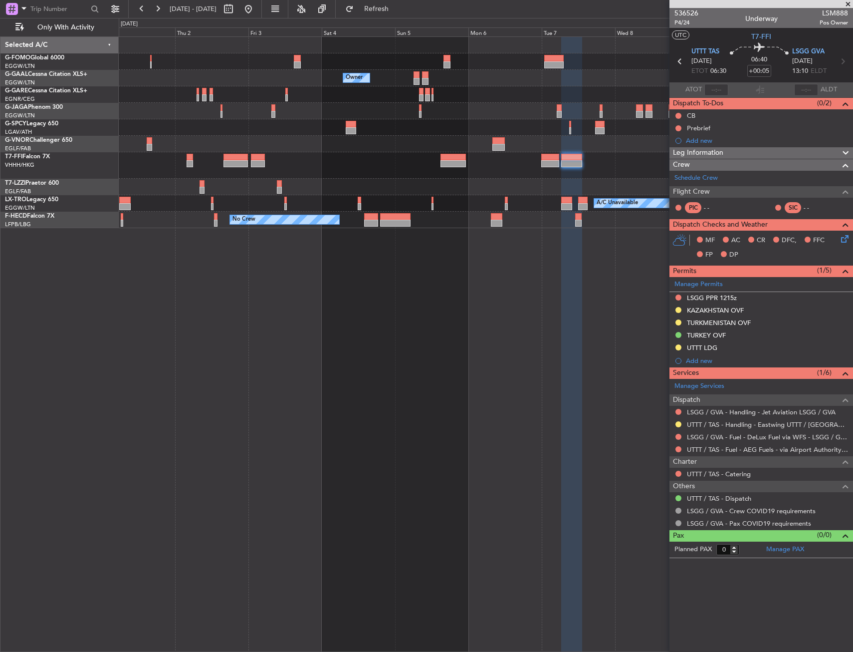
click at [438, 67] on div at bounding box center [486, 61] width 734 height 16
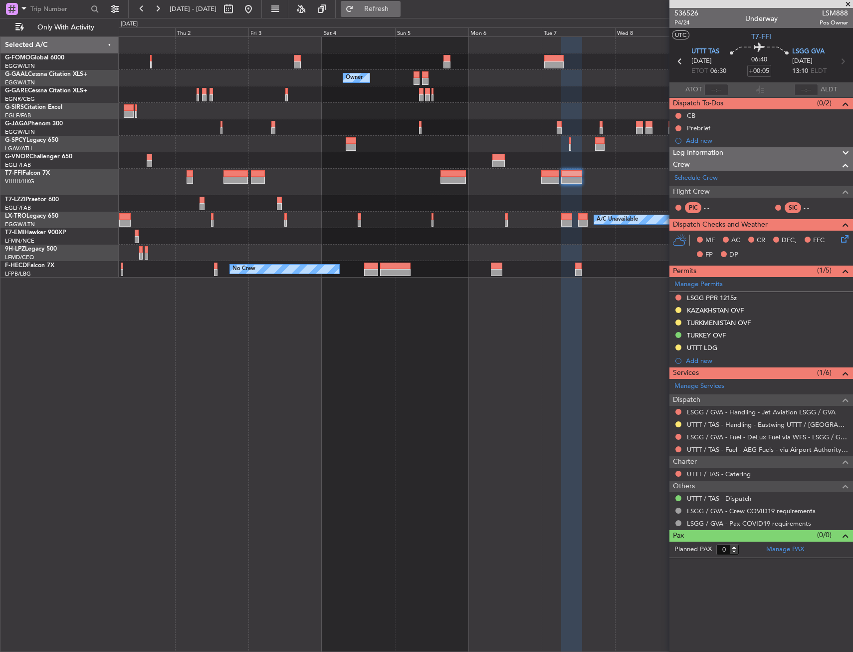
click at [398, 5] on span "Refresh" at bounding box center [377, 8] width 42 height 7
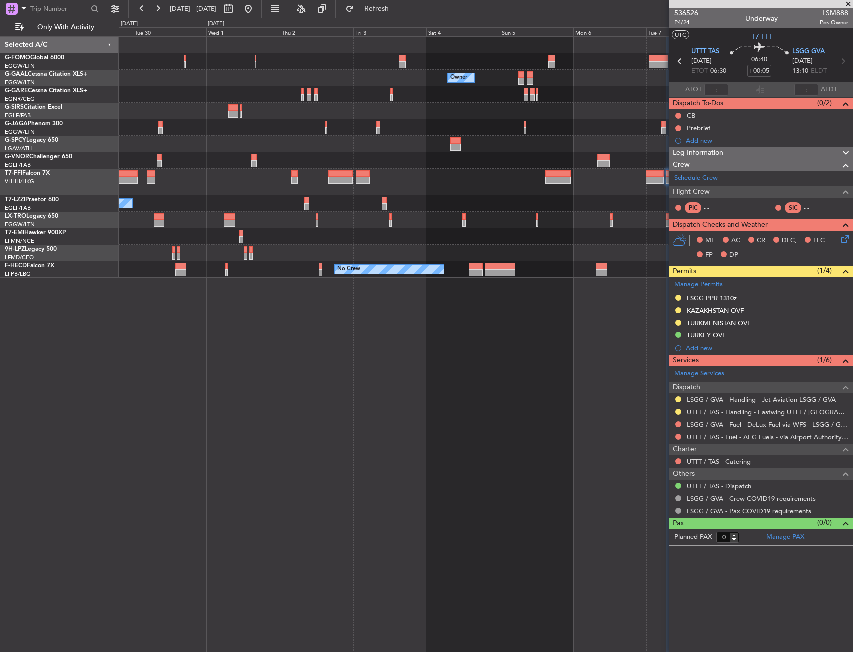
click at [385, 134] on div at bounding box center [486, 127] width 734 height 16
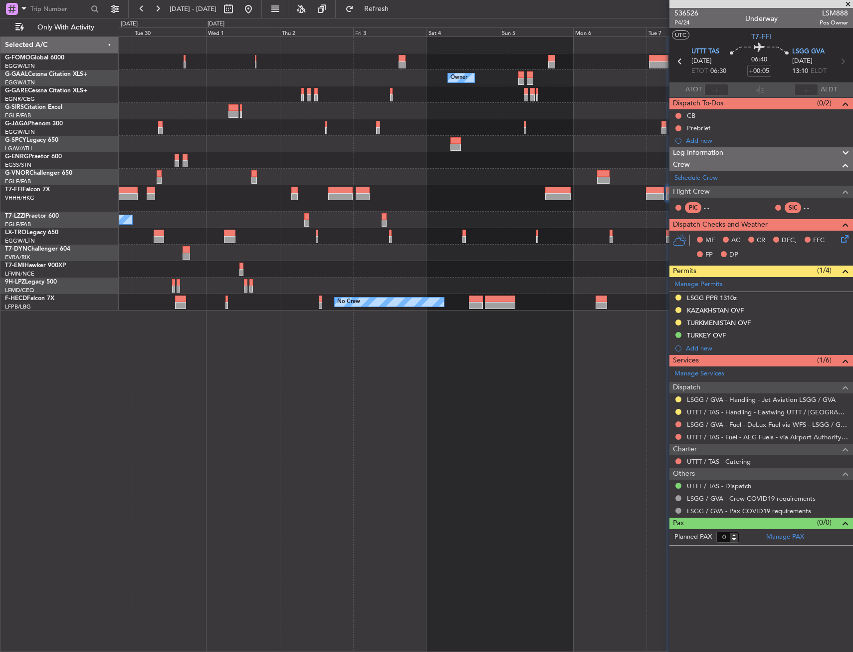
click at [633, 155] on span "Leg Information" at bounding box center [698, 152] width 50 height 11
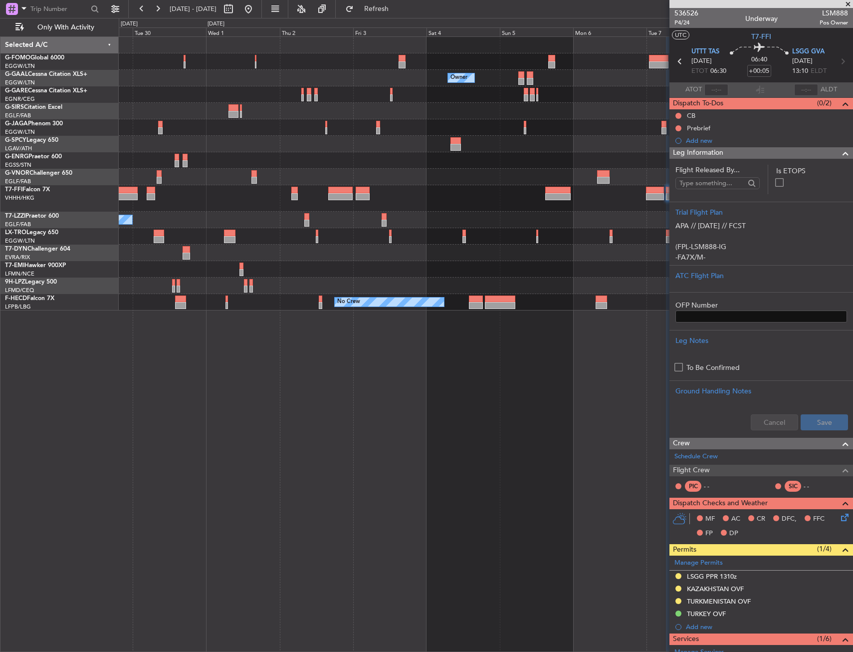
click at [633, 155] on span "Leg Information" at bounding box center [698, 152] width 50 height 11
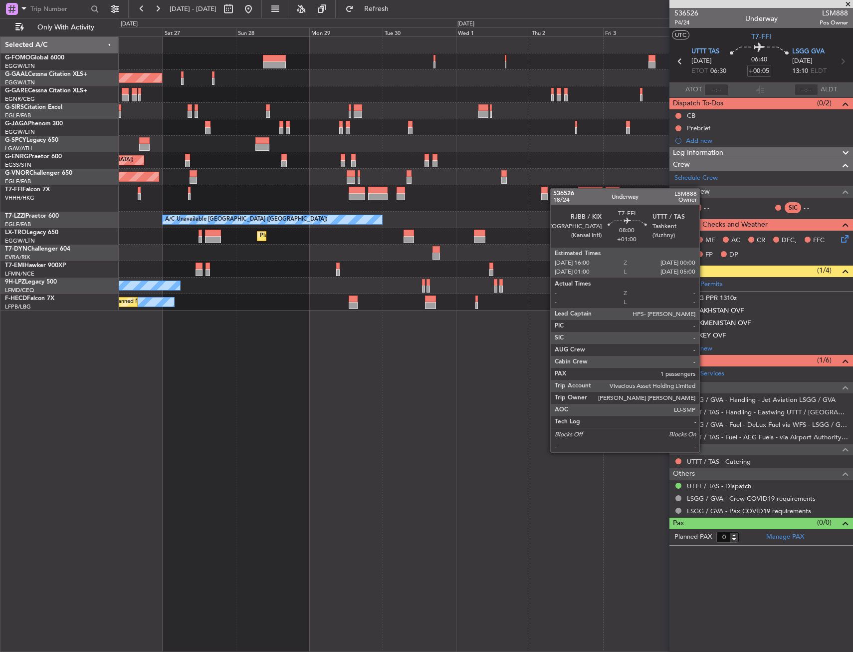
click at [578, 189] on div "Planned Maint [GEOGRAPHIC_DATA] ([GEOGRAPHIC_DATA]) Owner Planned [GEOGRAPHIC_D…" at bounding box center [486, 173] width 734 height 273
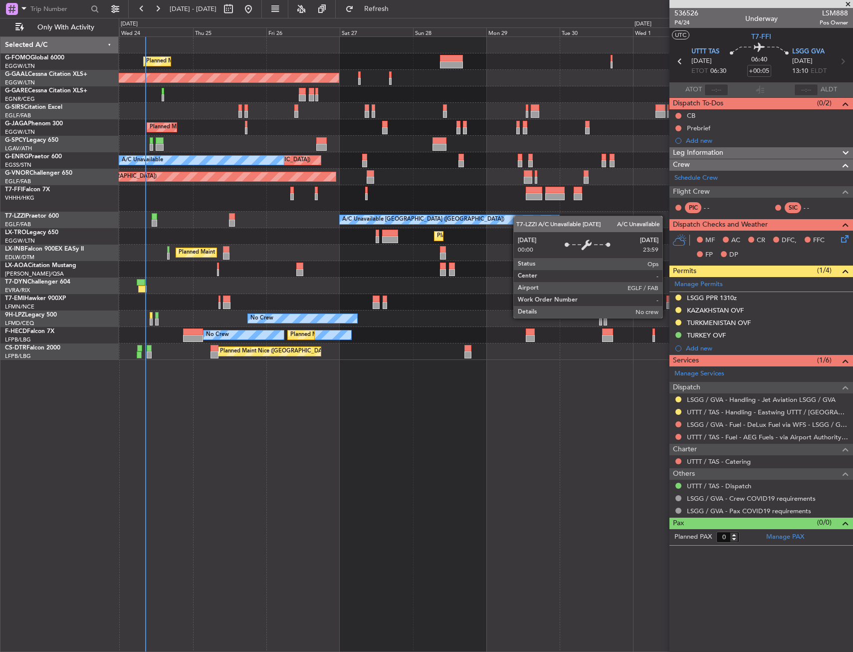
click at [435, 219] on div "Planned Maint [GEOGRAPHIC_DATA] ([GEOGRAPHIC_DATA]) Planned [GEOGRAPHIC_DATA] O…" at bounding box center [486, 198] width 734 height 323
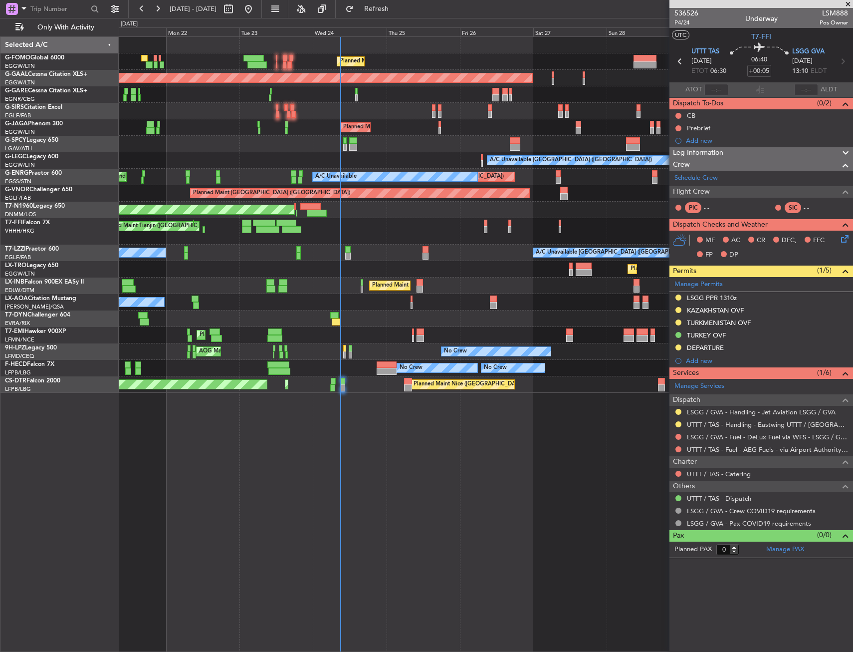
click at [781, 323] on fb-app "23 Sep 2025 - 03 Oct 2025 Refresh Quick Links Only With Activity Planned Maint …" at bounding box center [426, 329] width 853 height 644
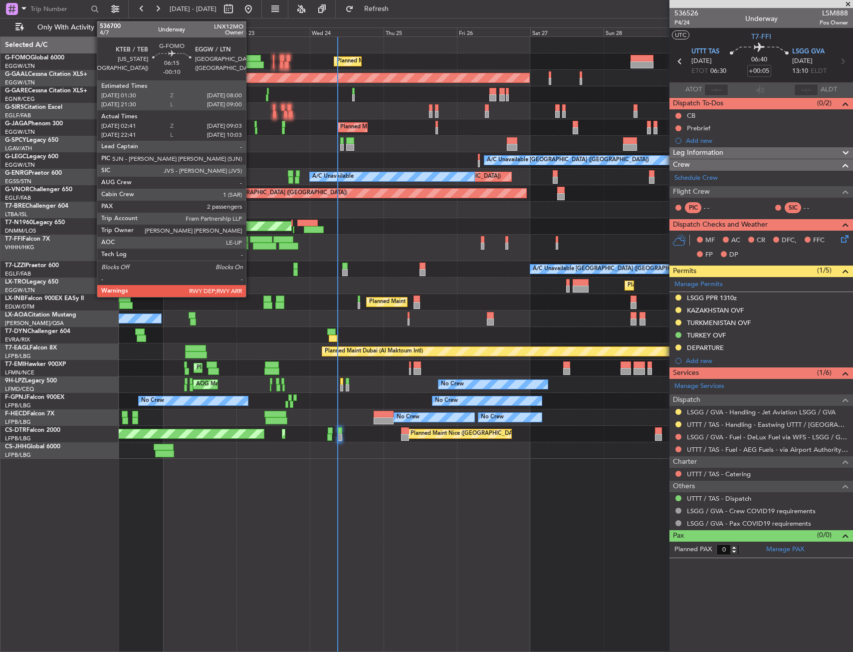
click at [250, 61] on div at bounding box center [254, 64] width 20 height 7
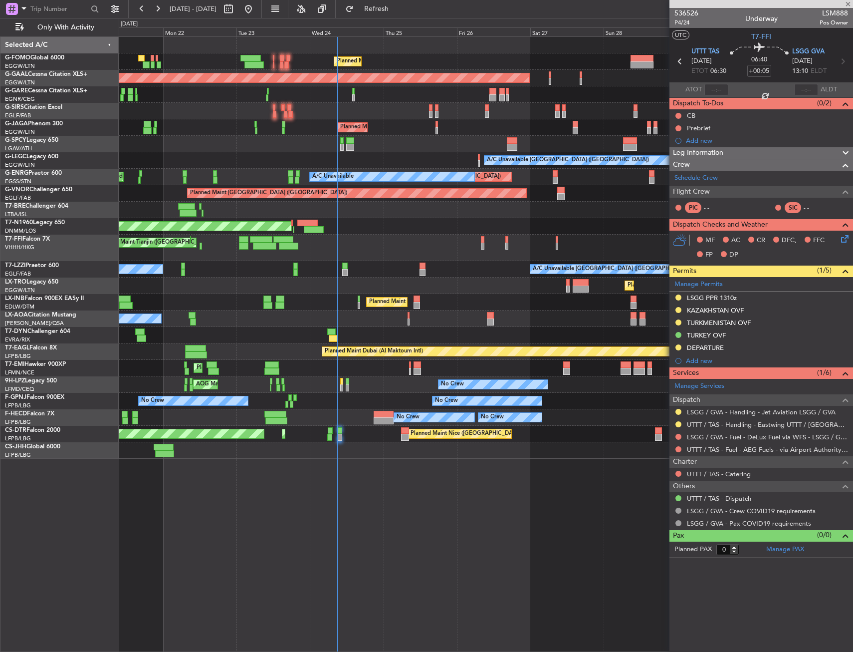
type input "-00:10"
type input "02:41"
type input "08:48"
type input "2"
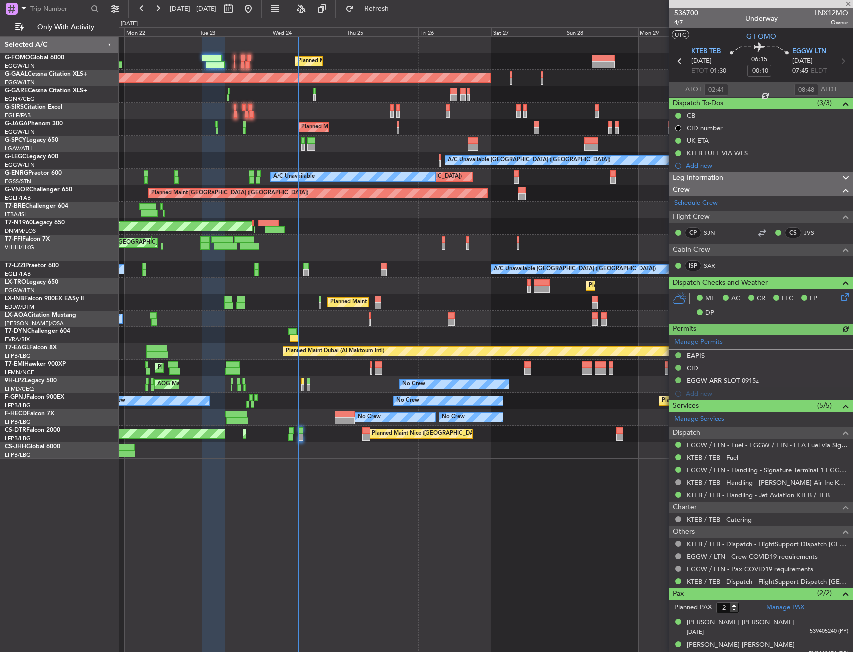
click at [388, 94] on div at bounding box center [486, 94] width 734 height 16
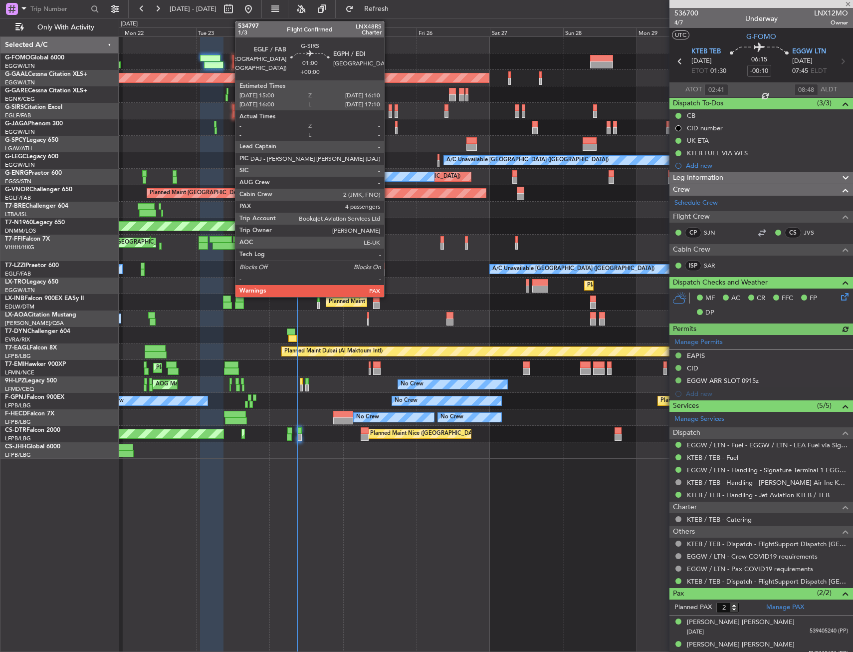
click at [389, 106] on div at bounding box center [391, 107] width 4 height 7
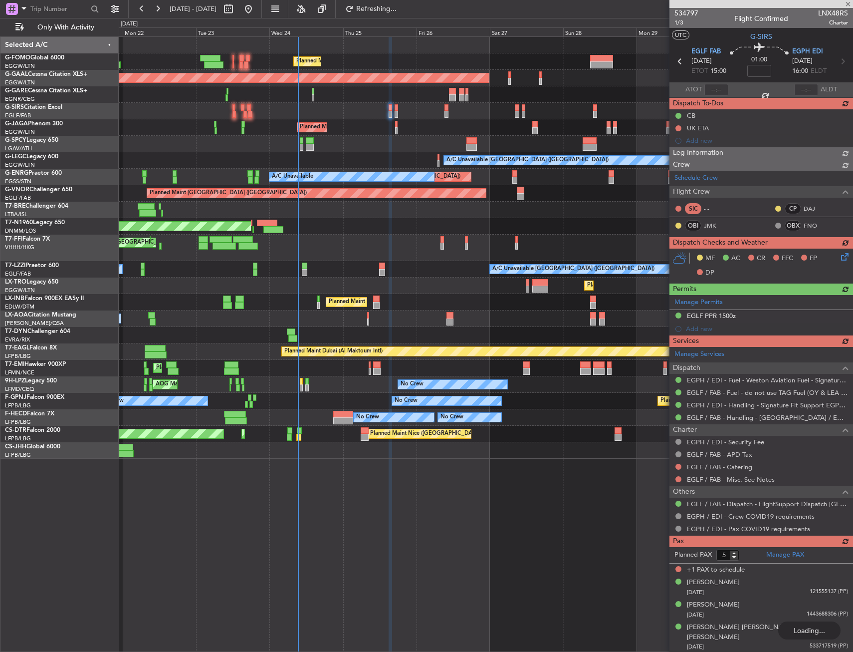
type input "4"
